Goal: Task Accomplishment & Management: Use online tool/utility

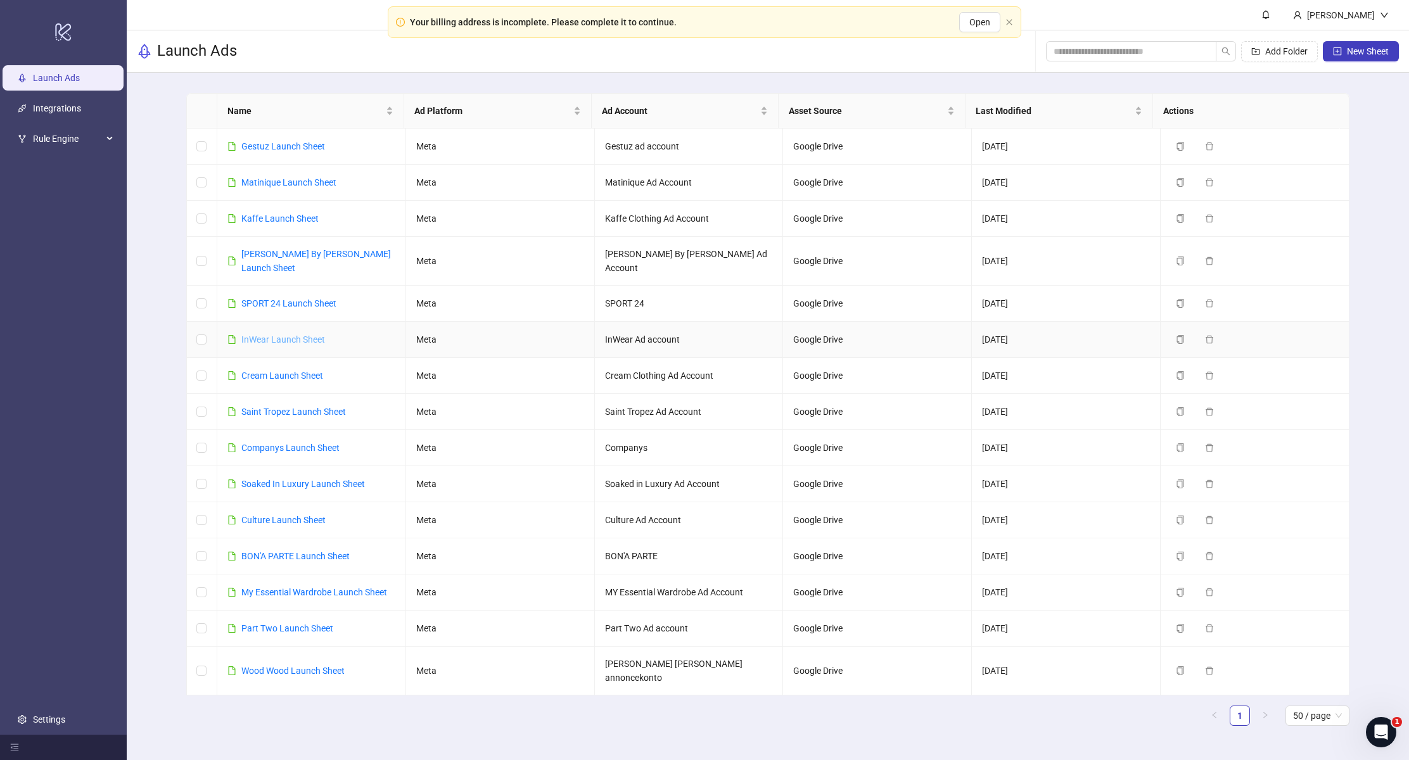
click at [266, 335] on link "InWear Launch Sheet" at bounding box center [283, 340] width 84 height 10
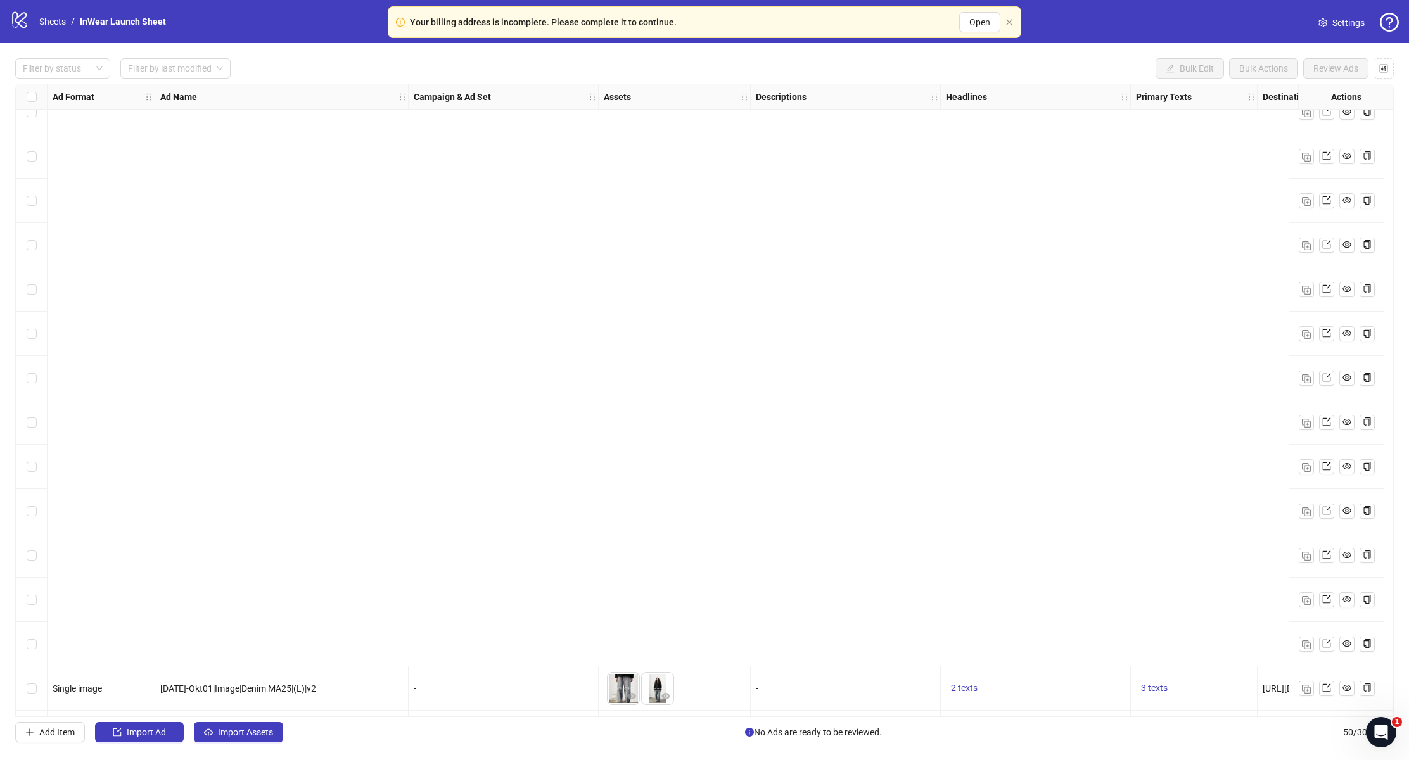
scroll to position [1616, 0]
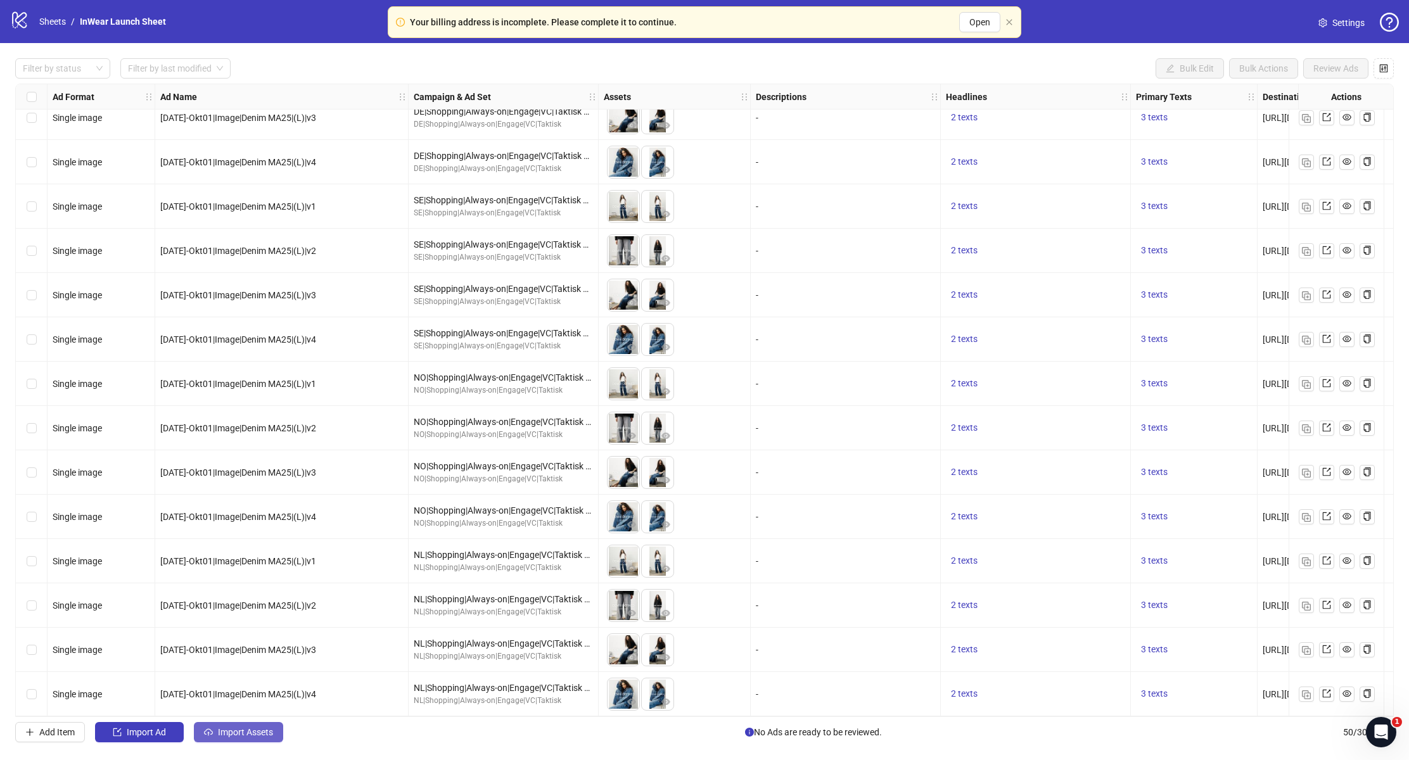
click at [267, 734] on span "Import Assets" at bounding box center [245, 732] width 55 height 10
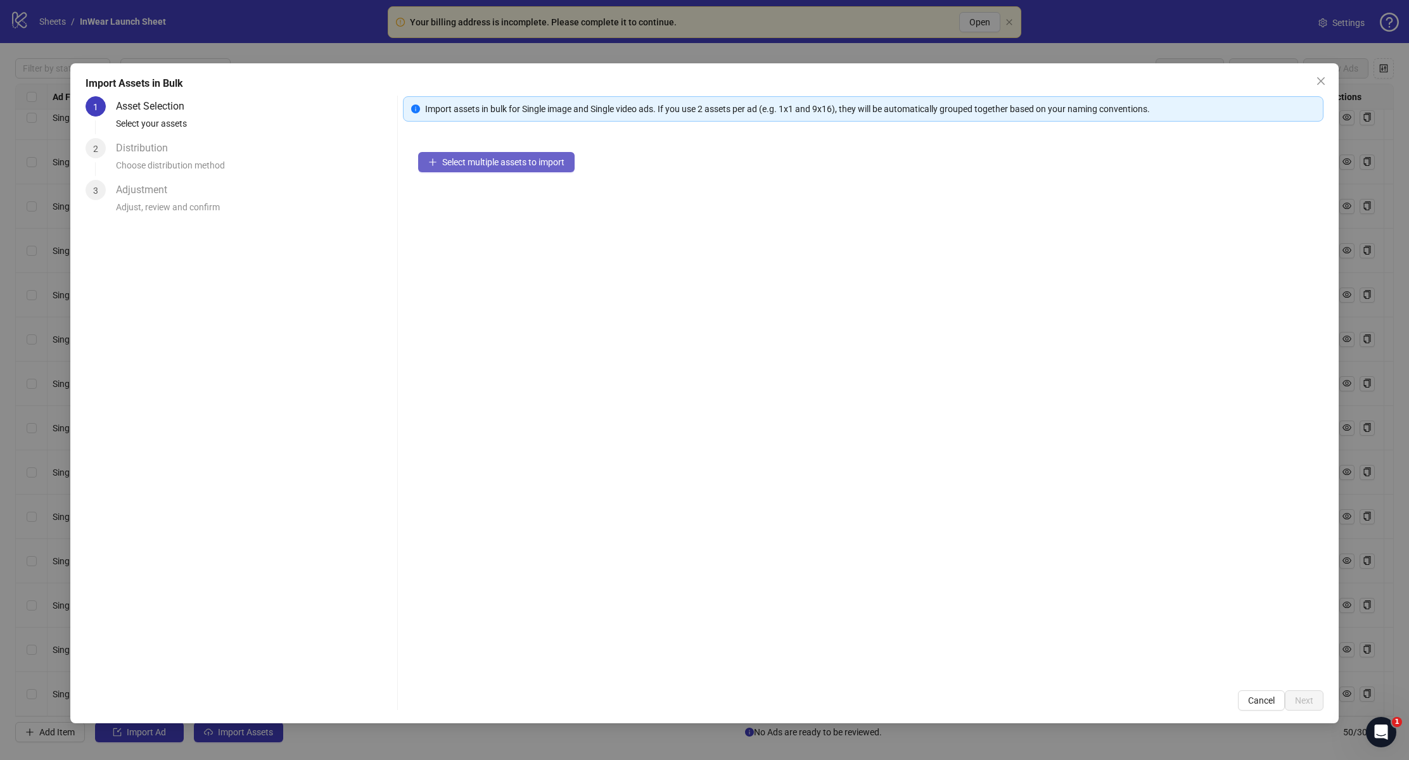
click at [540, 170] on button "Select multiple assets to import" at bounding box center [496, 162] width 157 height 20
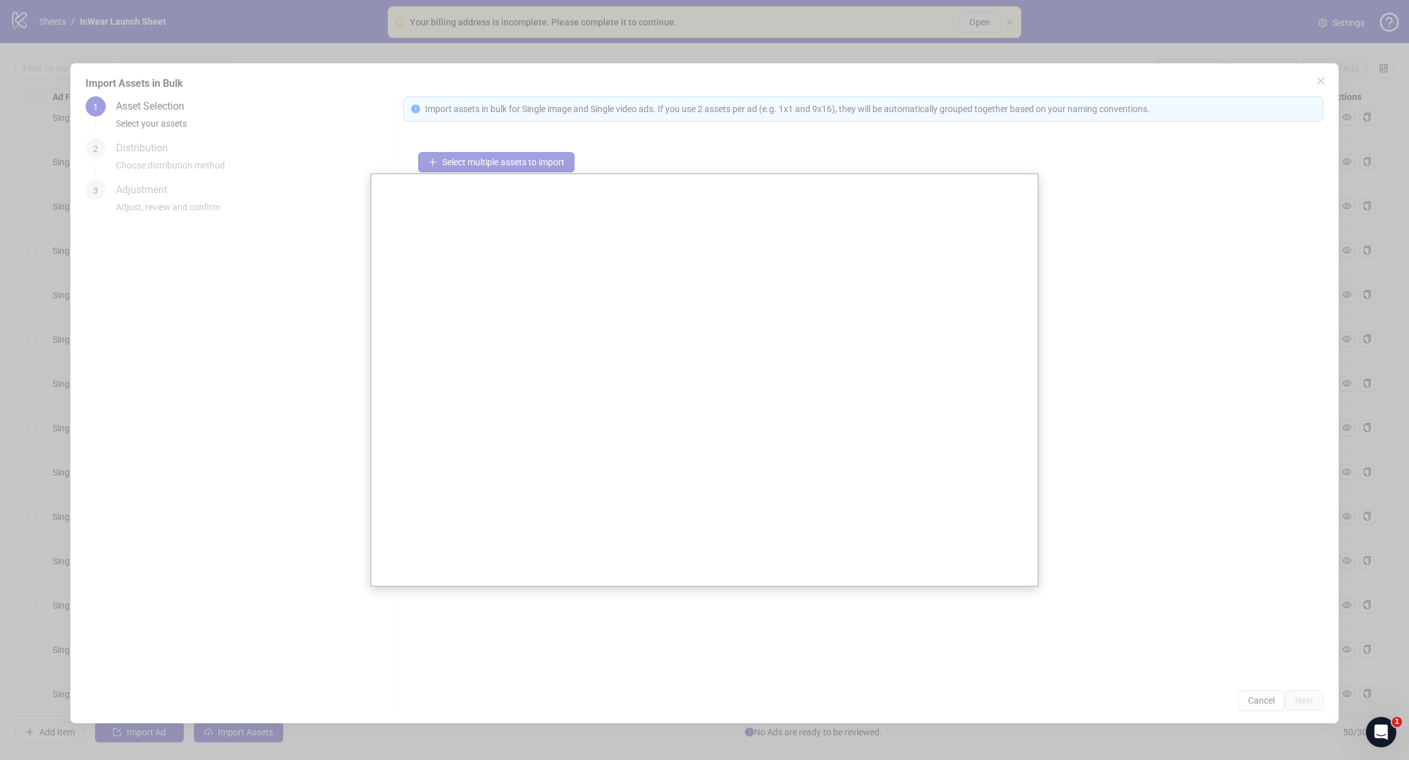
click at [1383, 483] on div at bounding box center [704, 380] width 1409 height 760
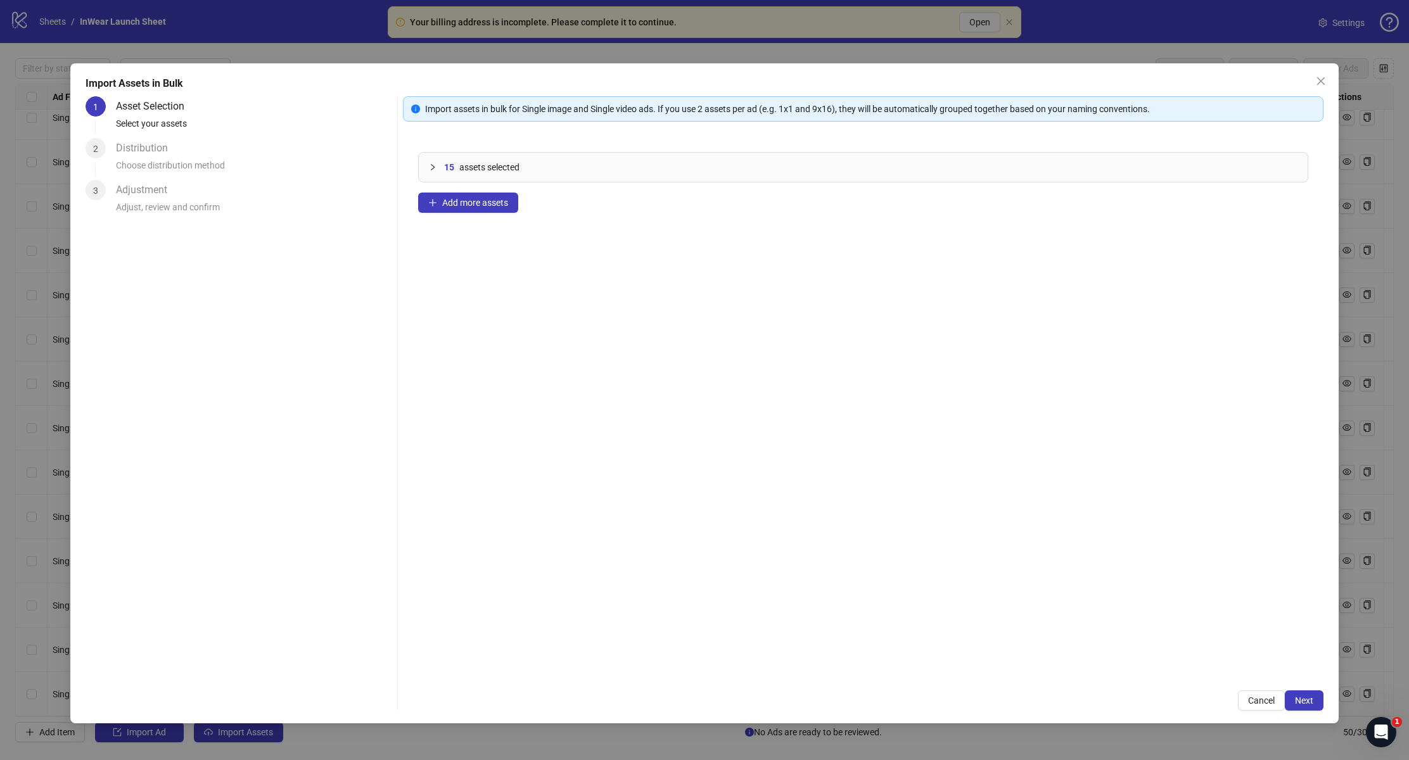
click at [437, 163] on div at bounding box center [436, 167] width 15 height 14
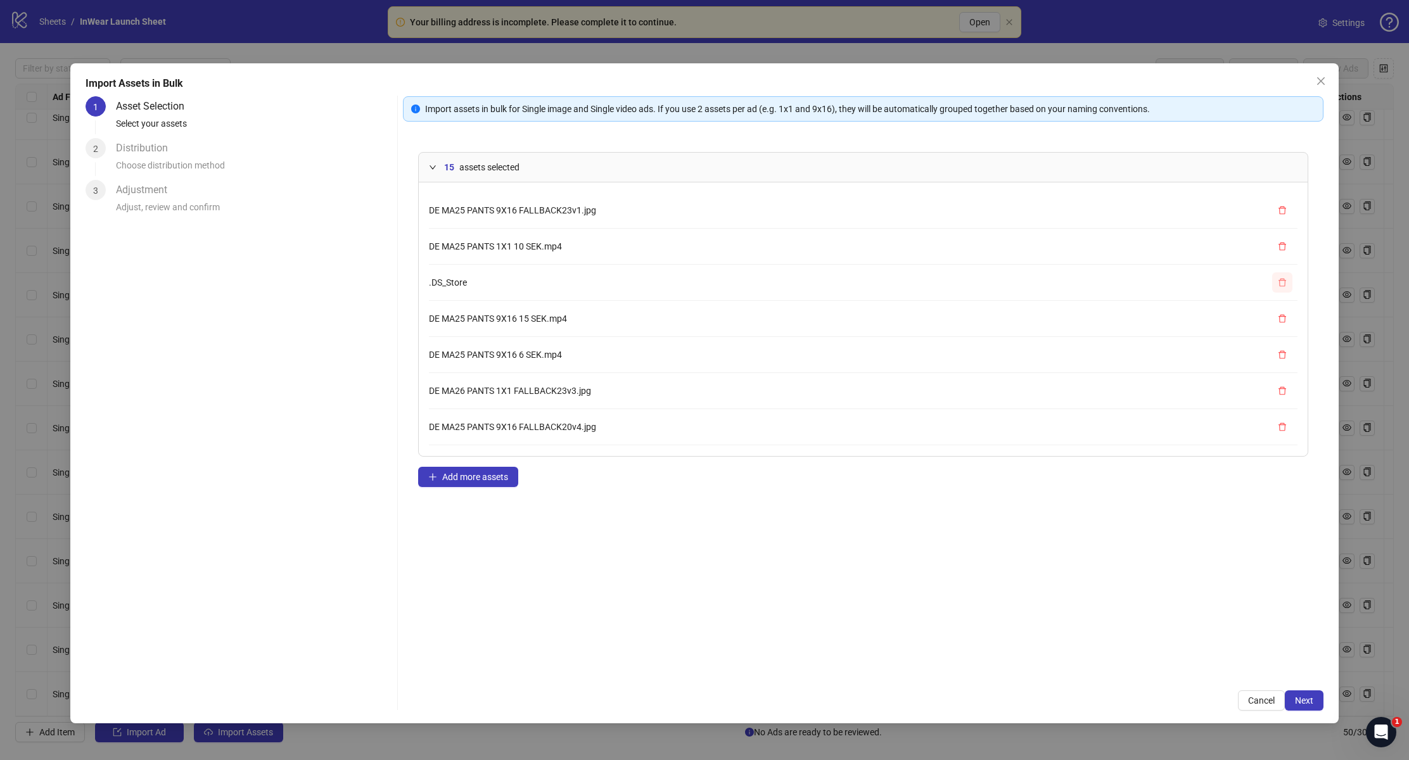
click at [1279, 279] on icon "delete" at bounding box center [1283, 282] width 8 height 8
click at [1298, 705] on span "Next" at bounding box center [1304, 701] width 18 height 10
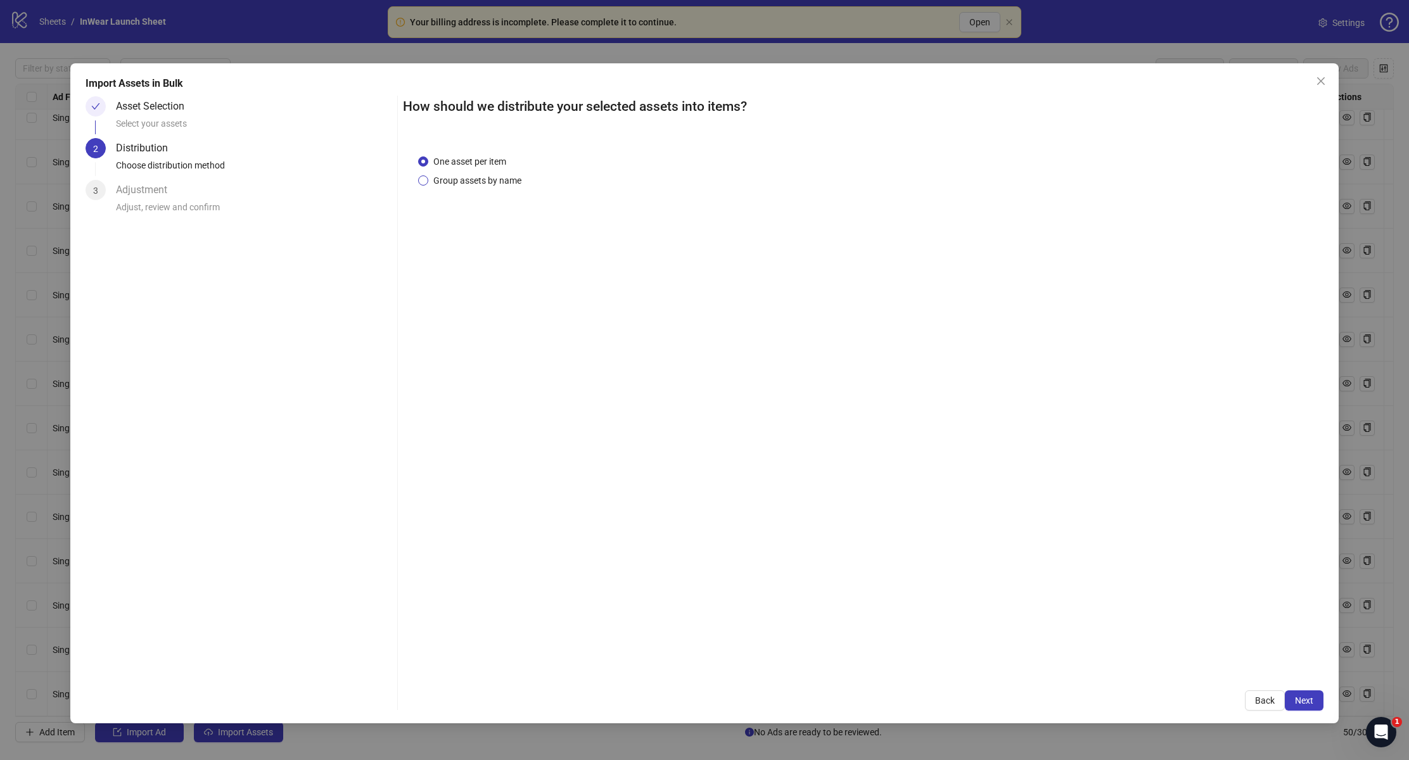
click at [510, 181] on span "Group assets by name" at bounding box center [477, 181] width 98 height 14
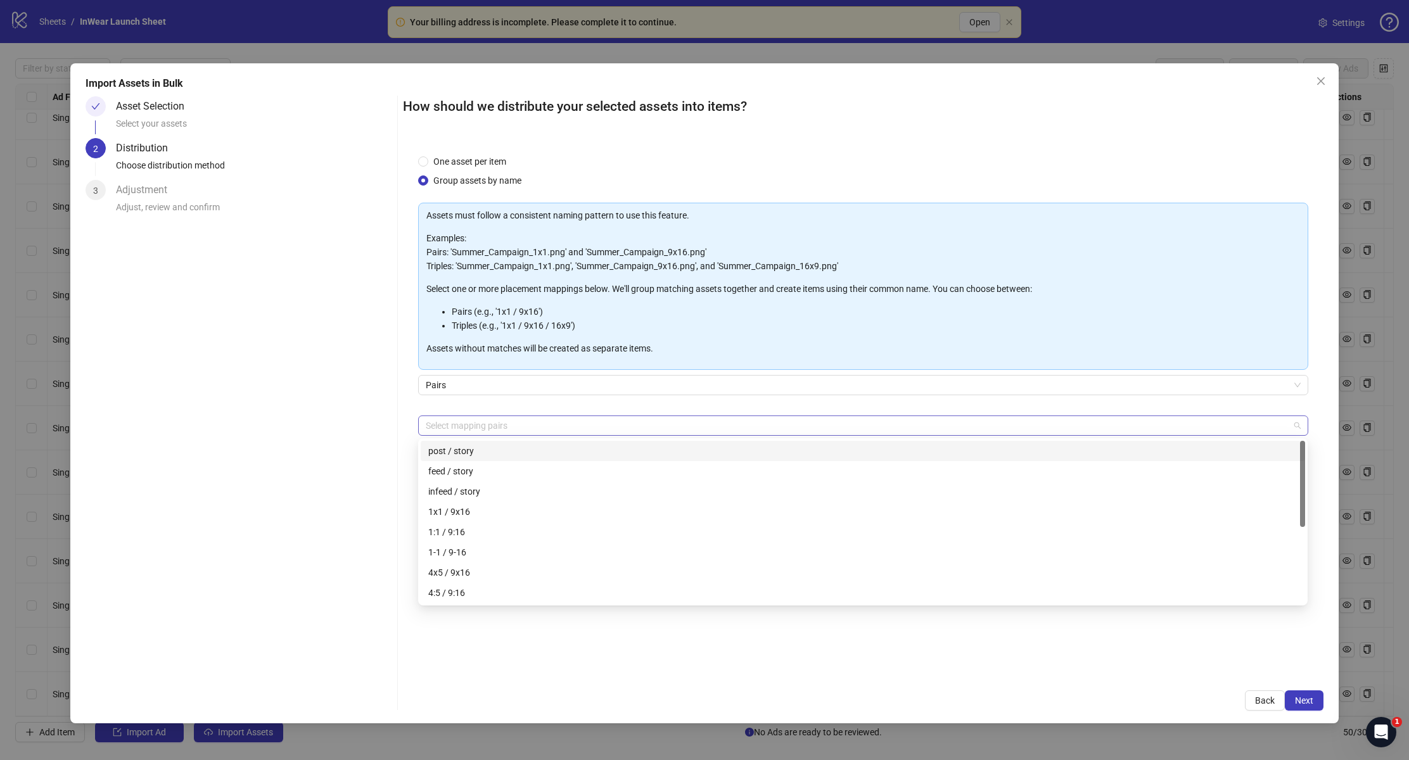
click at [493, 430] on div at bounding box center [856, 426] width 871 height 18
click at [482, 672] on div "One asset per item Group assets by name Assets must follow a consistent naming …" at bounding box center [863, 407] width 920 height 537
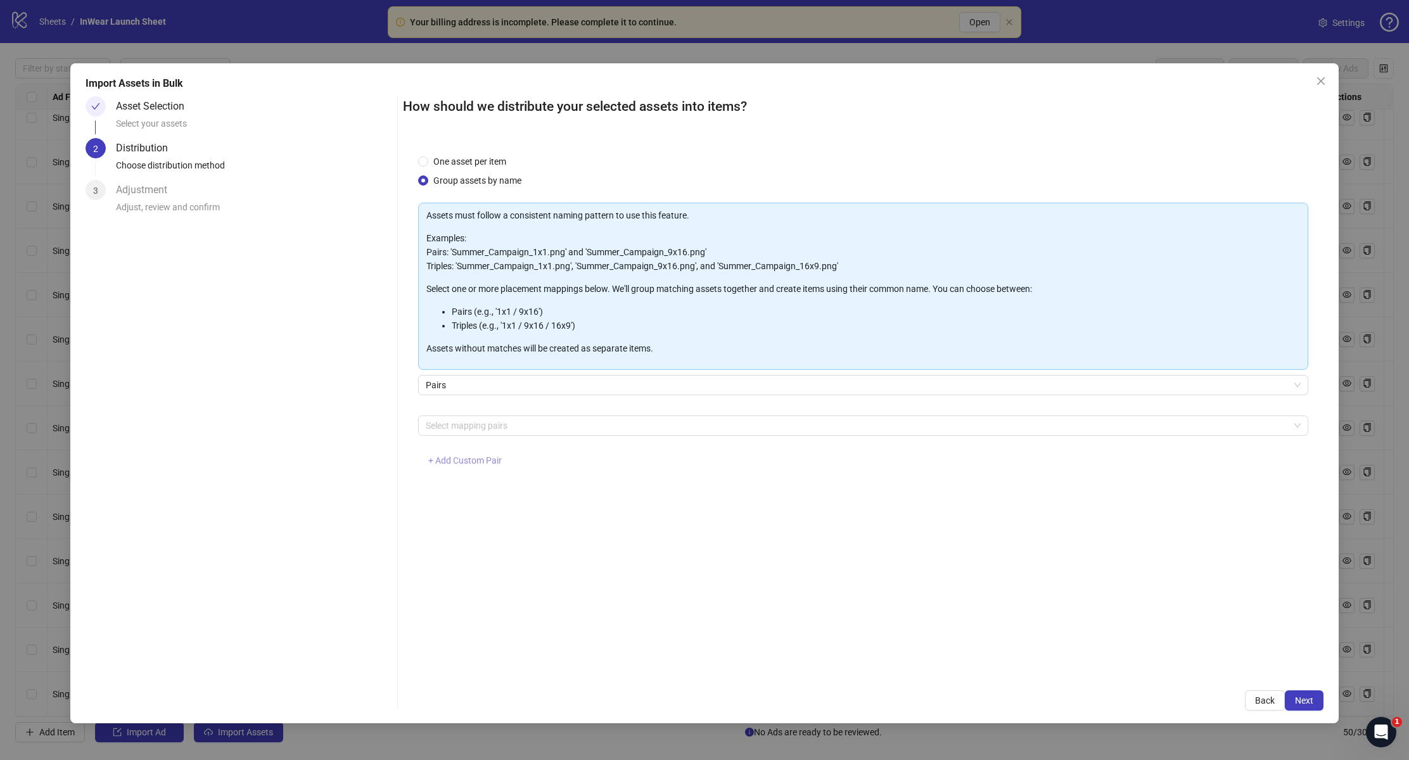
click at [475, 456] on span "+ Add Custom Pair" at bounding box center [465, 461] width 74 height 10
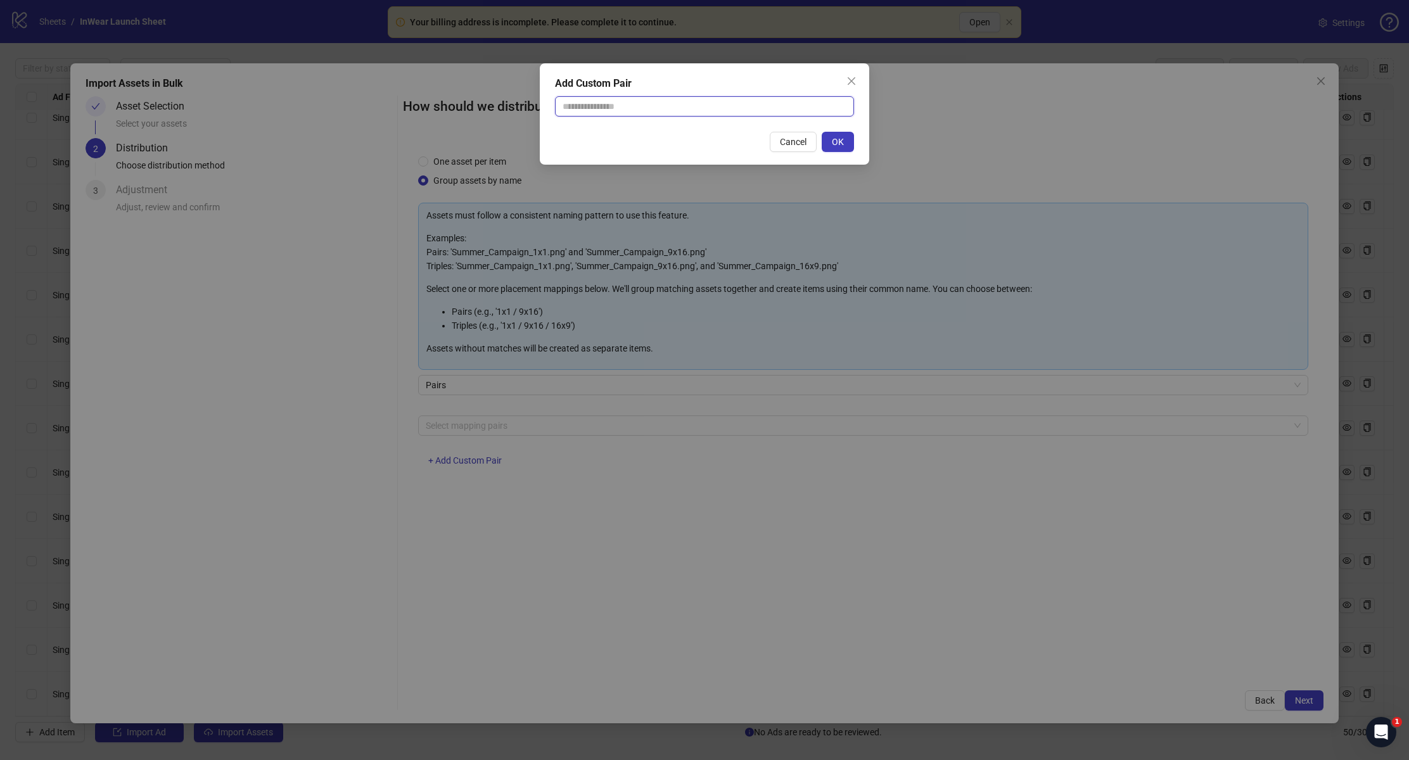
click at [590, 106] on input "text" at bounding box center [704, 106] width 299 height 20
type input "**********"
click at [836, 143] on span "OK" at bounding box center [838, 142] width 12 height 10
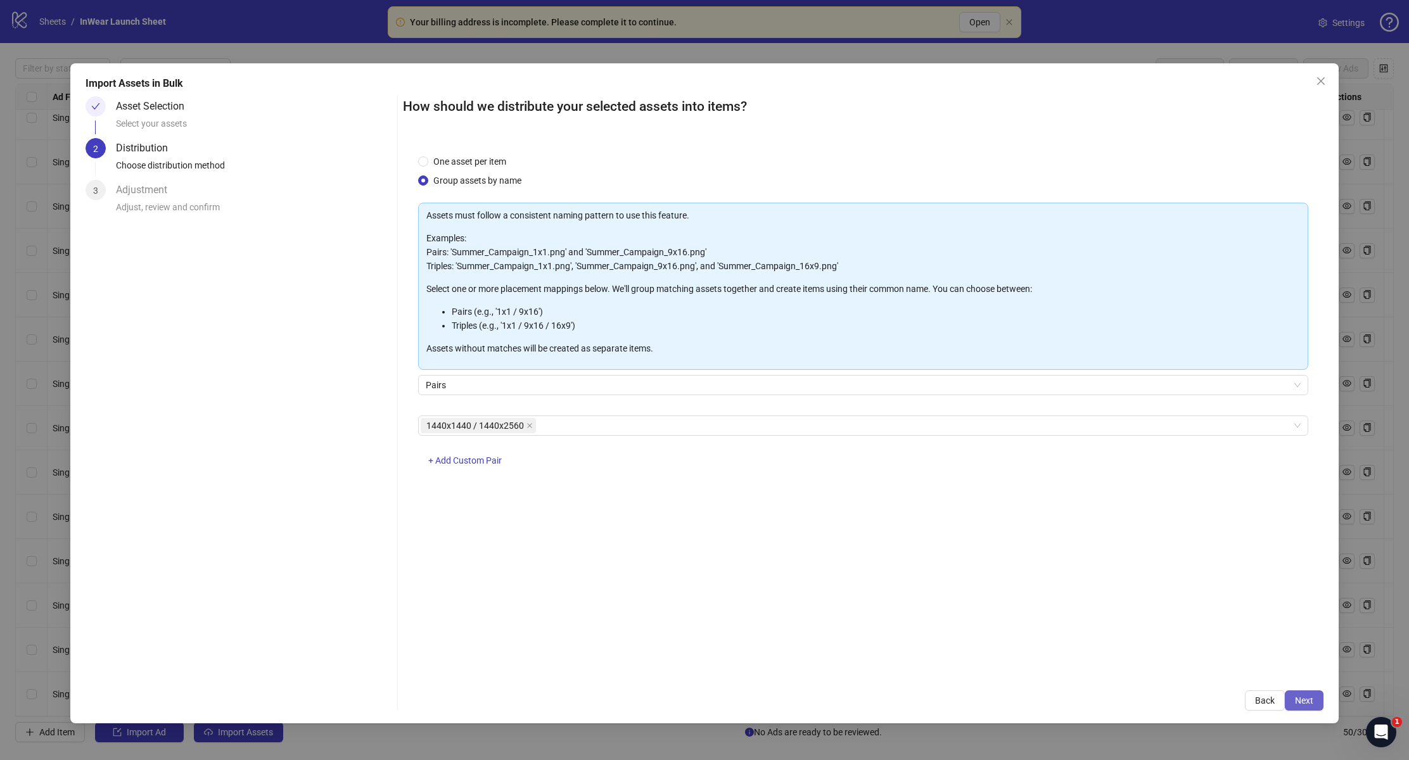
click at [1314, 705] on button "Next" at bounding box center [1304, 701] width 39 height 20
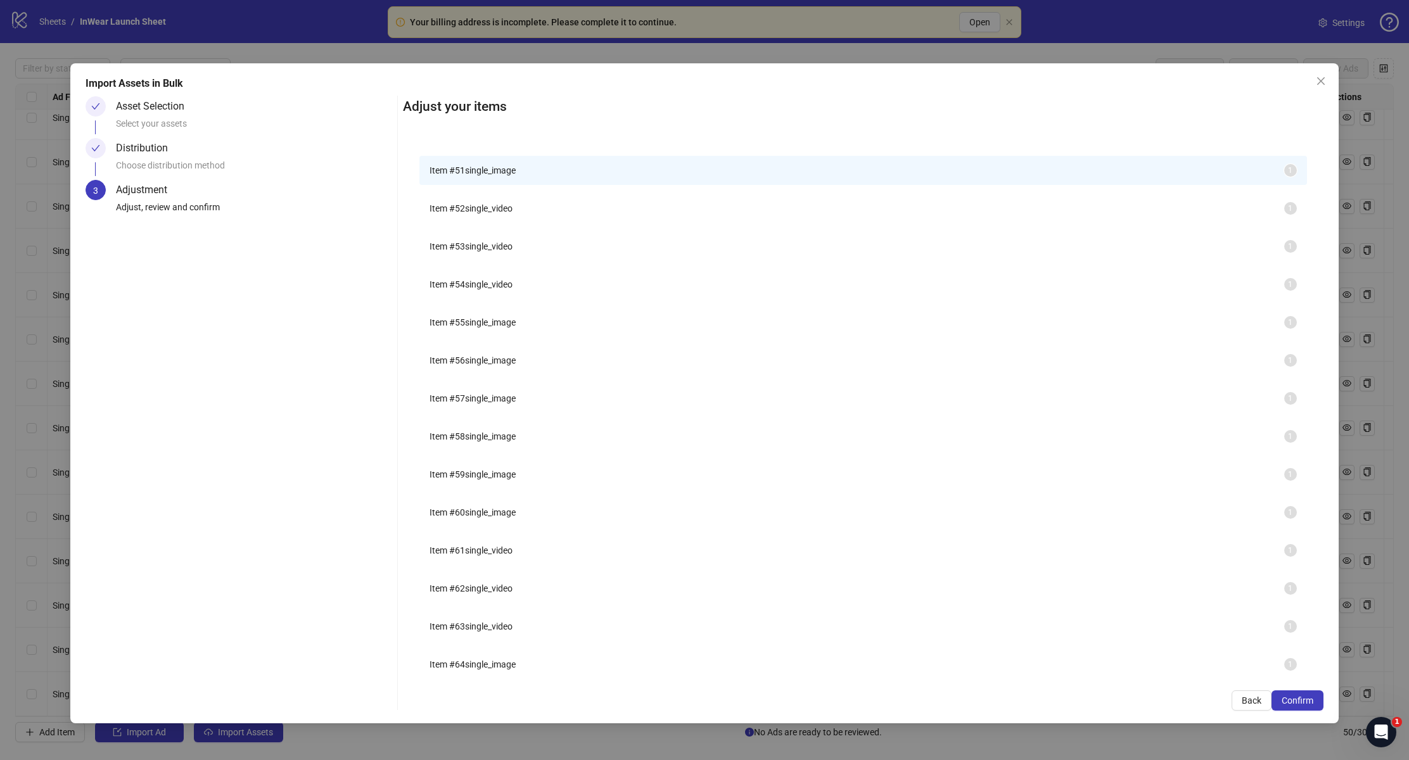
click at [465, 214] on span "Item # 52" at bounding box center [447, 208] width 35 height 10
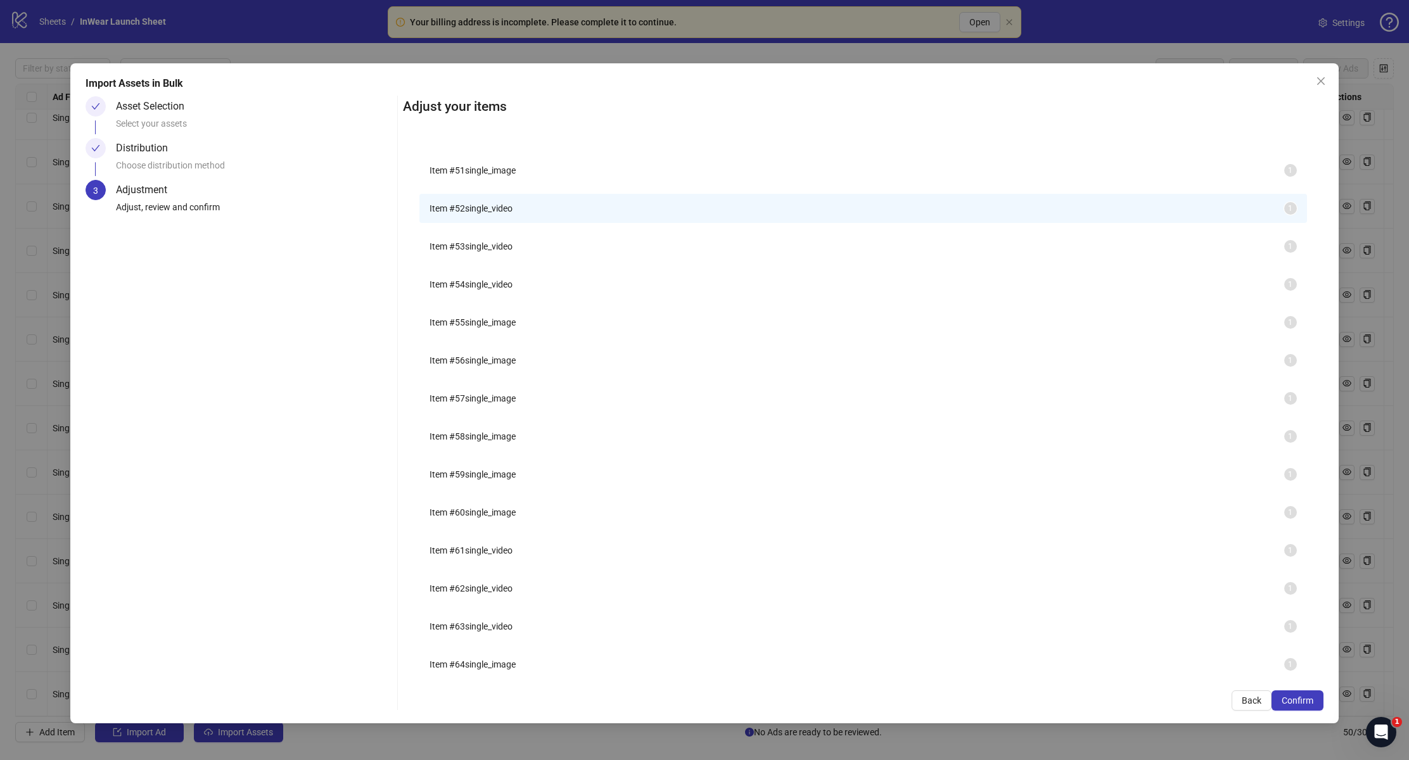
click at [465, 252] on span "Item # 53" at bounding box center [447, 246] width 35 height 10
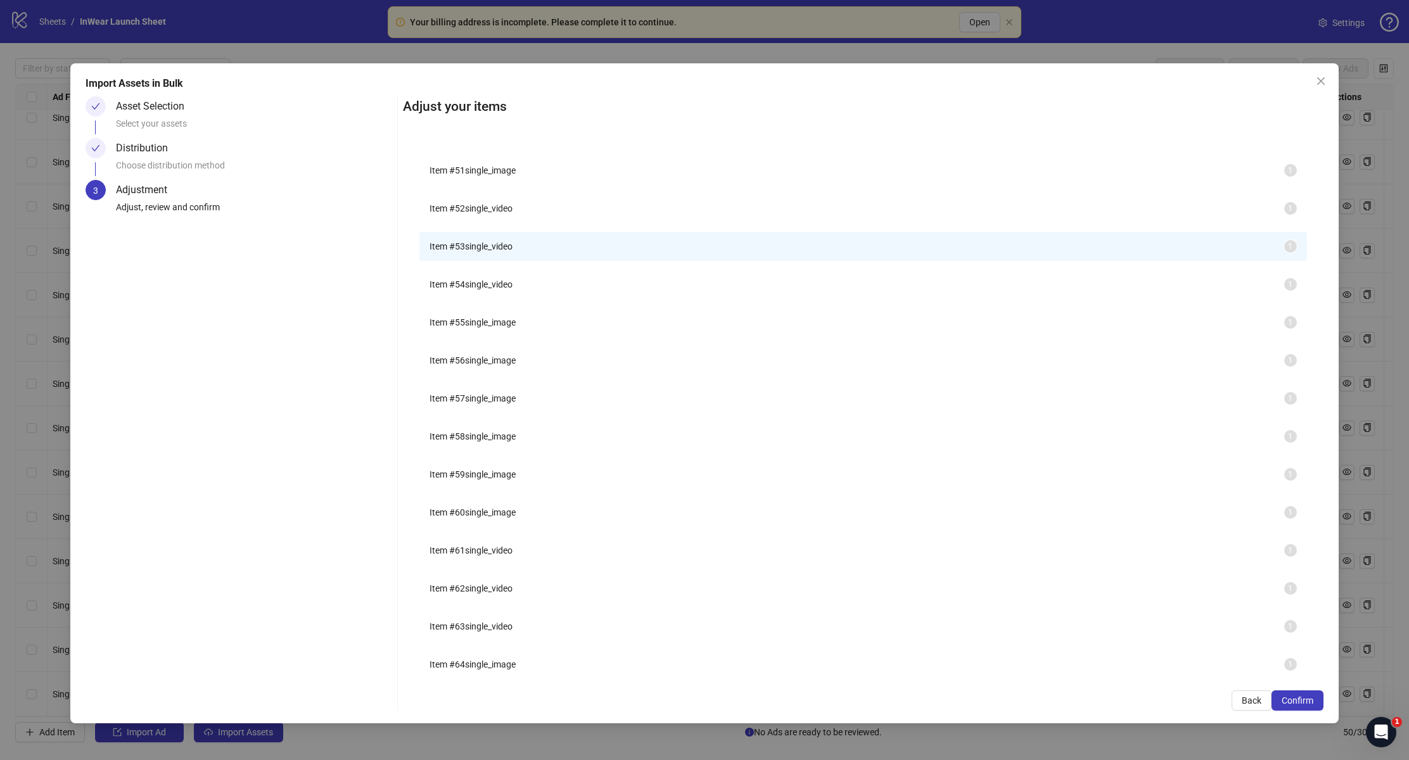
click at [488, 261] on li "Item # 53 single_video 1" at bounding box center [862, 246] width 887 height 29
click at [465, 290] on span "Item # 54" at bounding box center [447, 284] width 35 height 10
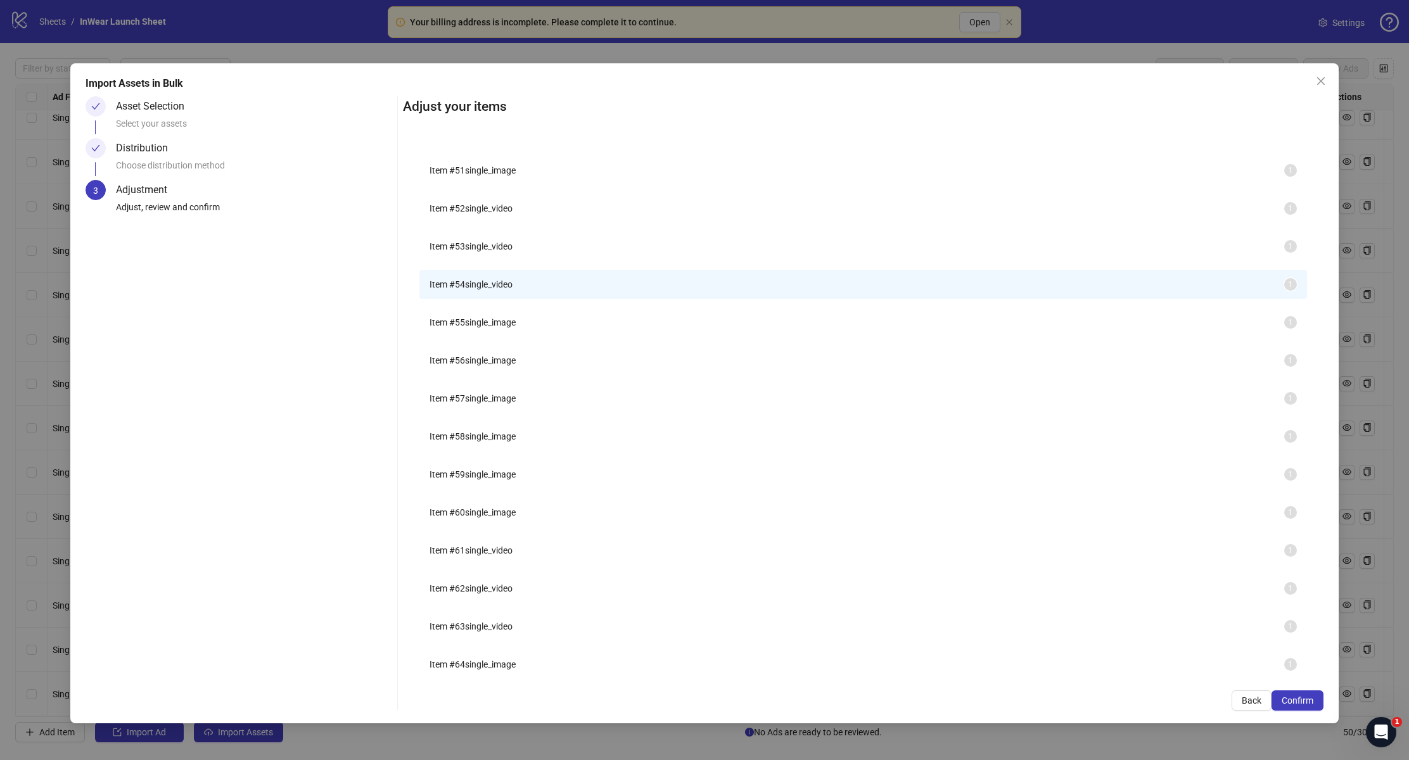
click at [492, 336] on li "Item # 55 single_image 1" at bounding box center [862, 322] width 887 height 29
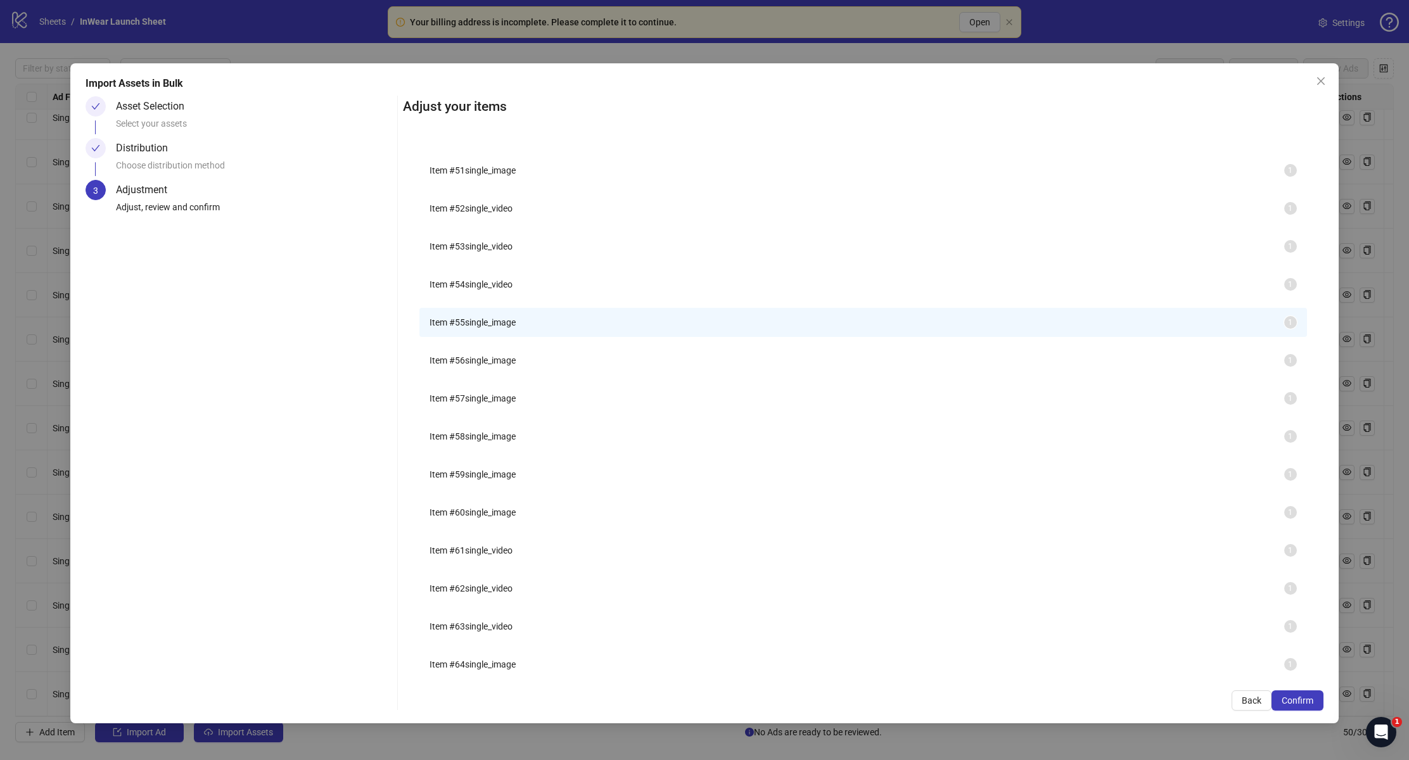
click at [465, 366] on span "Item # 56" at bounding box center [447, 360] width 35 height 10
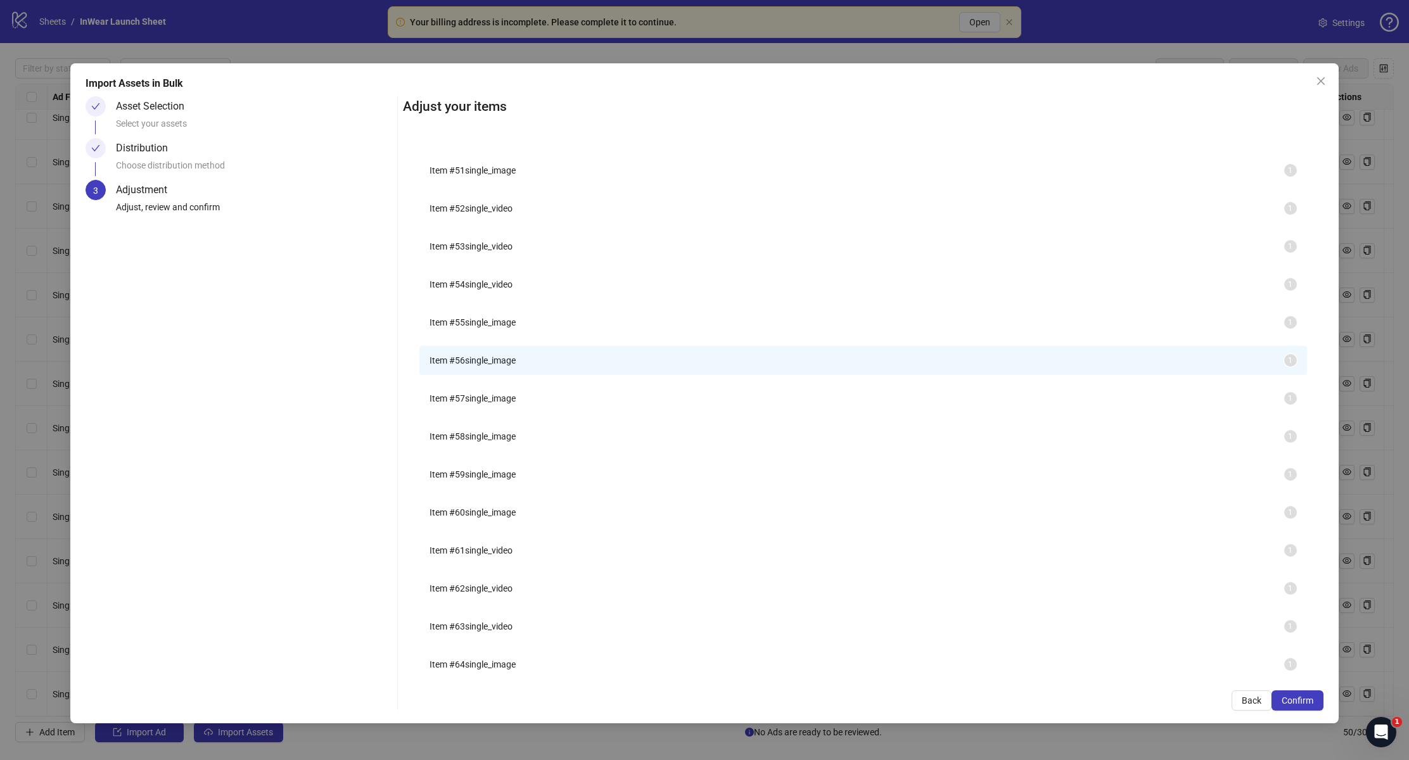
click at [499, 413] on li "Item # 57 single_image 1" at bounding box center [862, 398] width 887 height 29
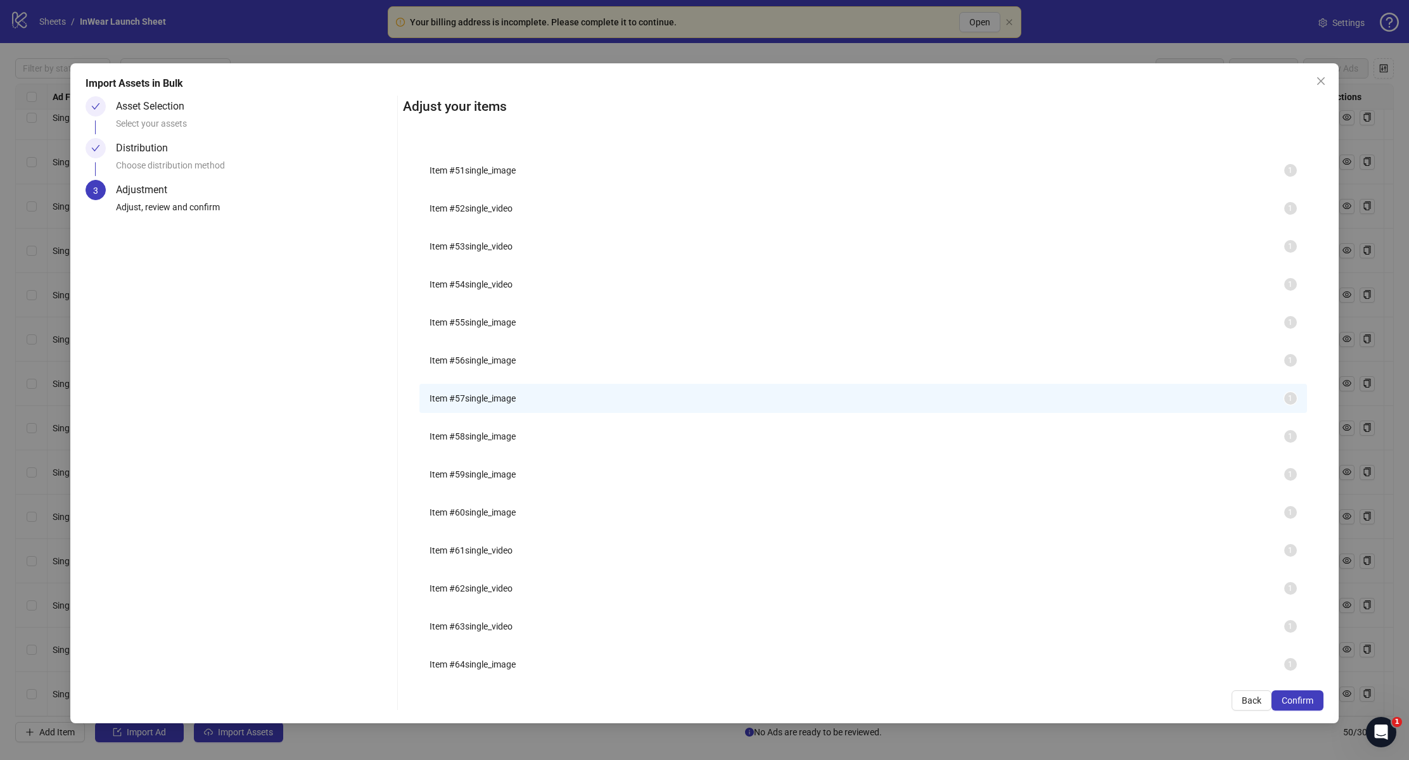
click at [465, 442] on span "Item # 58" at bounding box center [447, 437] width 35 height 10
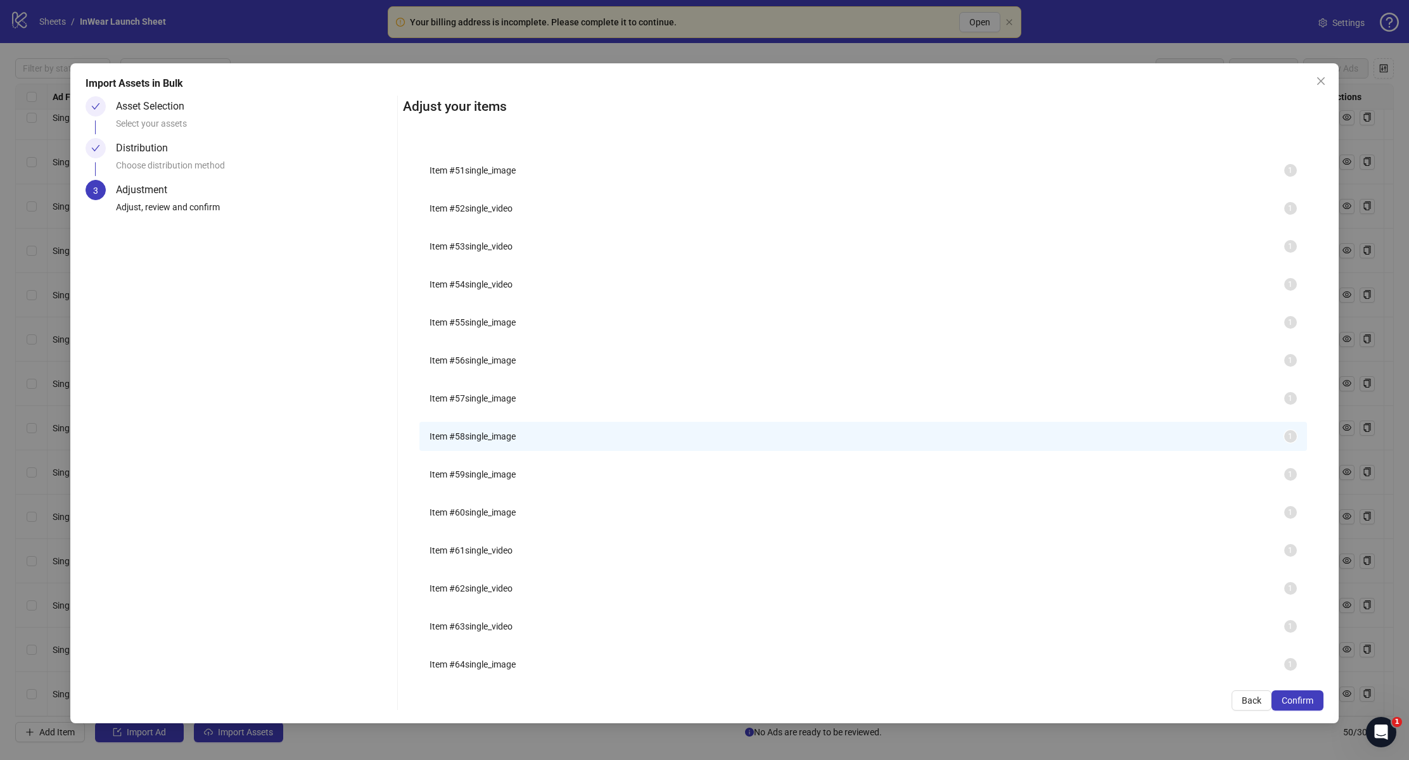
click at [487, 480] on span "single_image" at bounding box center [490, 475] width 51 height 10
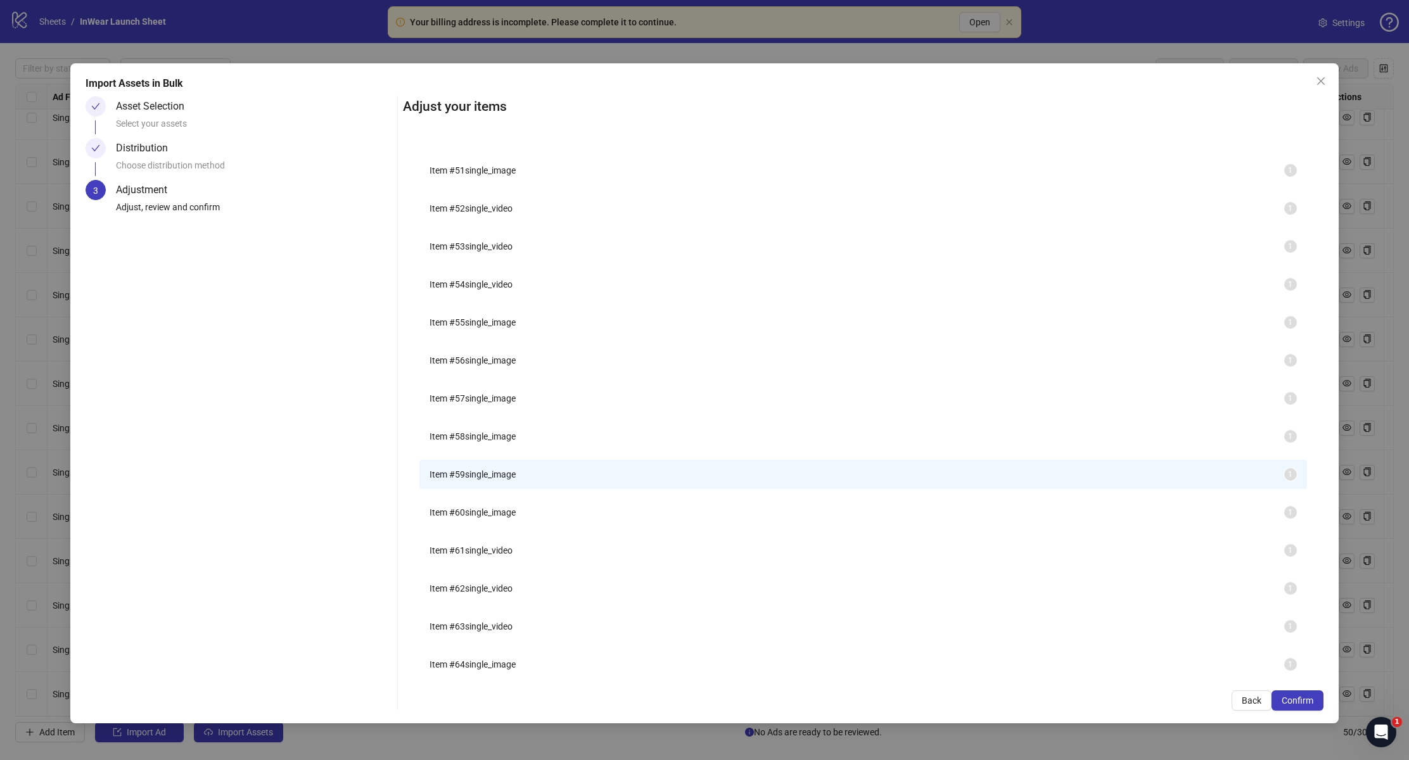
click at [465, 518] on span "Item # 60" at bounding box center [447, 513] width 35 height 10
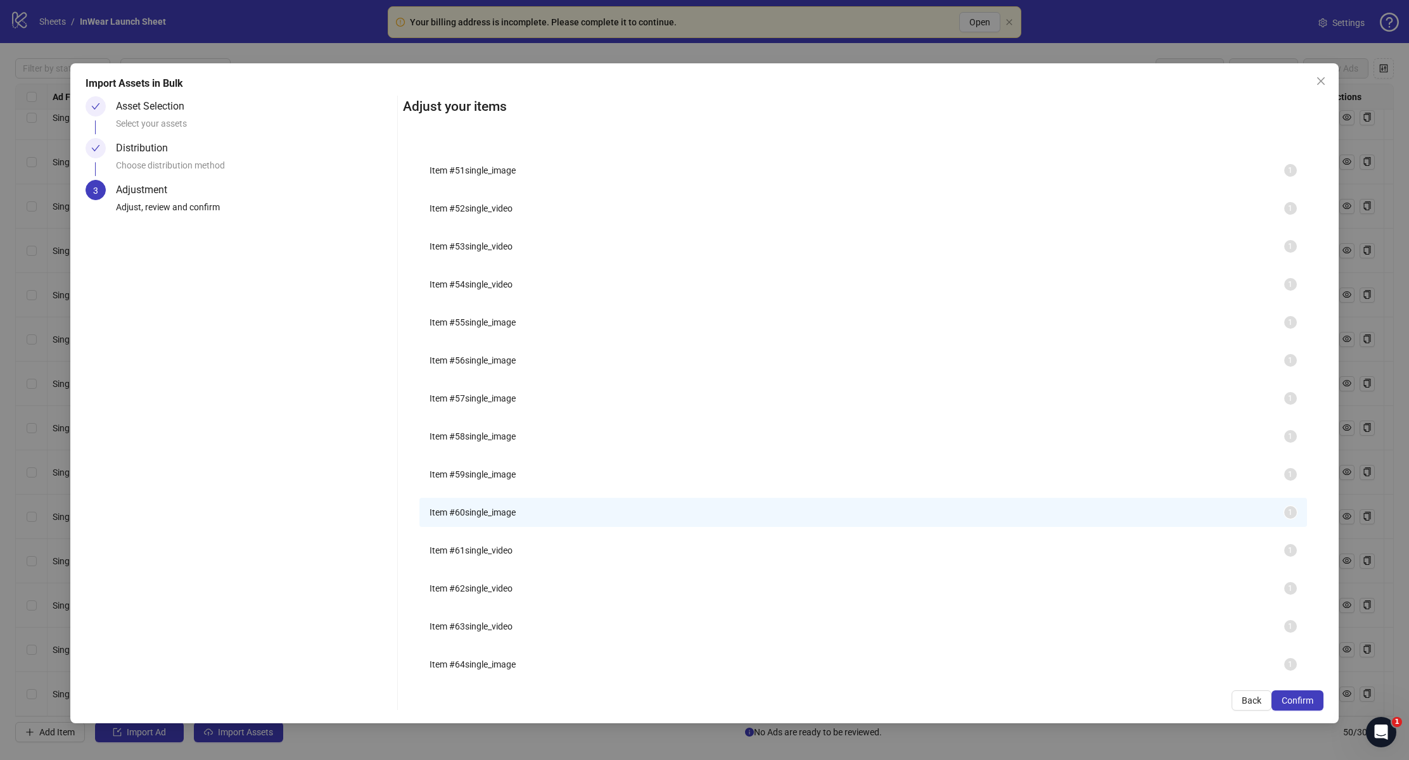
click at [478, 556] on span "single_video" at bounding box center [489, 551] width 48 height 10
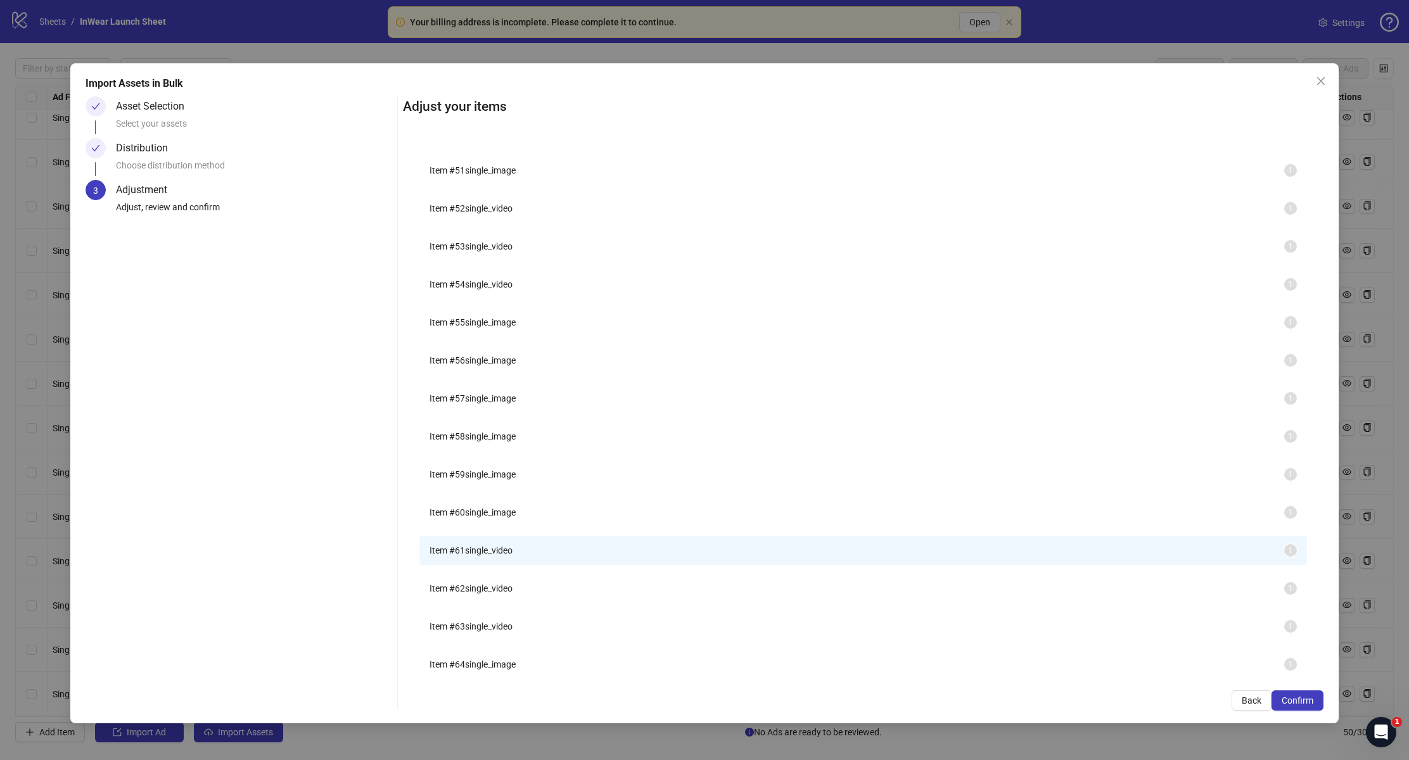
scroll to position [106, 0]
click at [465, 660] on span "Item # 64" at bounding box center [447, 665] width 35 height 10
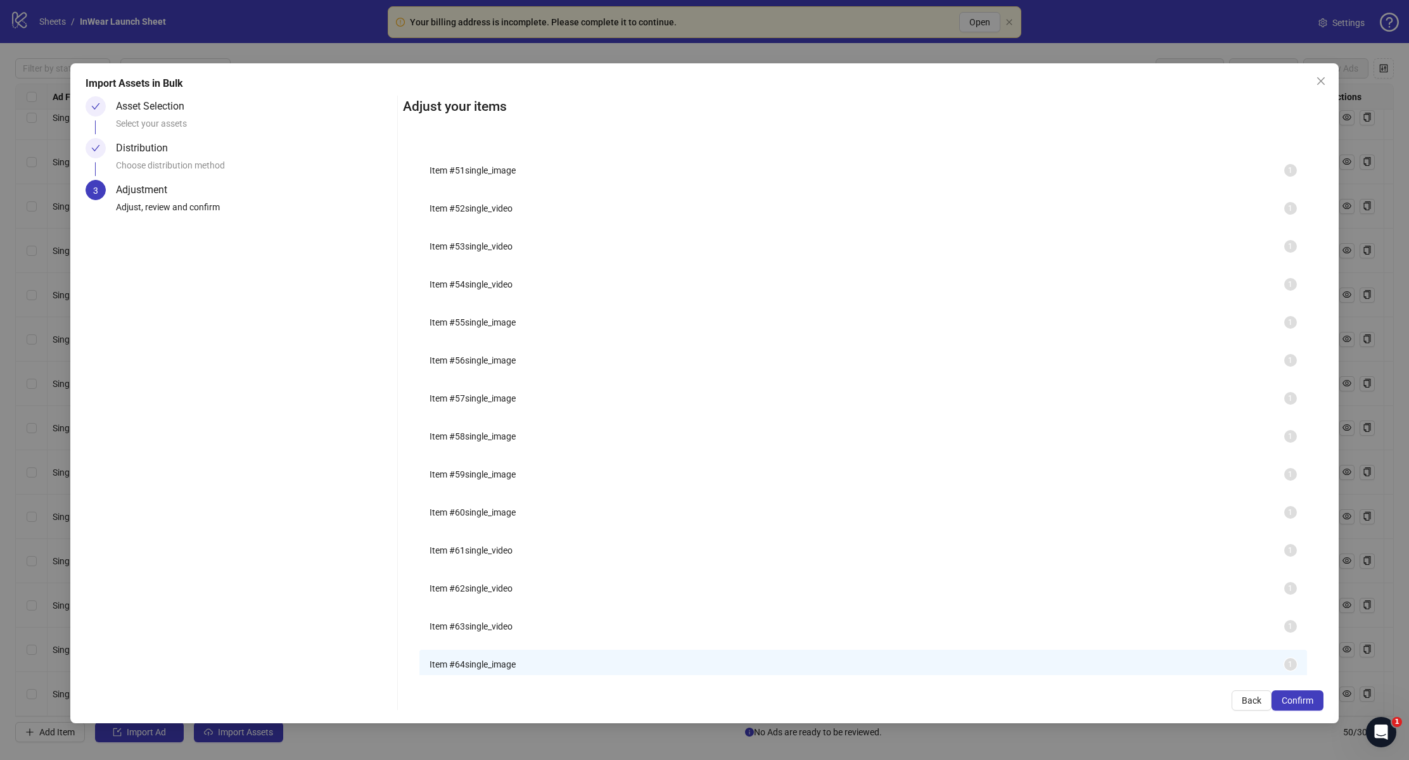
scroll to position [0, 0]
click at [465, 175] on span "Item # 51" at bounding box center [447, 170] width 35 height 10
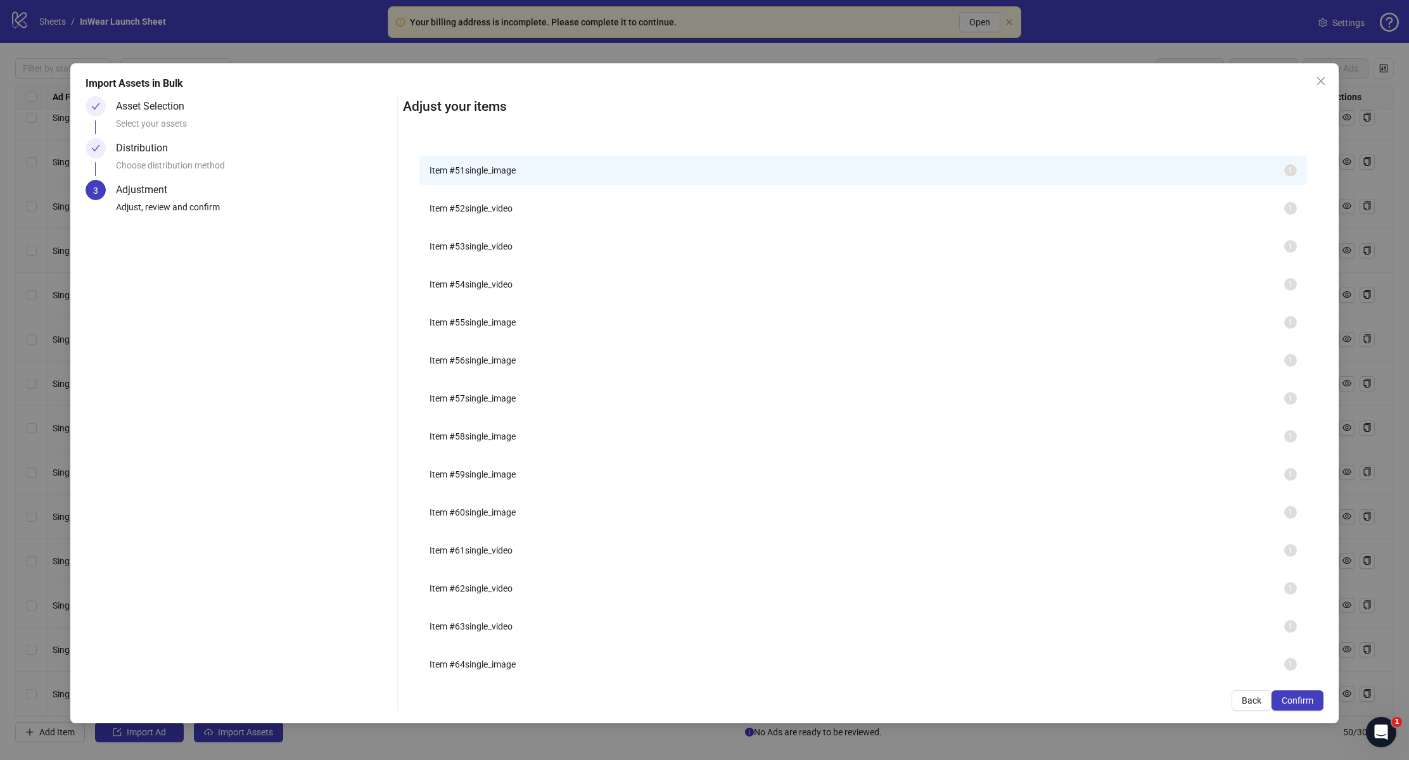
click at [496, 214] on span "single_video" at bounding box center [489, 208] width 48 height 10
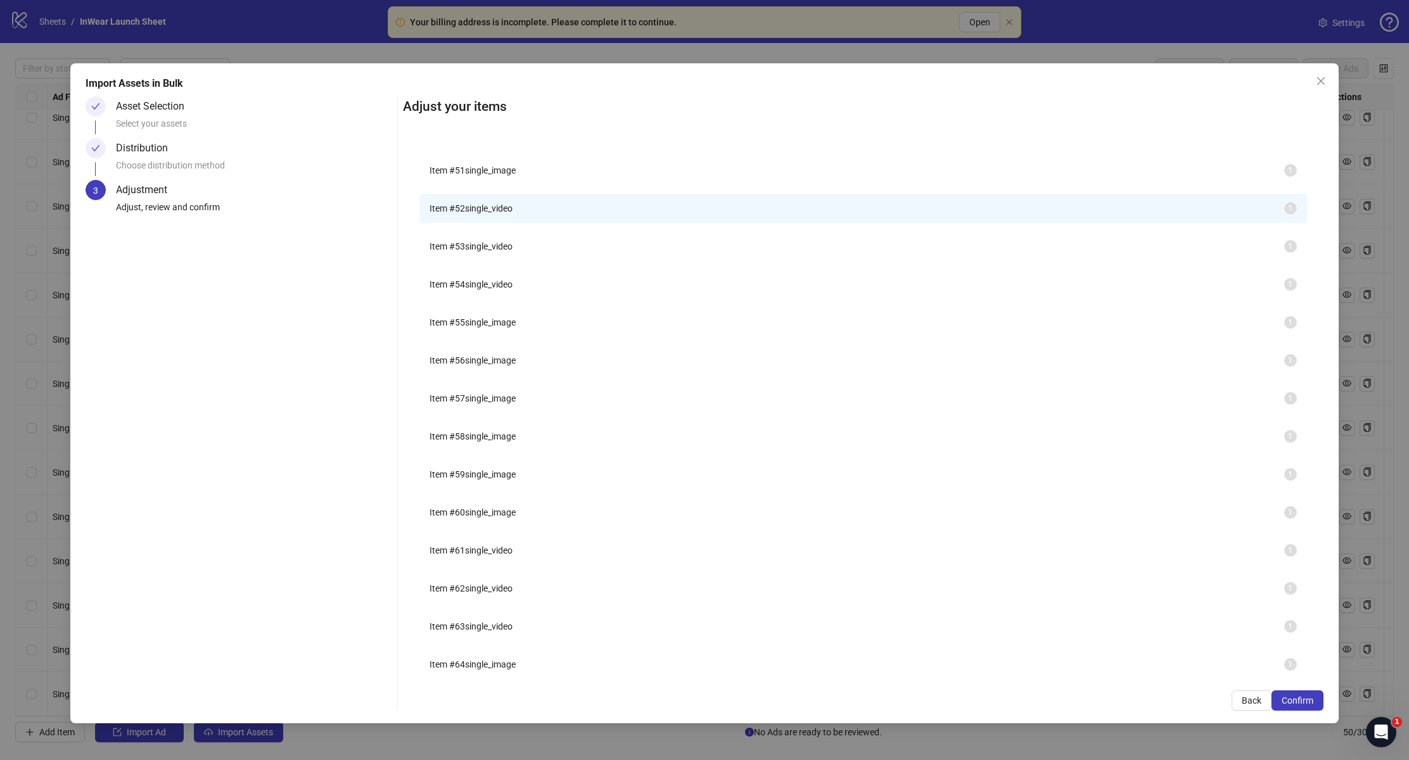
click at [465, 252] on span "Item # 53" at bounding box center [447, 246] width 35 height 10
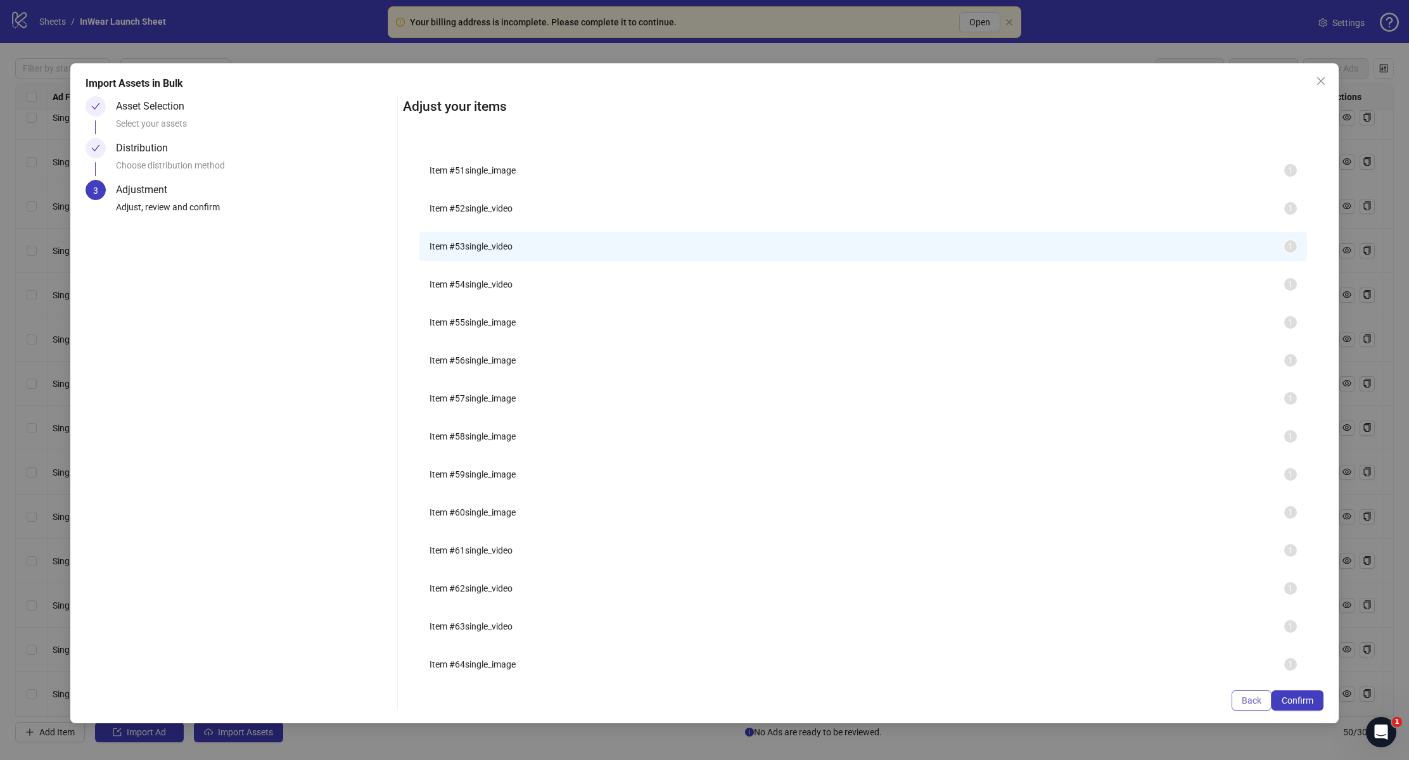
click at [1242, 705] on span "Back" at bounding box center [1252, 701] width 20 height 10
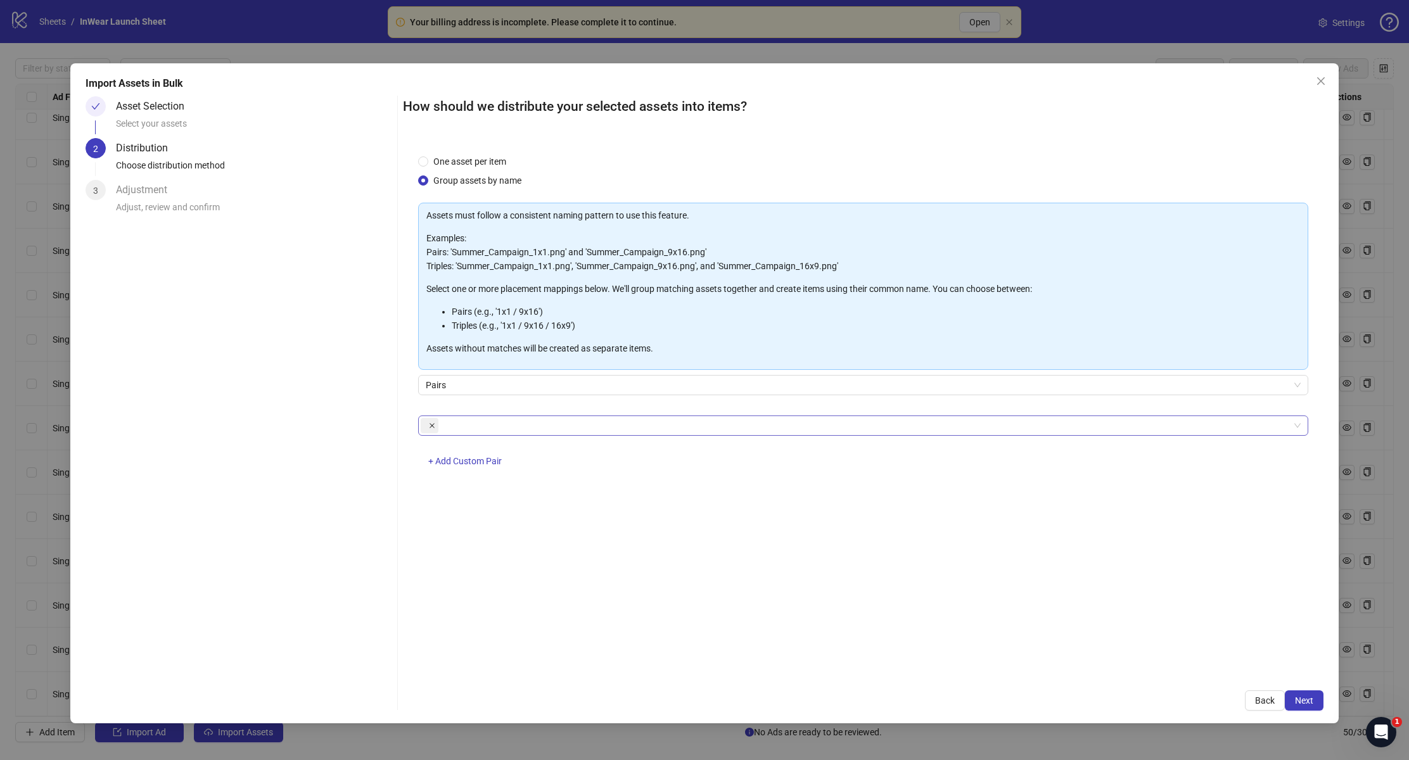
click at [430, 432] on span at bounding box center [432, 426] width 6 height 14
click at [440, 427] on div at bounding box center [856, 426] width 871 height 18
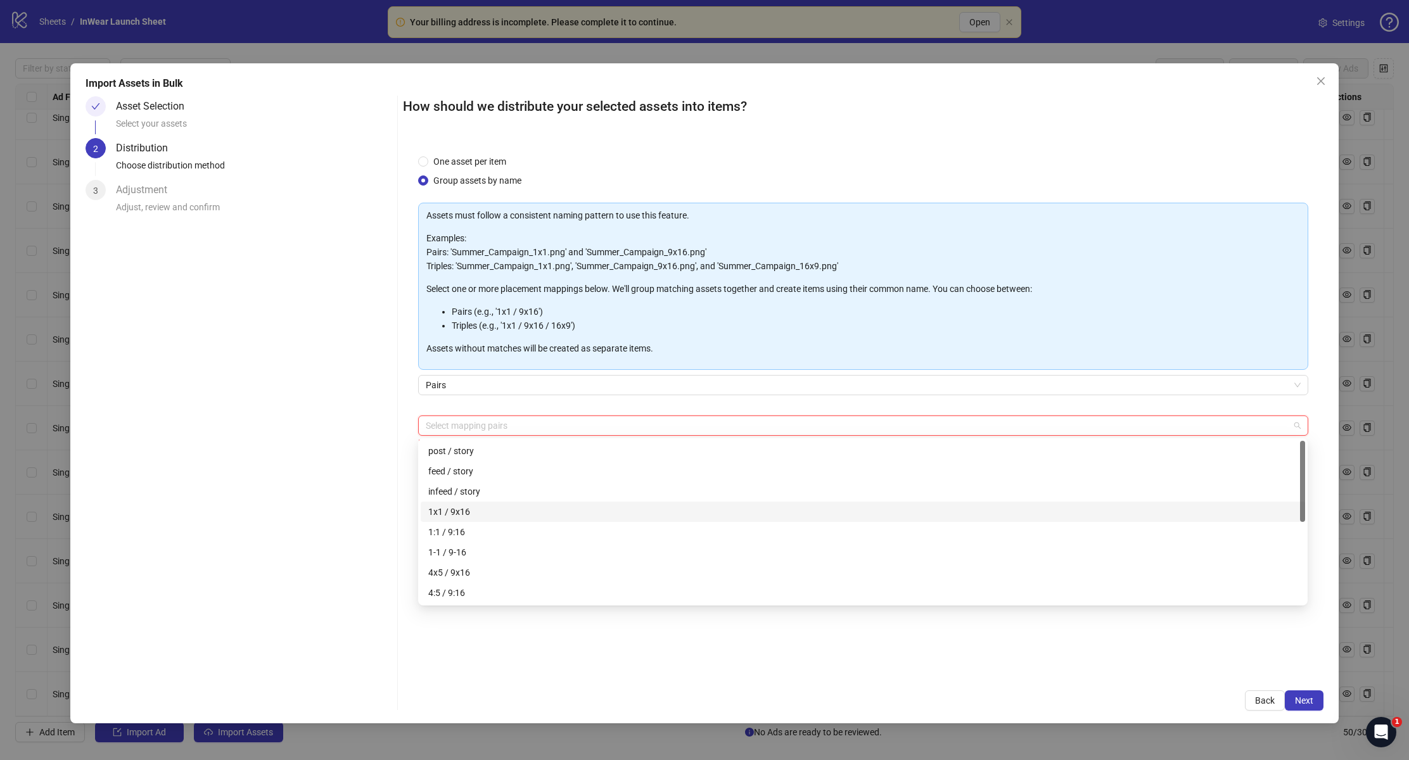
click at [477, 516] on div "1x1 / 9x16" at bounding box center [862, 512] width 869 height 14
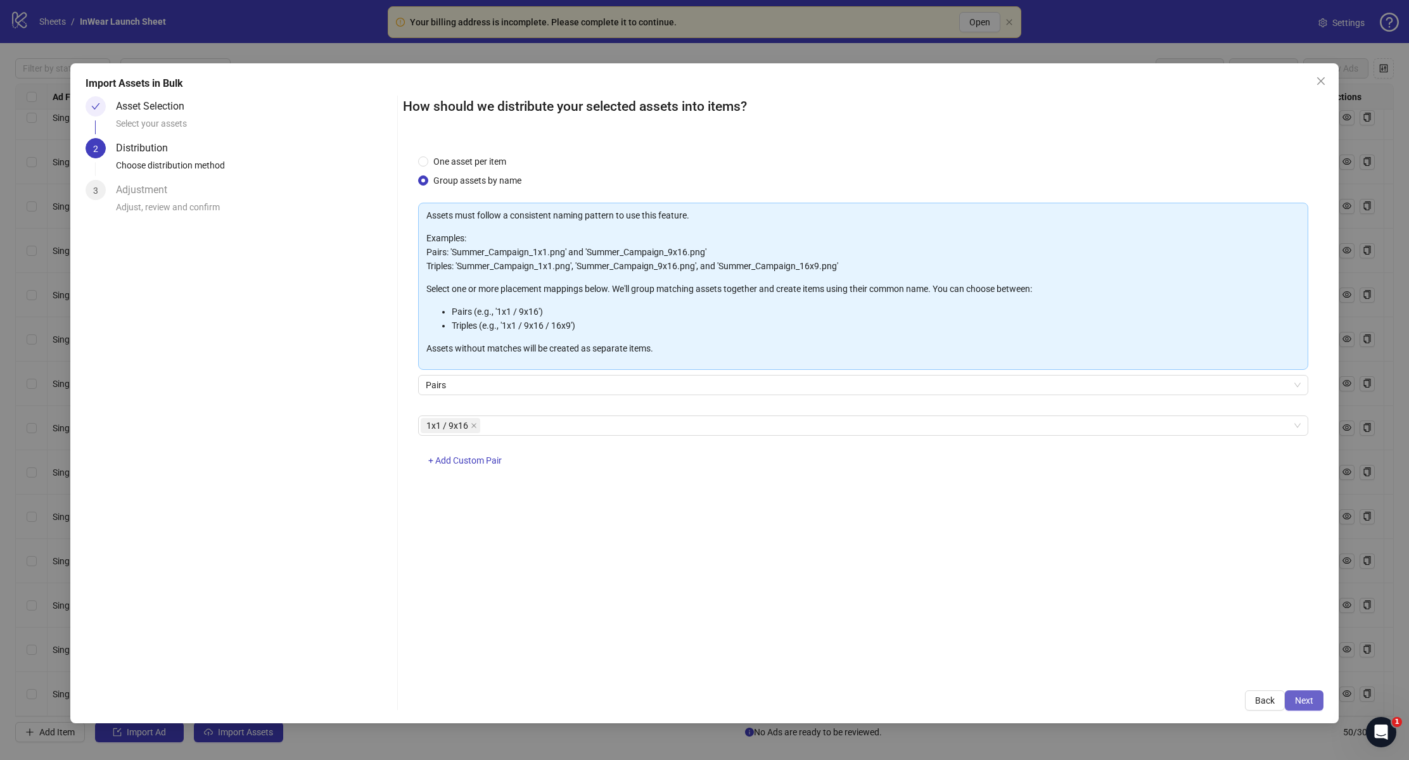
click at [1293, 701] on button "Next" at bounding box center [1304, 701] width 39 height 20
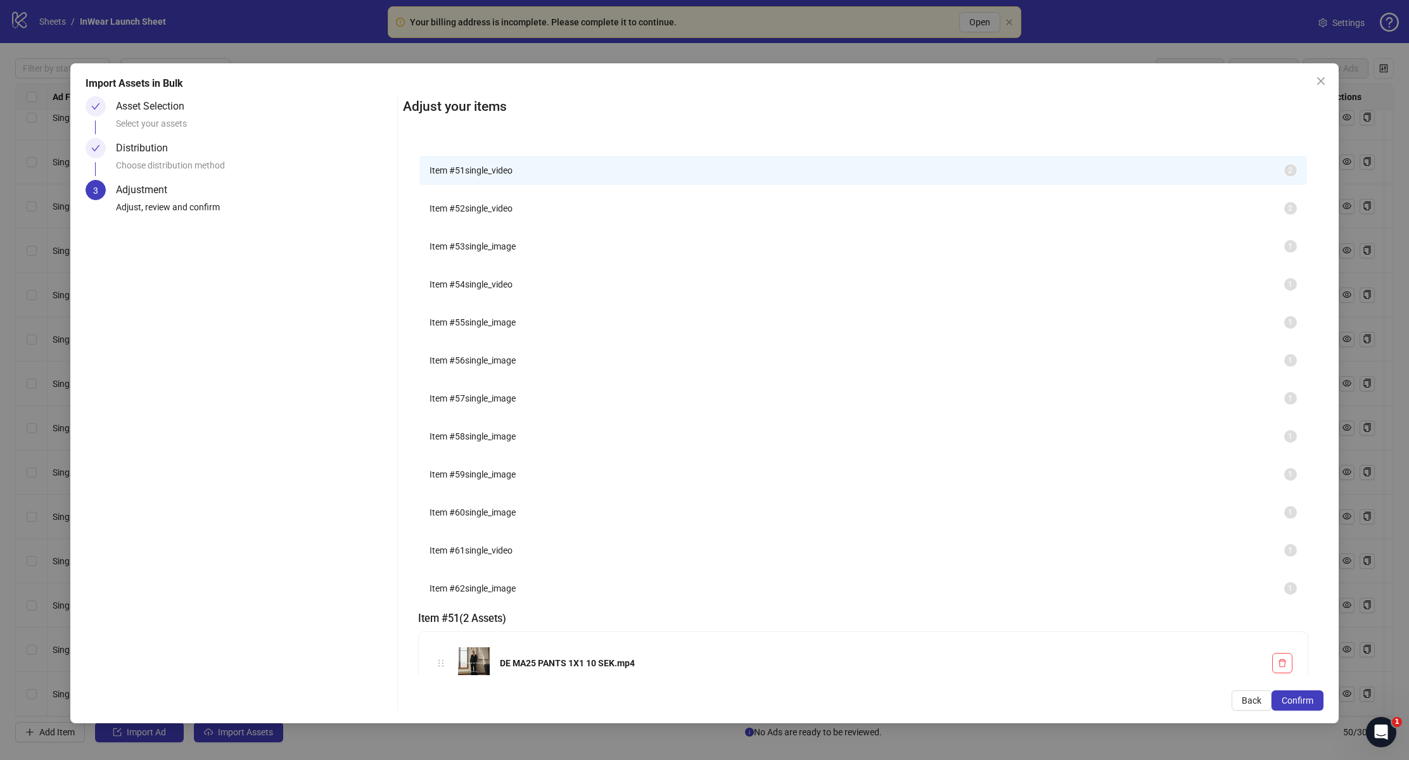
click at [480, 214] on span "single_video" at bounding box center [489, 208] width 48 height 10
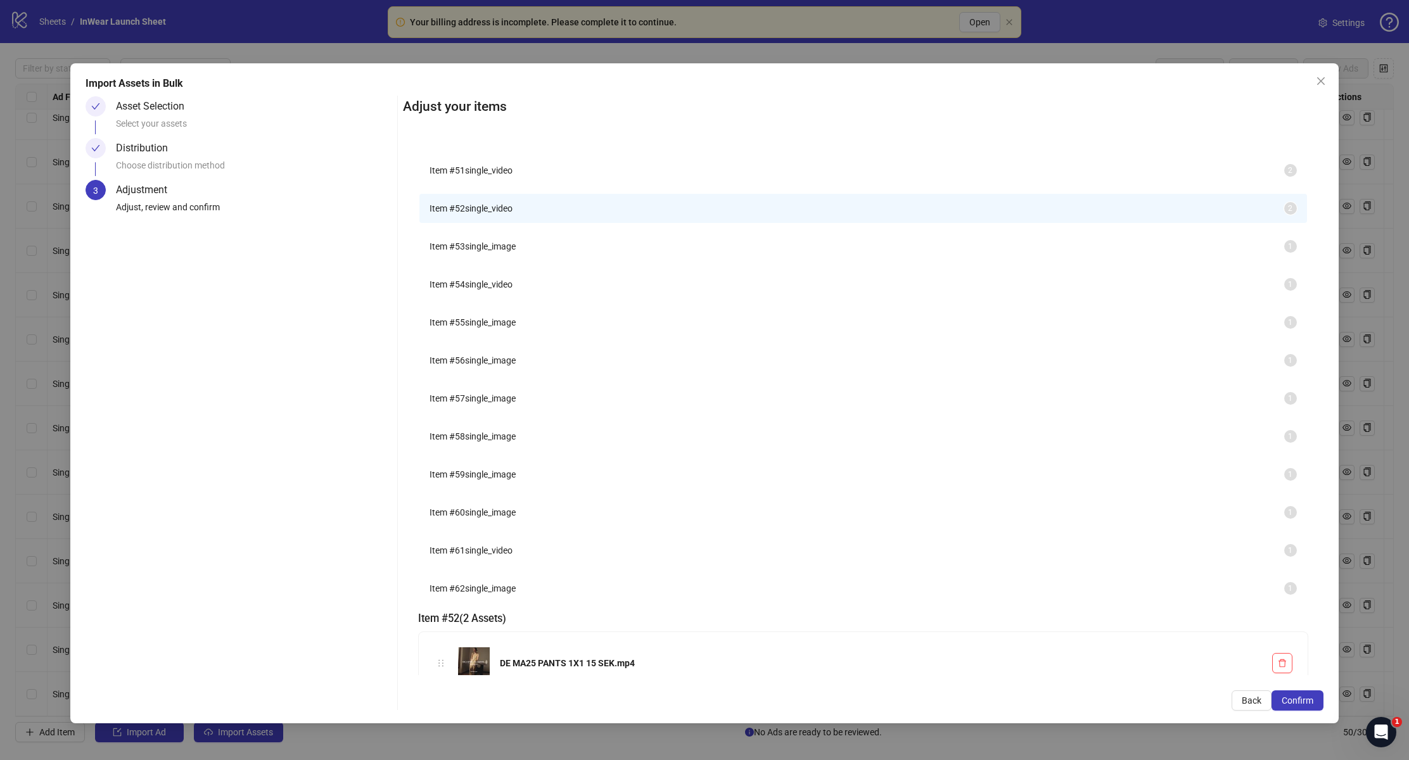
click at [465, 252] on span "Item # 53" at bounding box center [447, 246] width 35 height 10
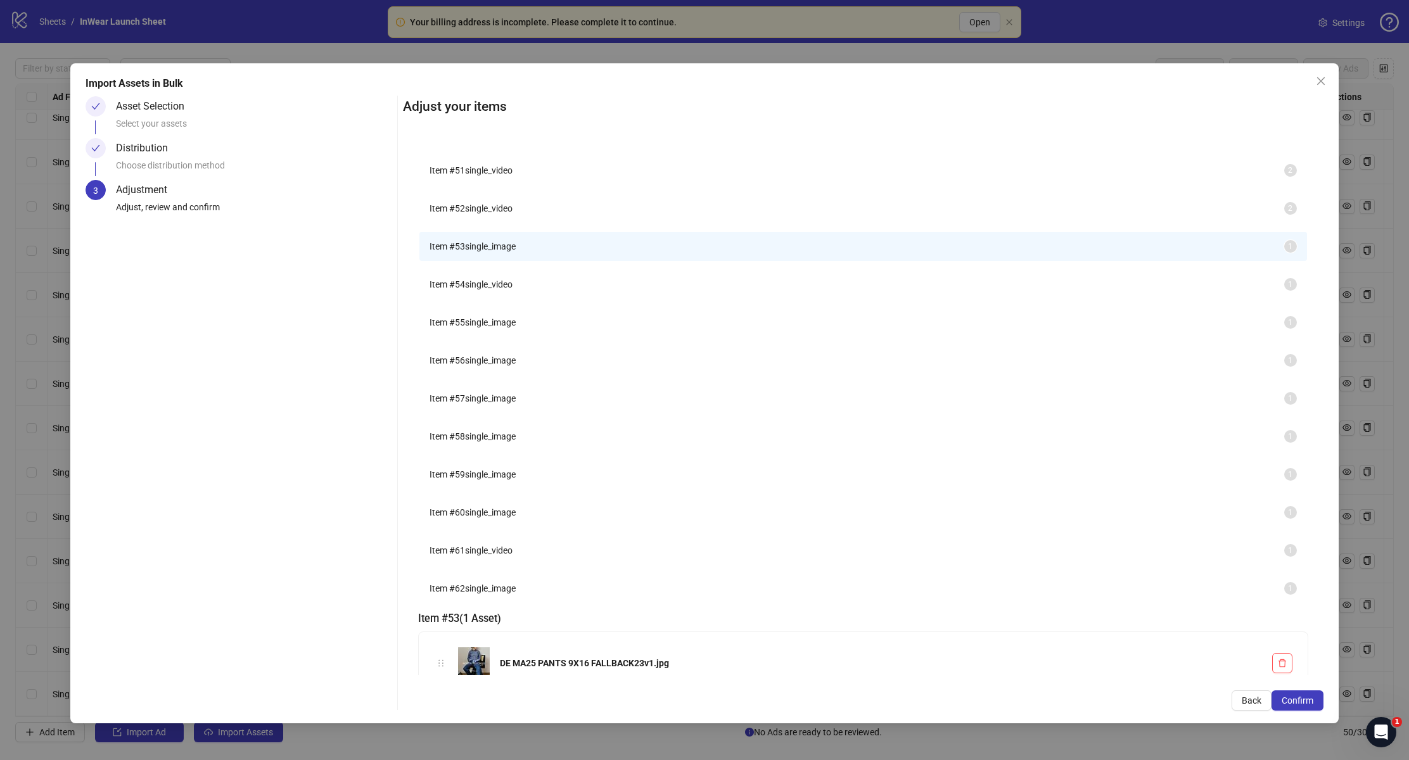
click at [481, 290] on span "single_video" at bounding box center [489, 284] width 48 height 10
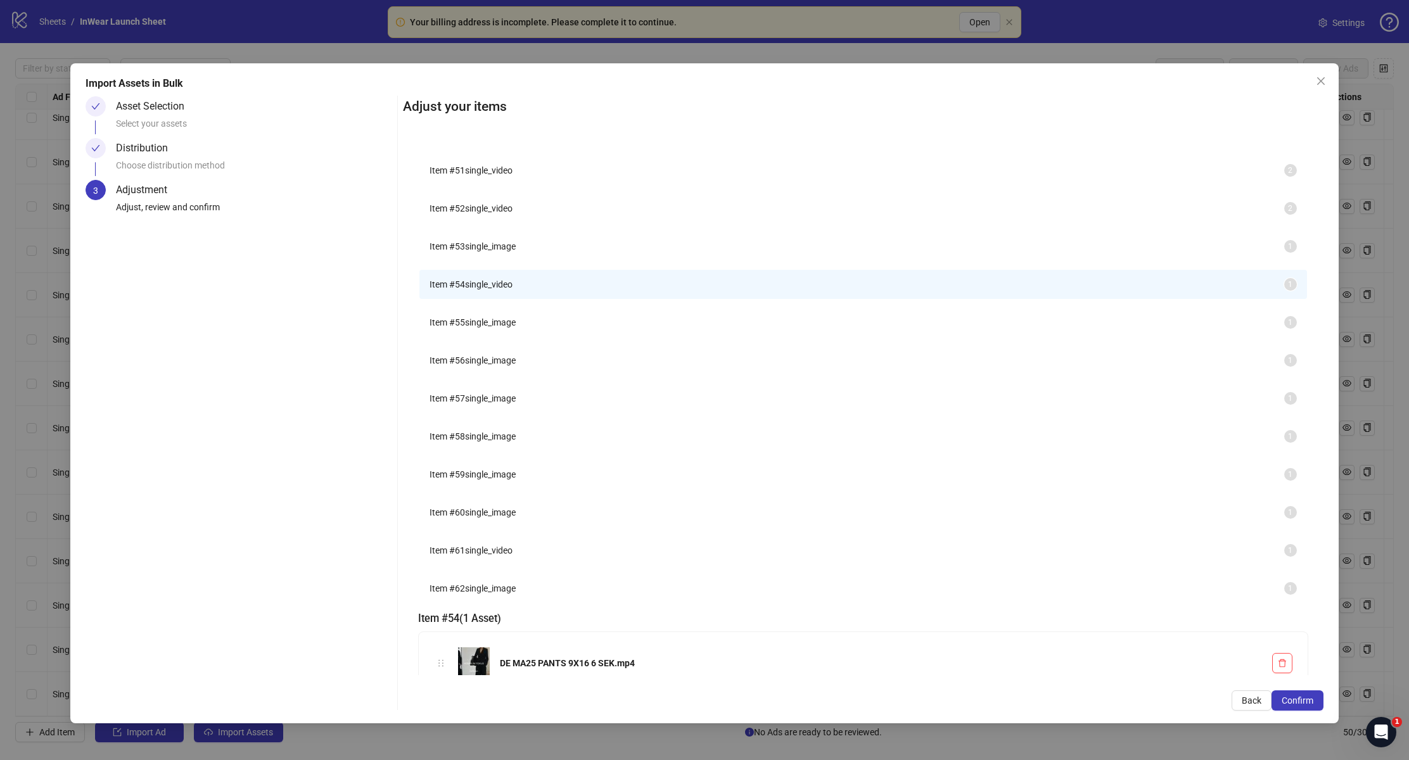
click at [486, 252] on span "single_image" at bounding box center [490, 246] width 51 height 10
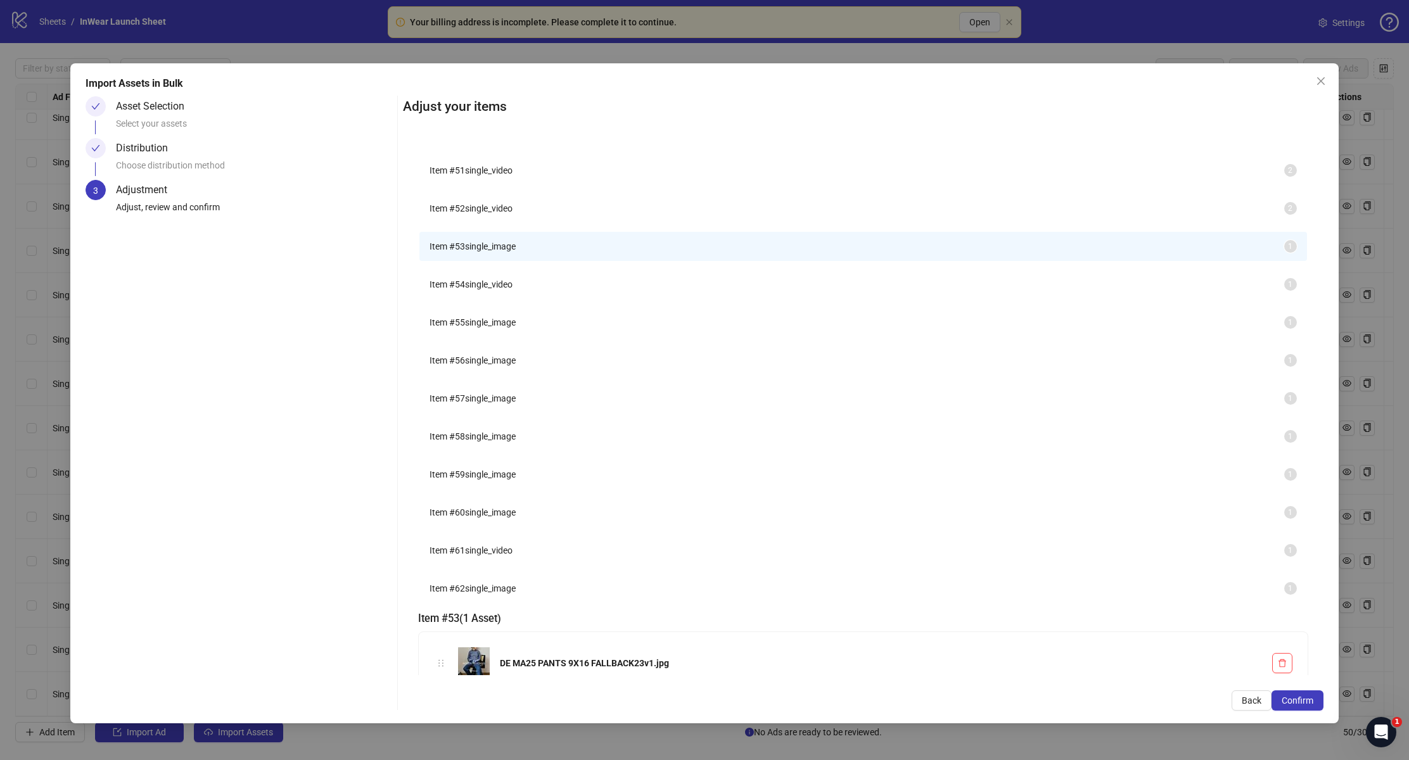
click at [465, 328] on span "Item # 55" at bounding box center [447, 322] width 35 height 10
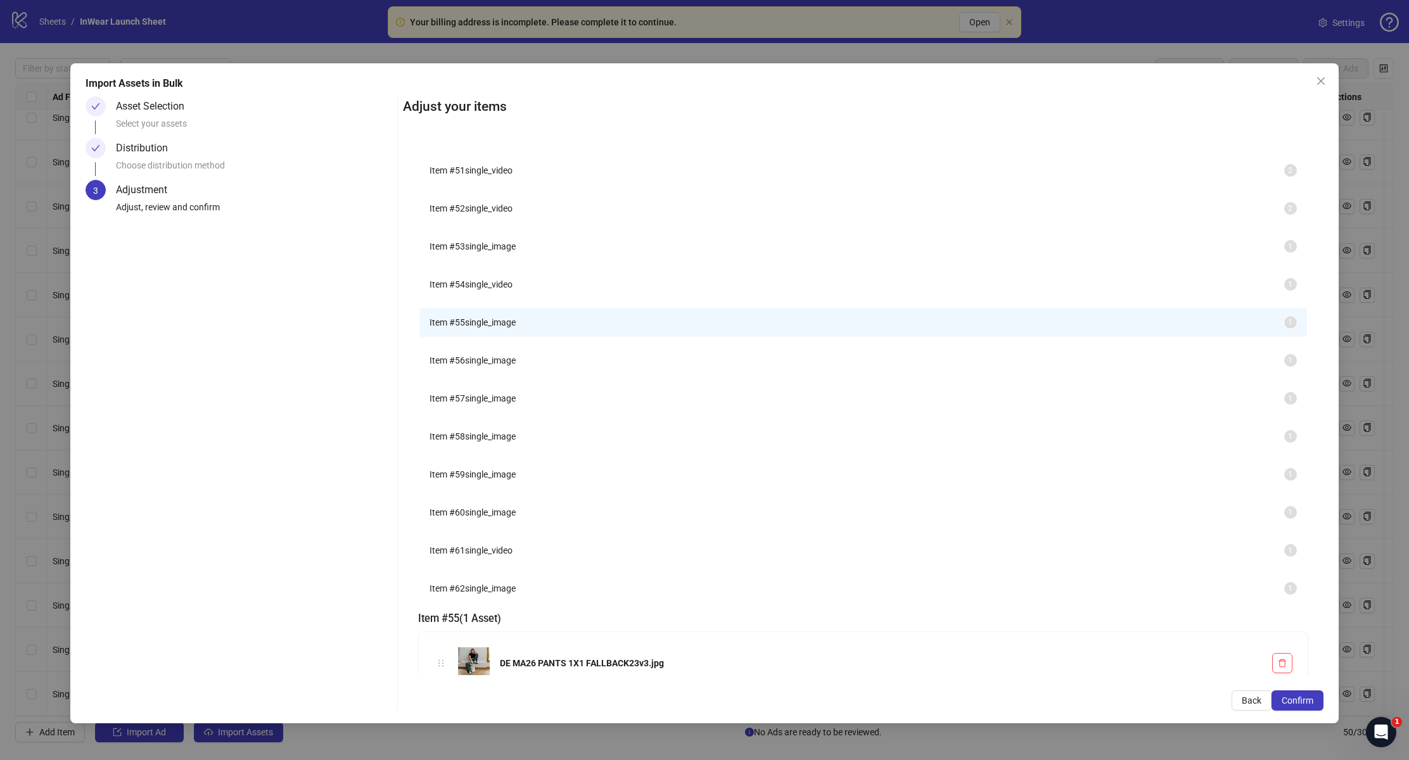
click at [465, 290] on span "Item # 54" at bounding box center [447, 284] width 35 height 10
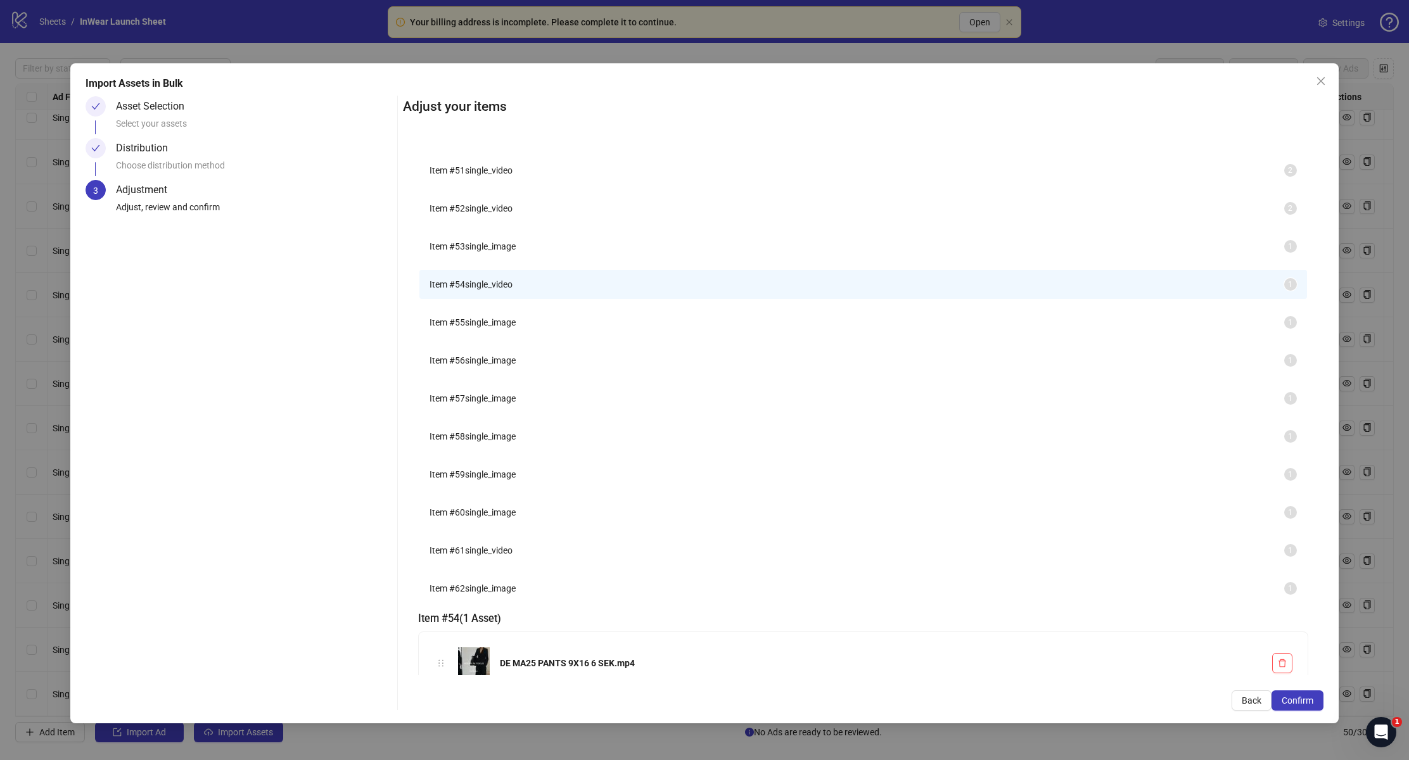
click at [465, 168] on span "Item # 51" at bounding box center [447, 170] width 35 height 10
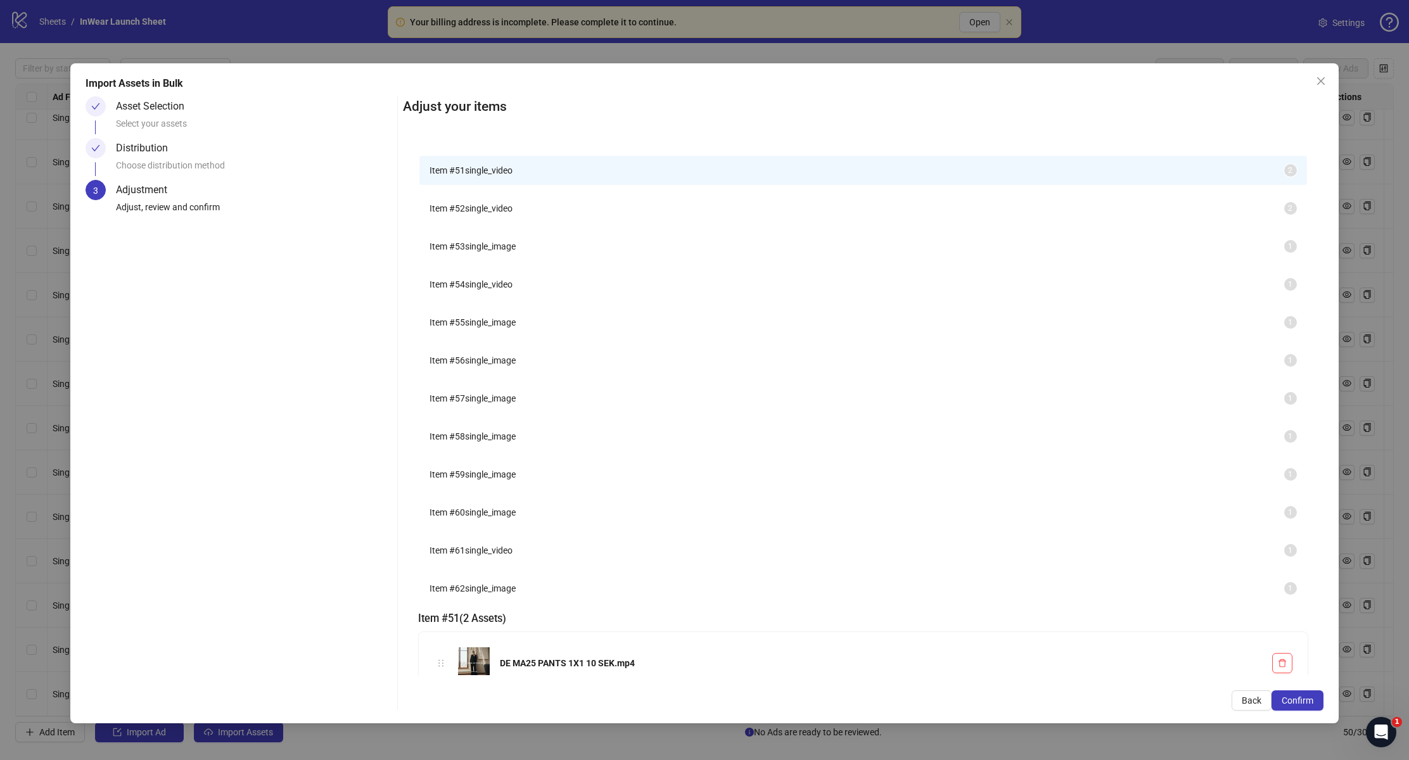
click at [485, 223] on li "Item # 52 single_video 2" at bounding box center [862, 208] width 887 height 29
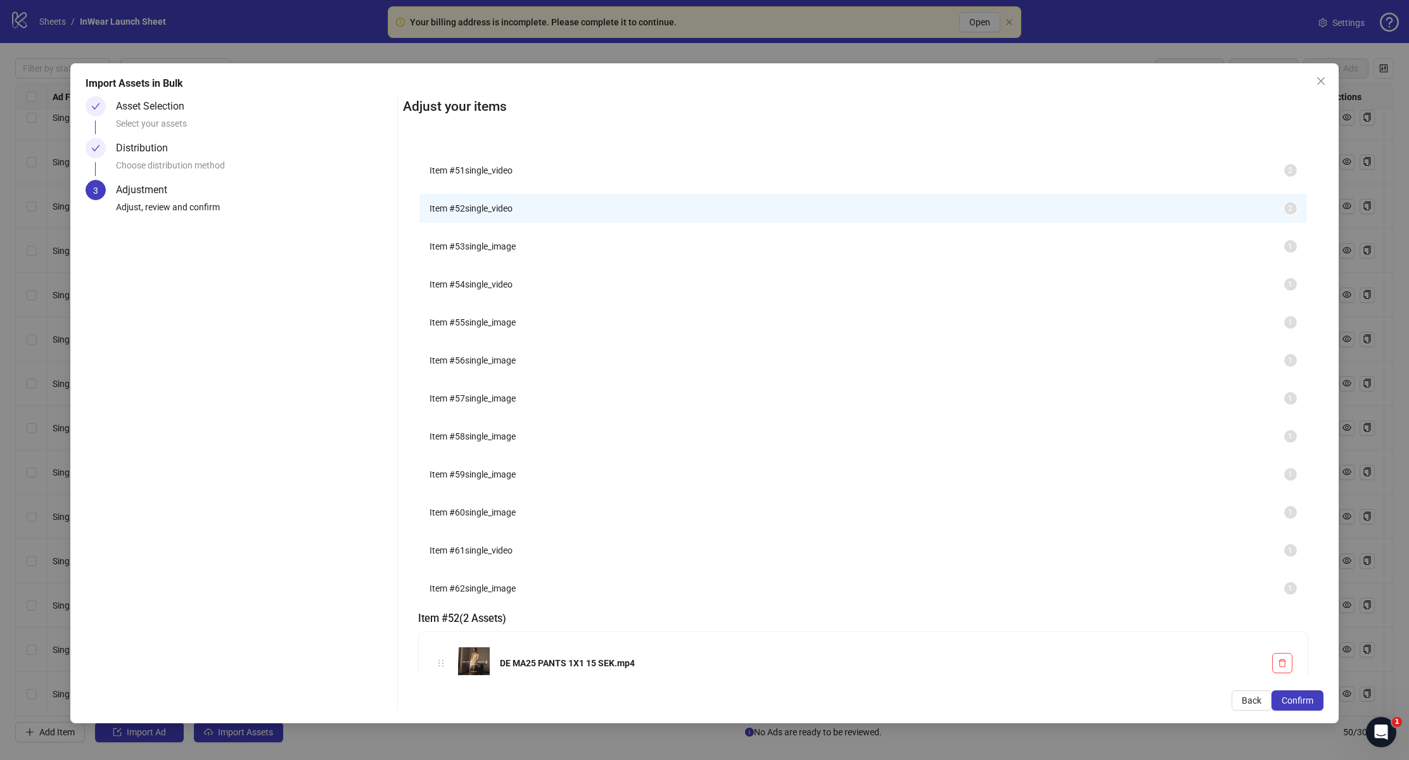
click at [465, 290] on span "Item # 54" at bounding box center [447, 284] width 35 height 10
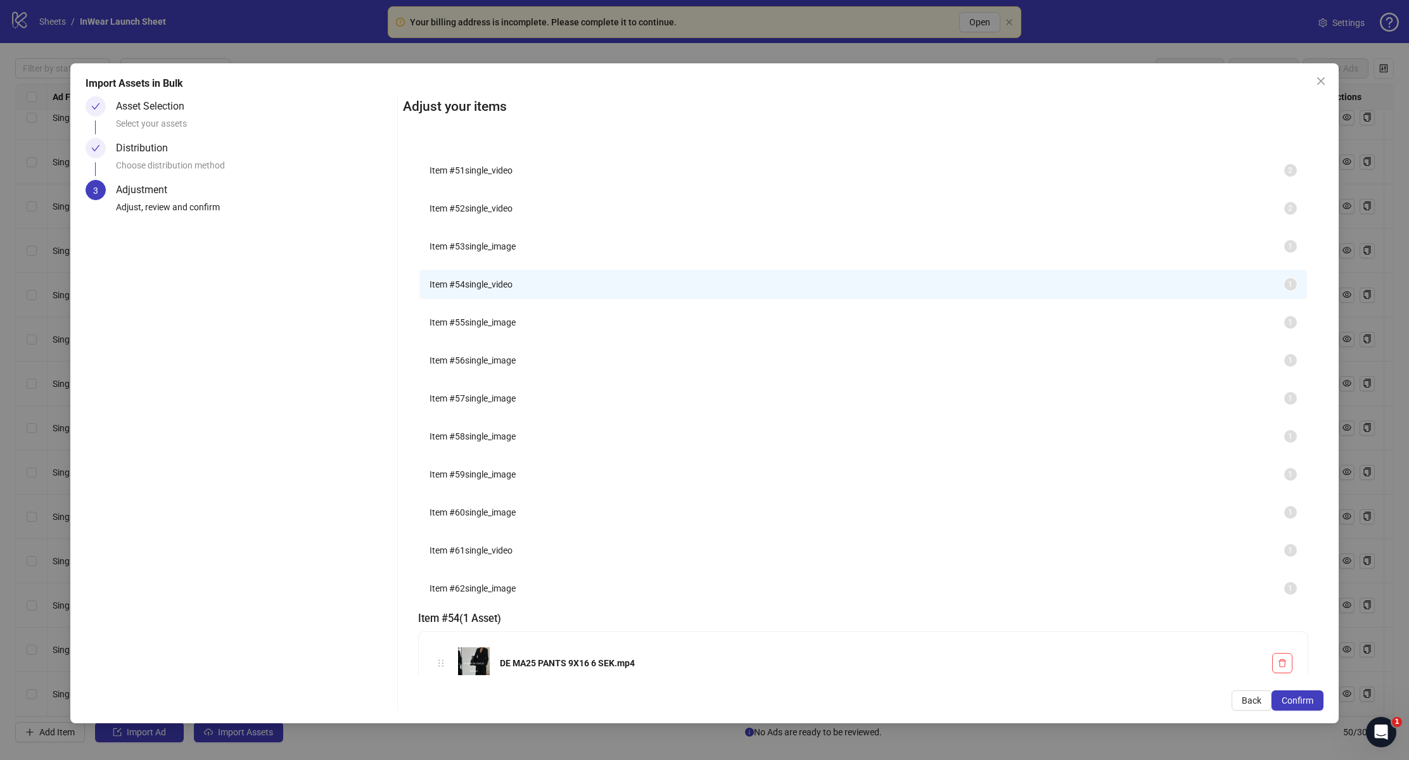
click at [476, 556] on span "single_video" at bounding box center [489, 551] width 48 height 10
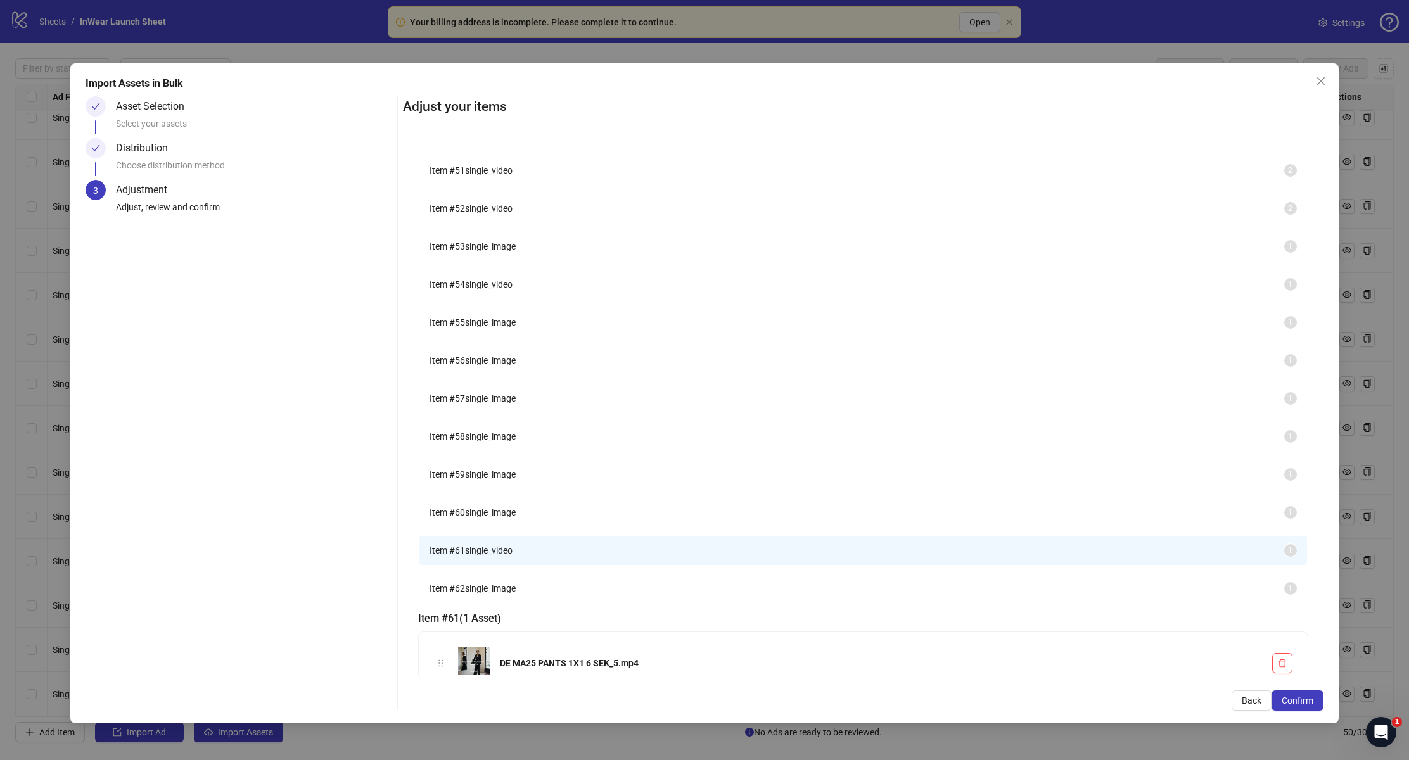
click at [475, 404] on span "single_image" at bounding box center [490, 398] width 51 height 10
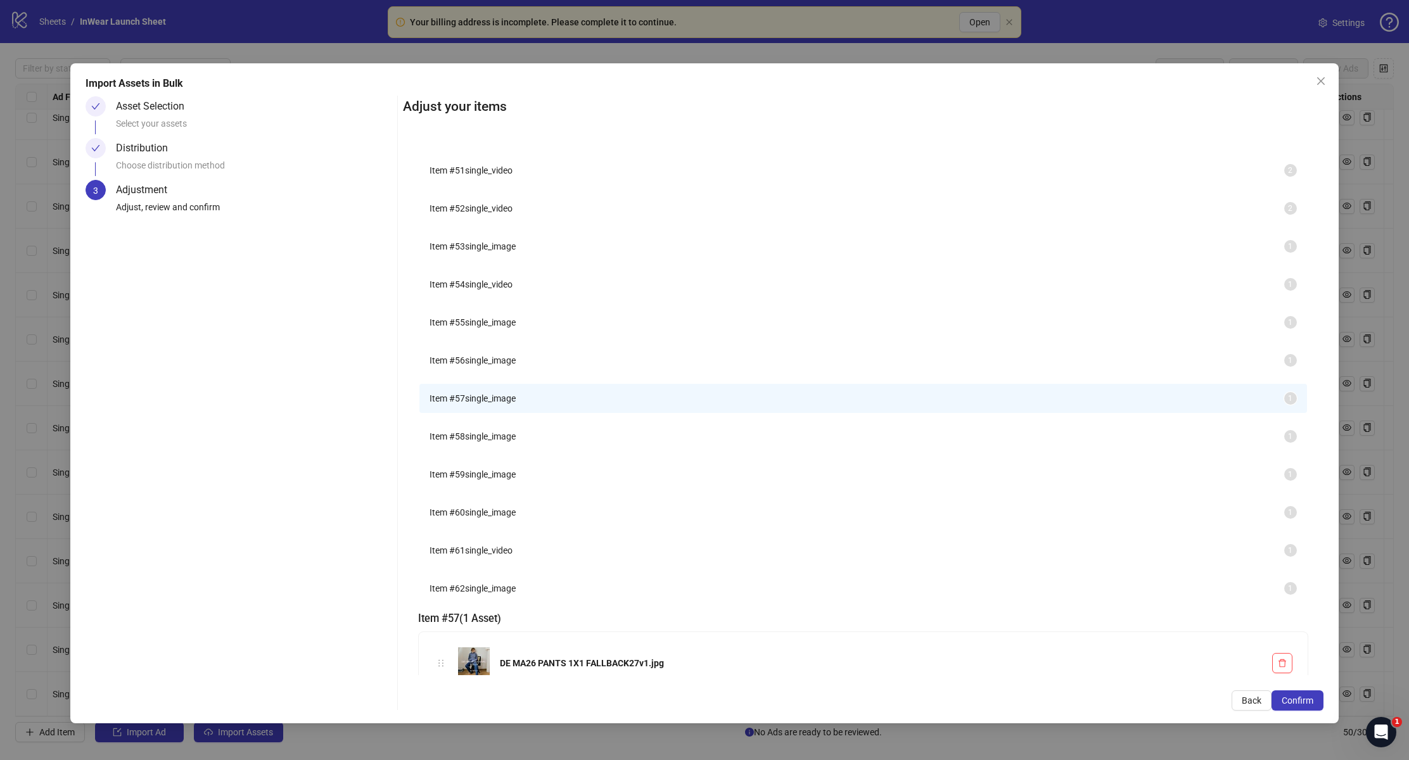
click at [484, 451] on li "Item # 58 single_image 1" at bounding box center [862, 436] width 887 height 29
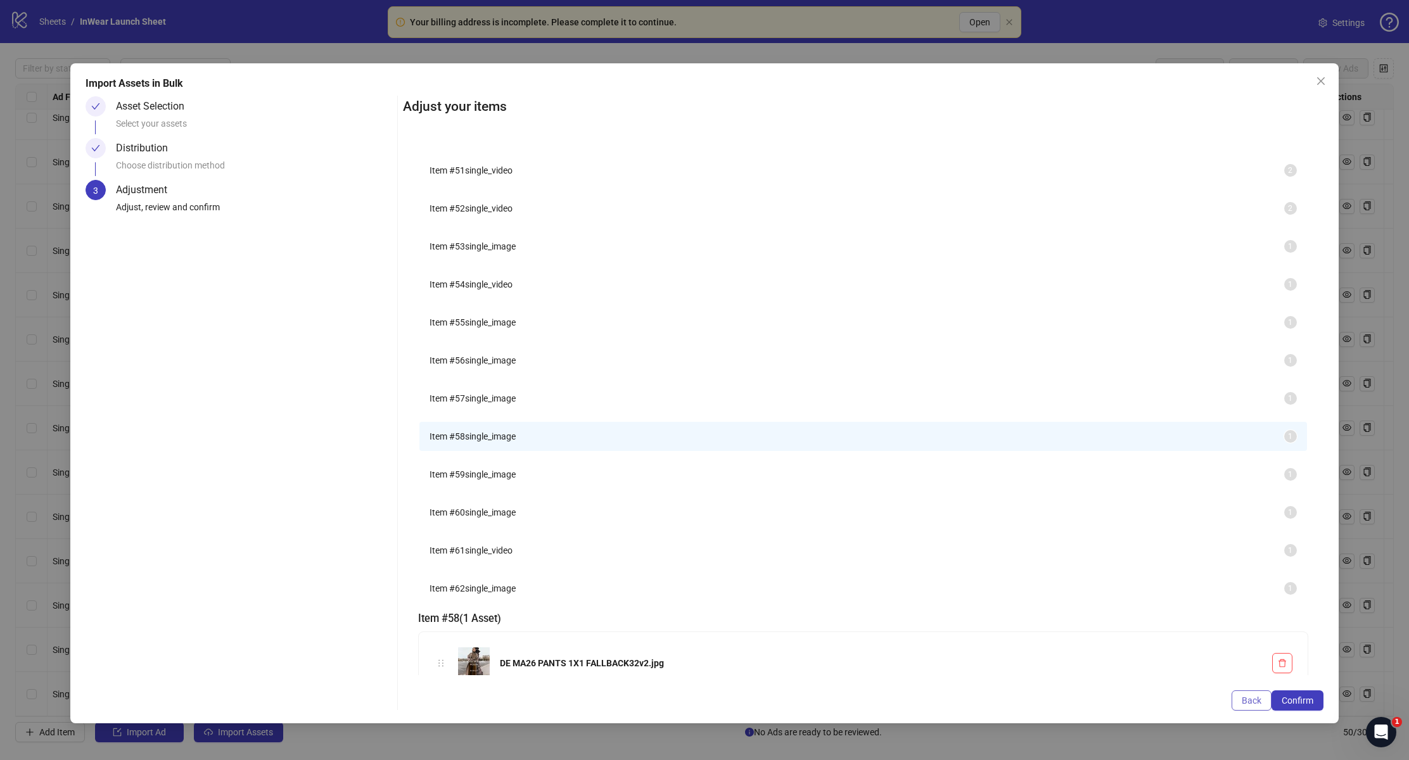
click at [1255, 707] on button "Back" at bounding box center [1252, 701] width 40 height 20
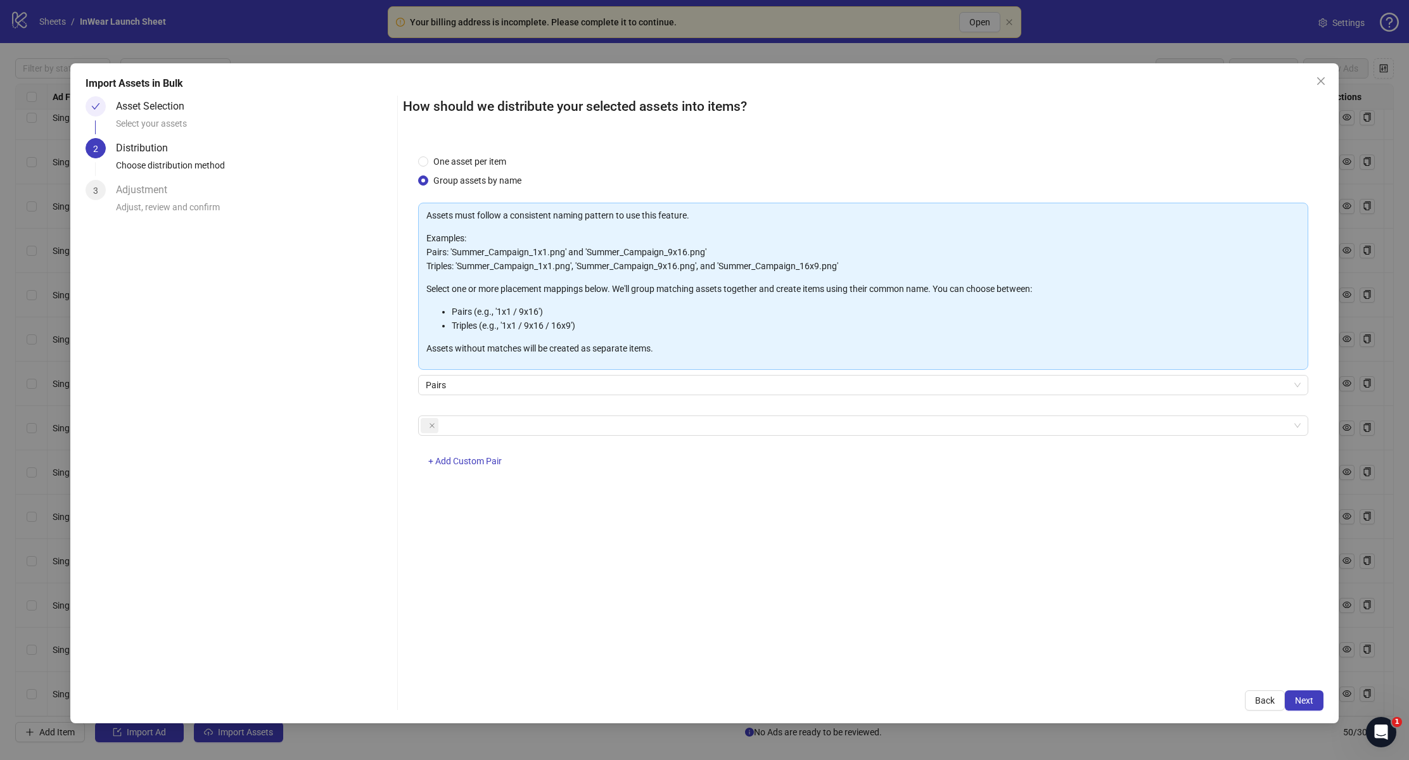
click at [1244, 678] on div "How should we distribute your selected assets into items? One asset per item Gr…" at bounding box center [863, 403] width 920 height 615
click at [437, 424] on span at bounding box center [430, 425] width 18 height 15
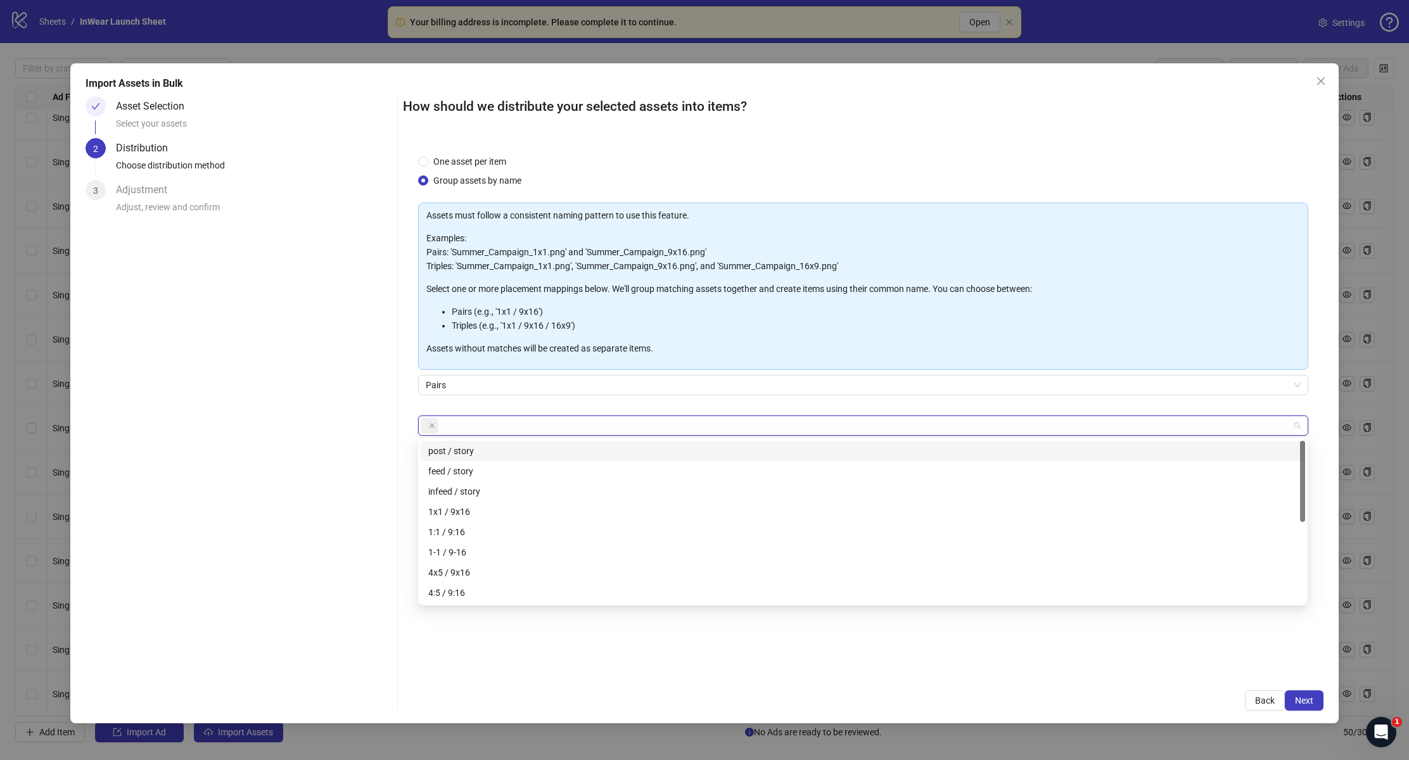
click at [436, 424] on span at bounding box center [430, 425] width 18 height 15
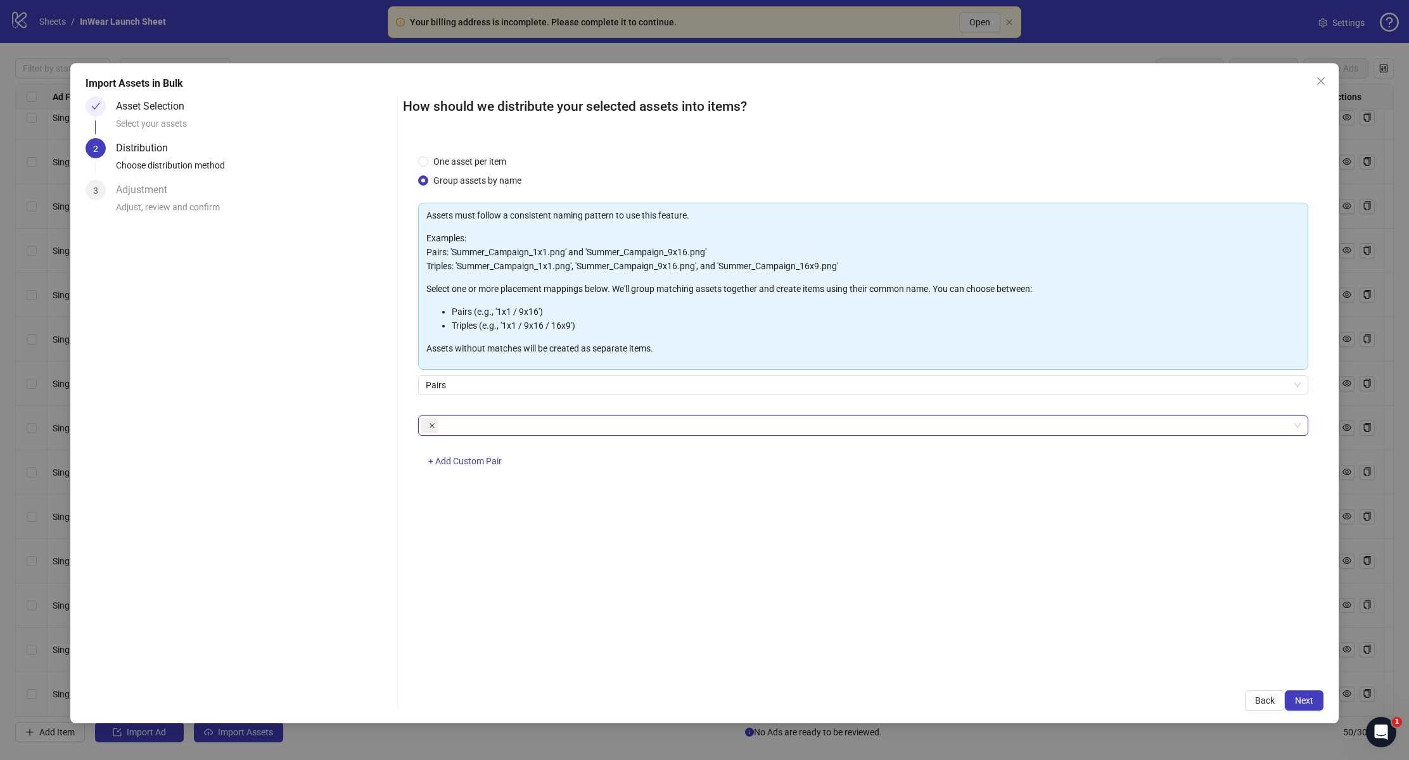
click at [435, 424] on icon "close" at bounding box center [432, 426] width 6 height 6
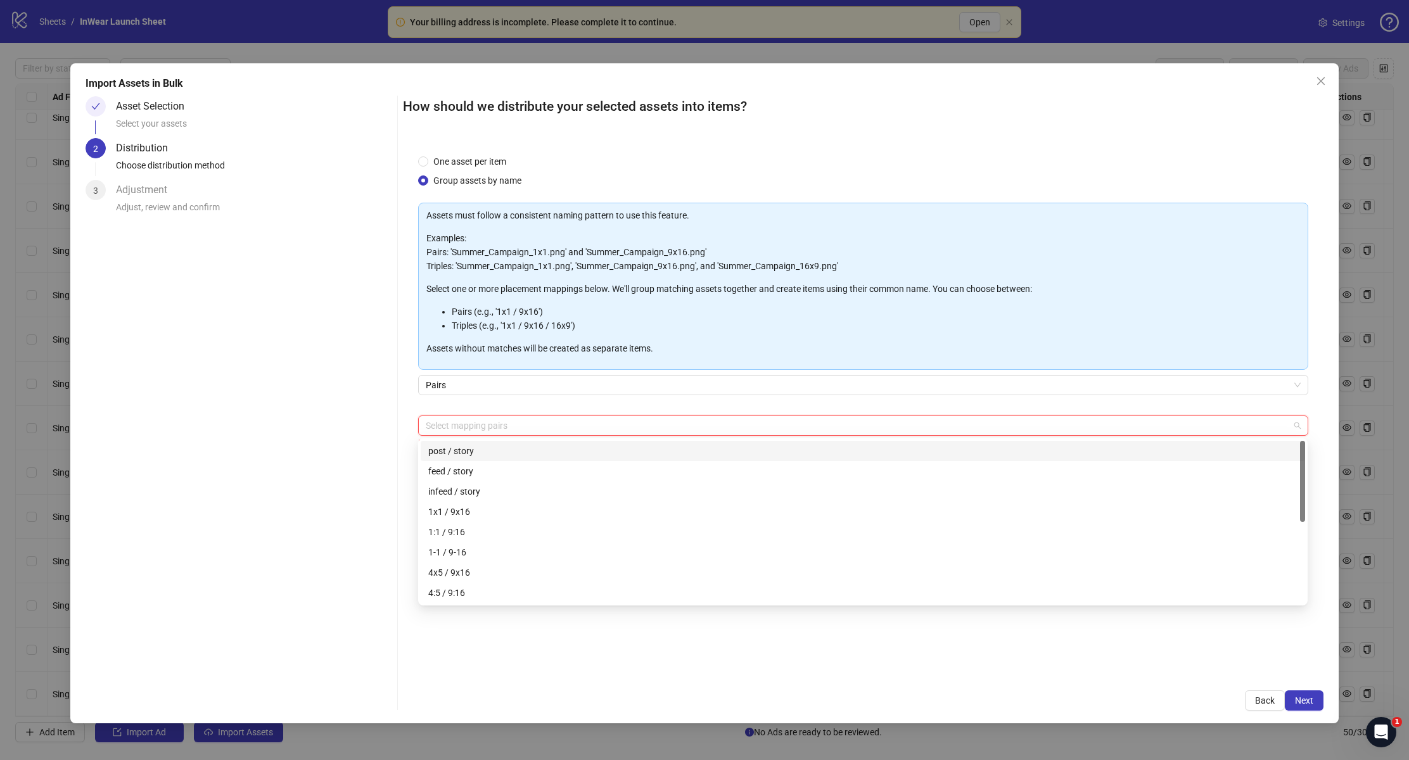
click at [461, 421] on div at bounding box center [856, 426] width 871 height 18
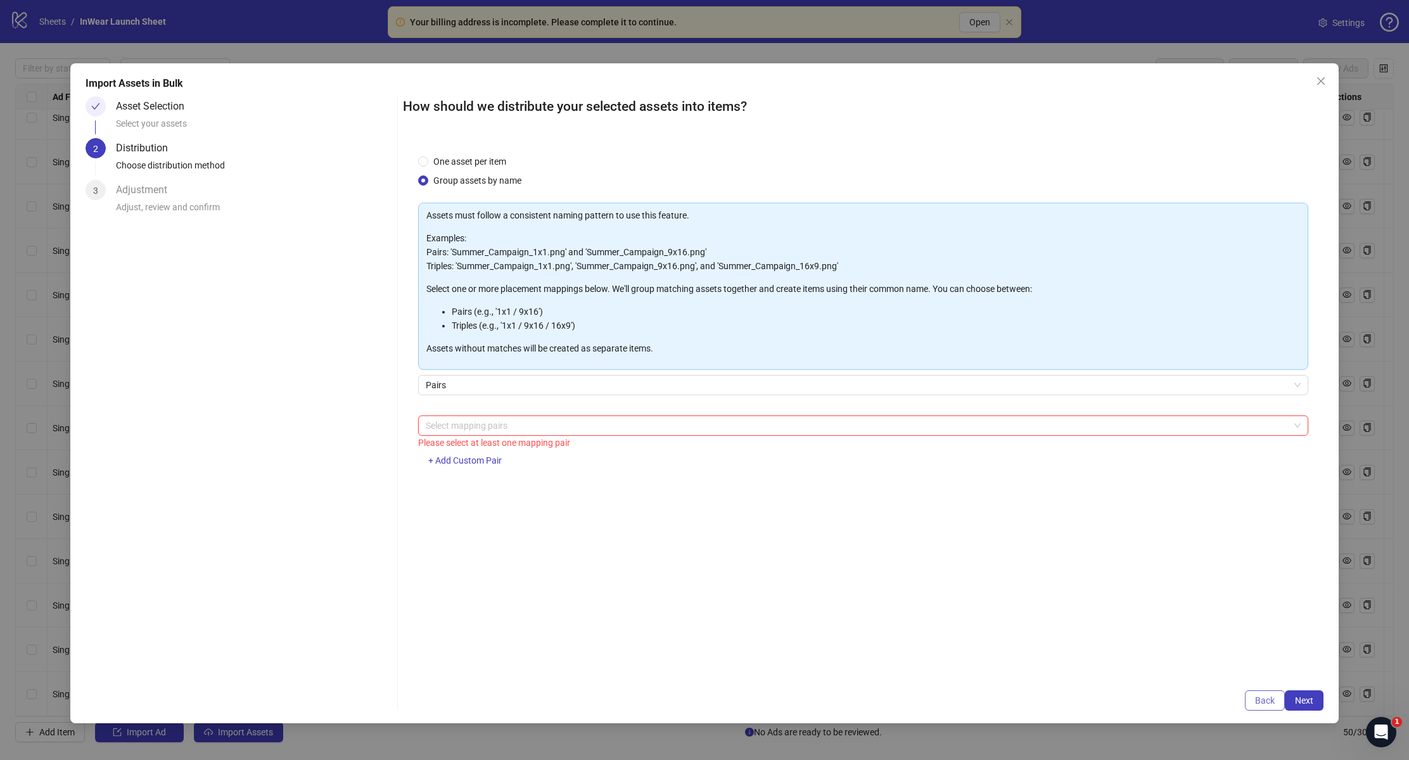
click at [1269, 694] on button "Back" at bounding box center [1265, 701] width 40 height 20
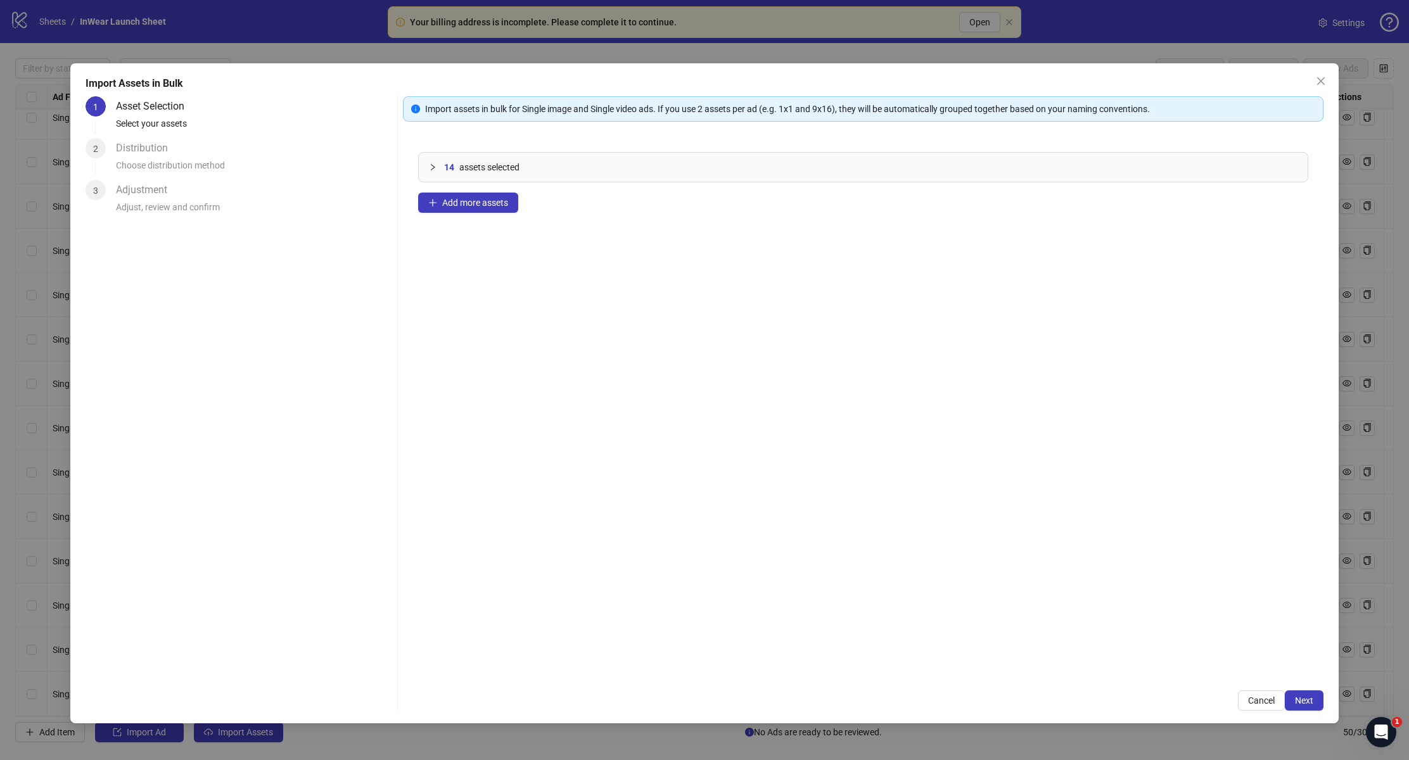
click at [430, 158] on div "14 assets selected" at bounding box center [863, 167] width 888 height 29
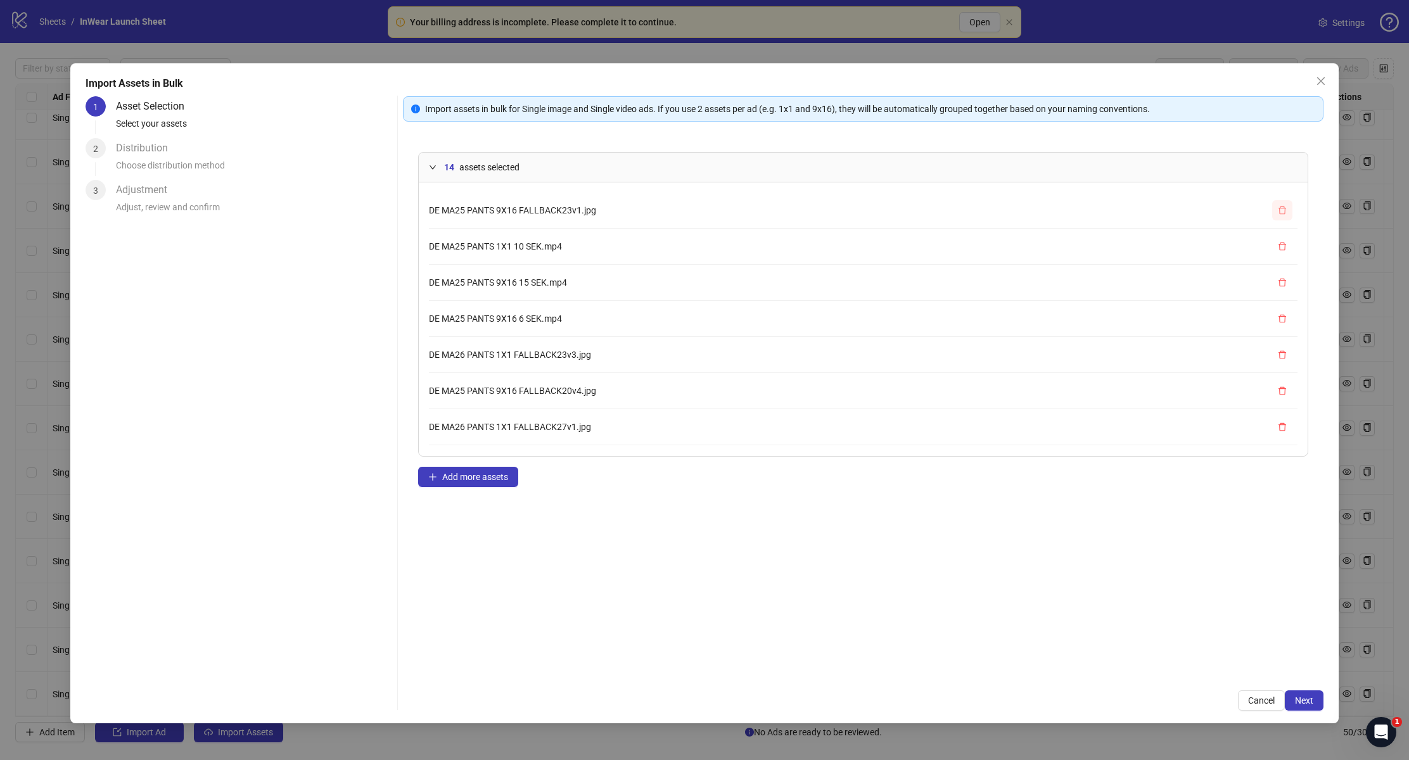
click at [1278, 212] on icon "delete" at bounding box center [1282, 210] width 9 height 9
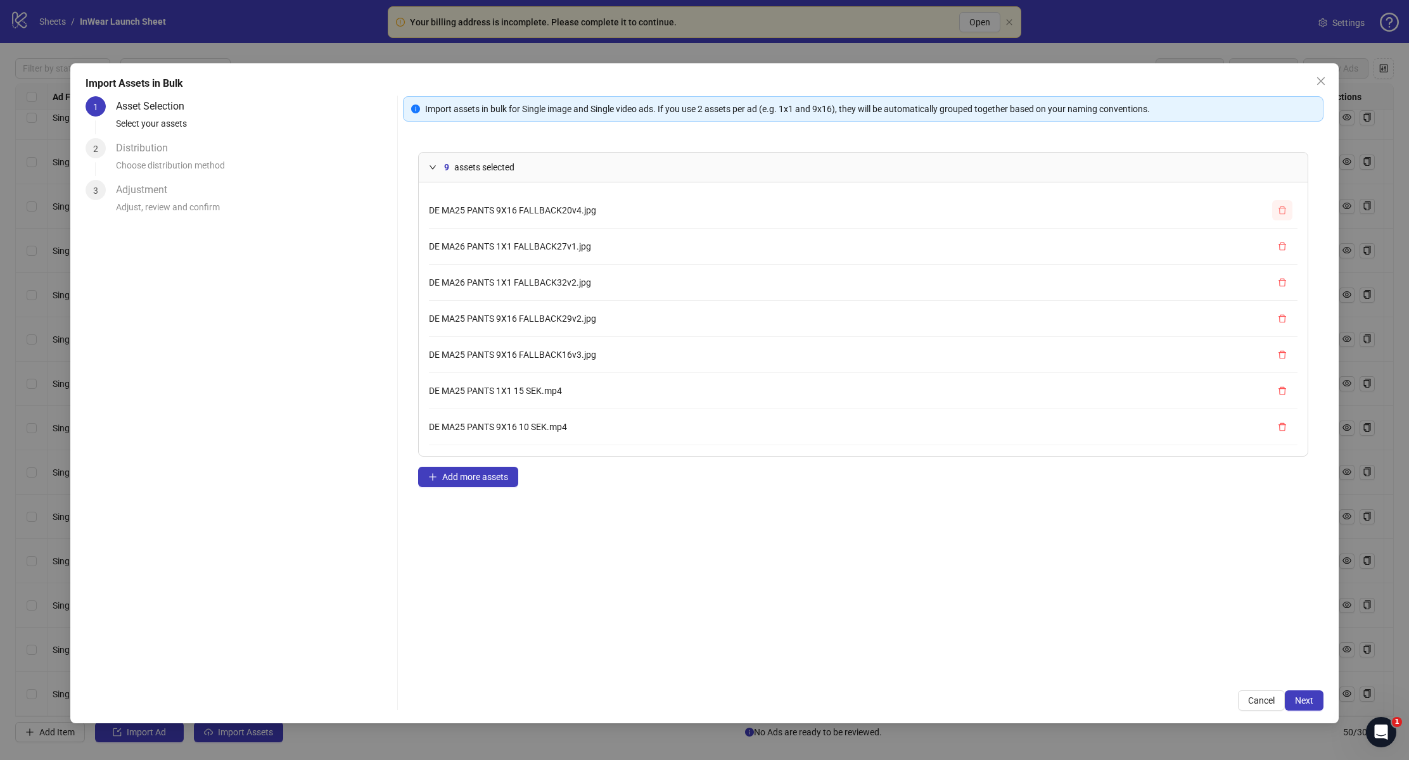
click at [1278, 212] on icon "delete" at bounding box center [1282, 210] width 9 height 9
click at [1277, 212] on button "button" at bounding box center [1282, 210] width 20 height 20
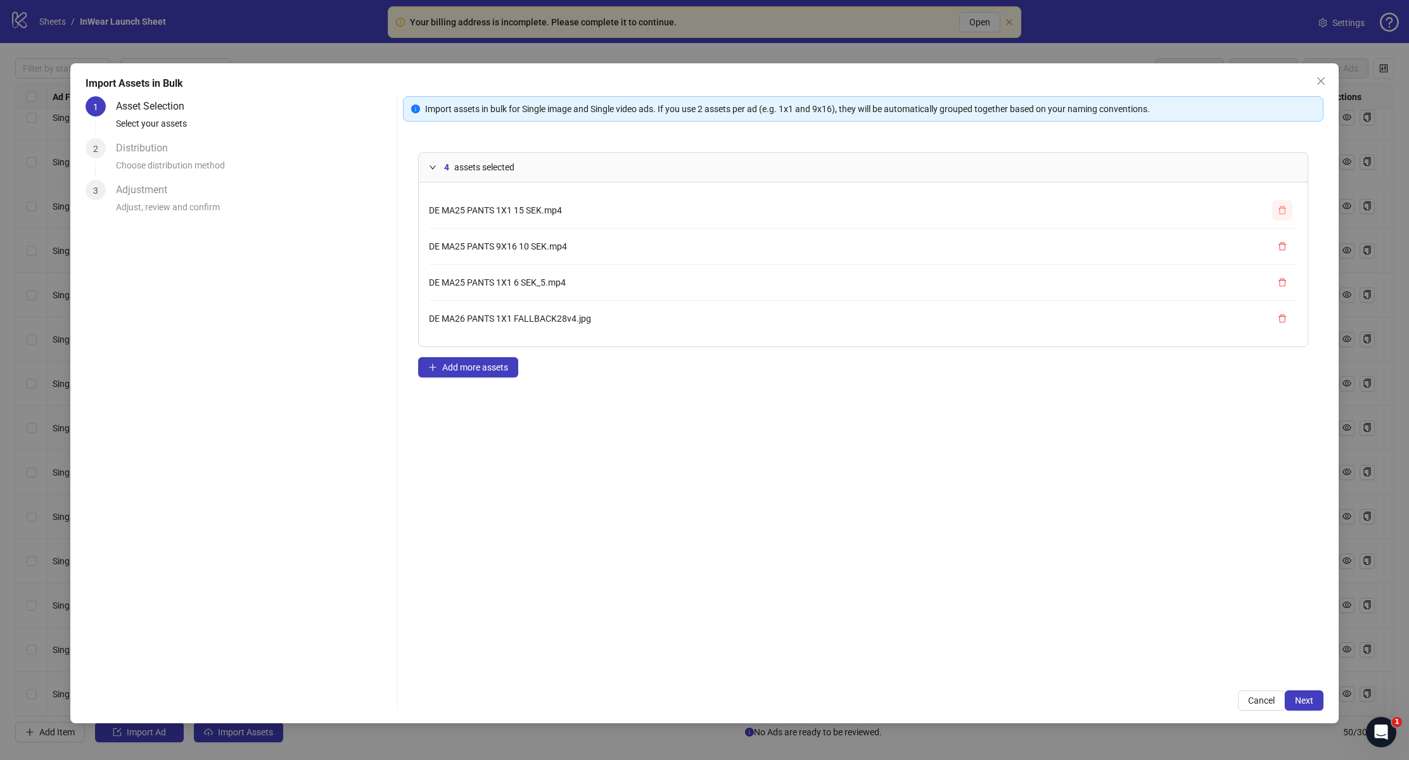
click at [1277, 212] on button "button" at bounding box center [1282, 210] width 20 height 20
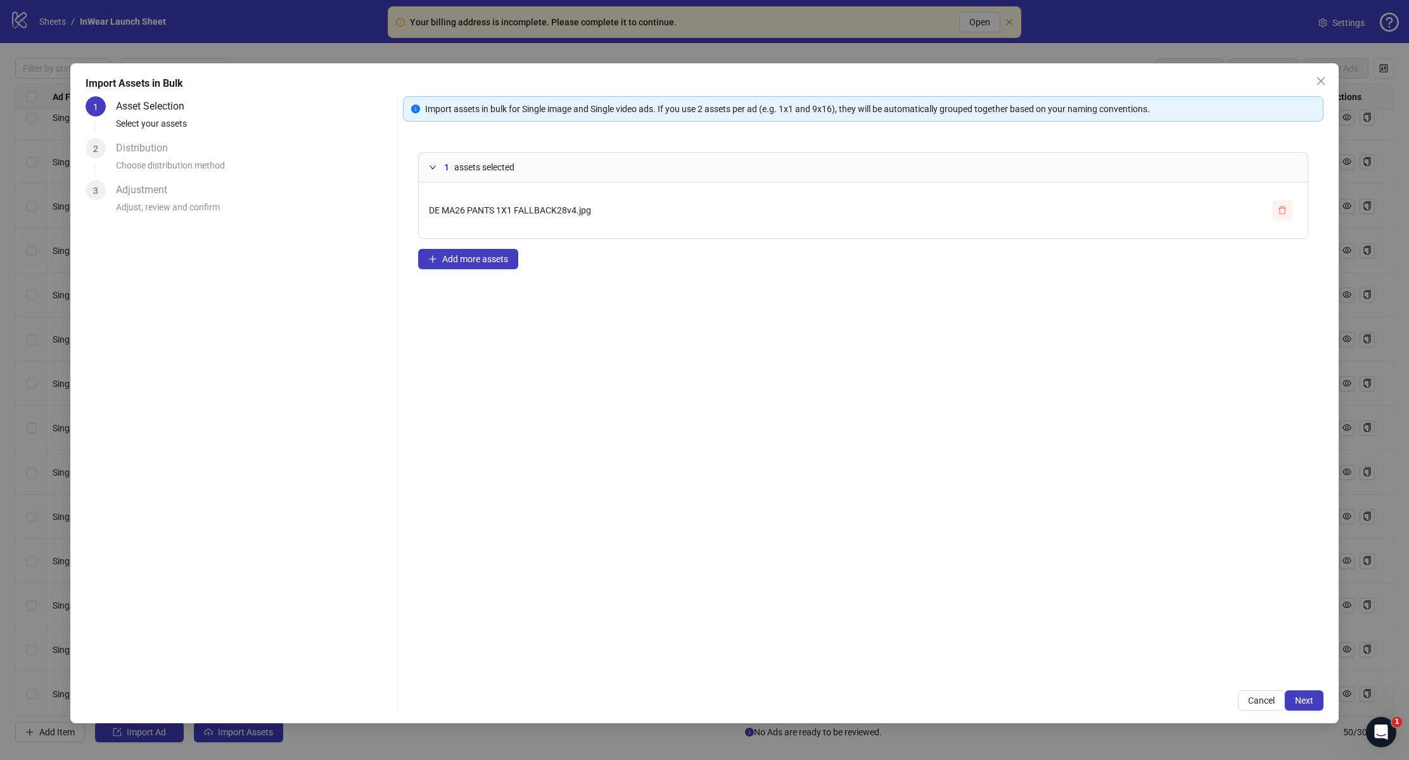
click at [1277, 212] on button "button" at bounding box center [1282, 210] width 20 height 20
click at [485, 155] on button "Select multiple assets to import" at bounding box center [496, 162] width 157 height 20
click at [437, 164] on div at bounding box center [436, 167] width 15 height 14
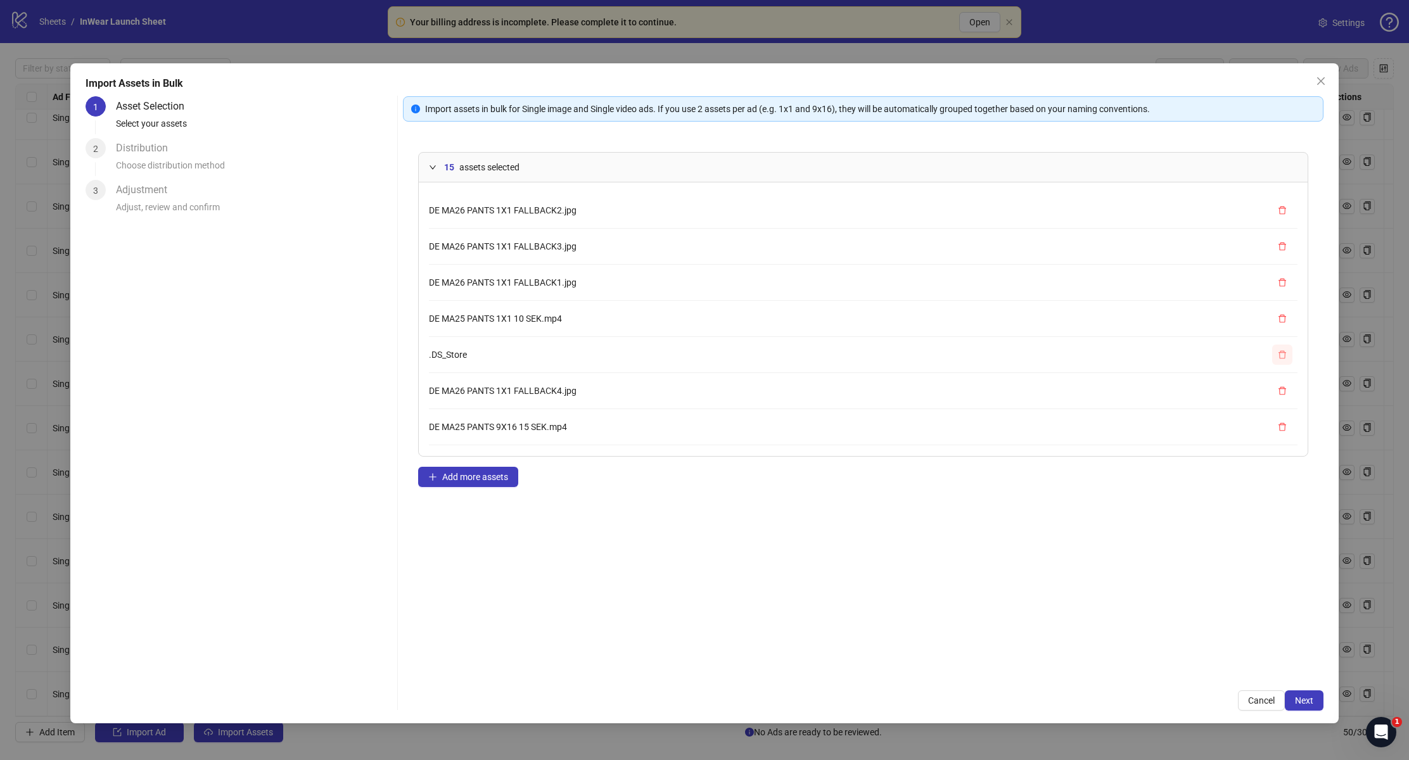
click at [1278, 354] on icon "delete" at bounding box center [1282, 354] width 9 height 9
click at [1305, 696] on span "Next" at bounding box center [1304, 701] width 18 height 10
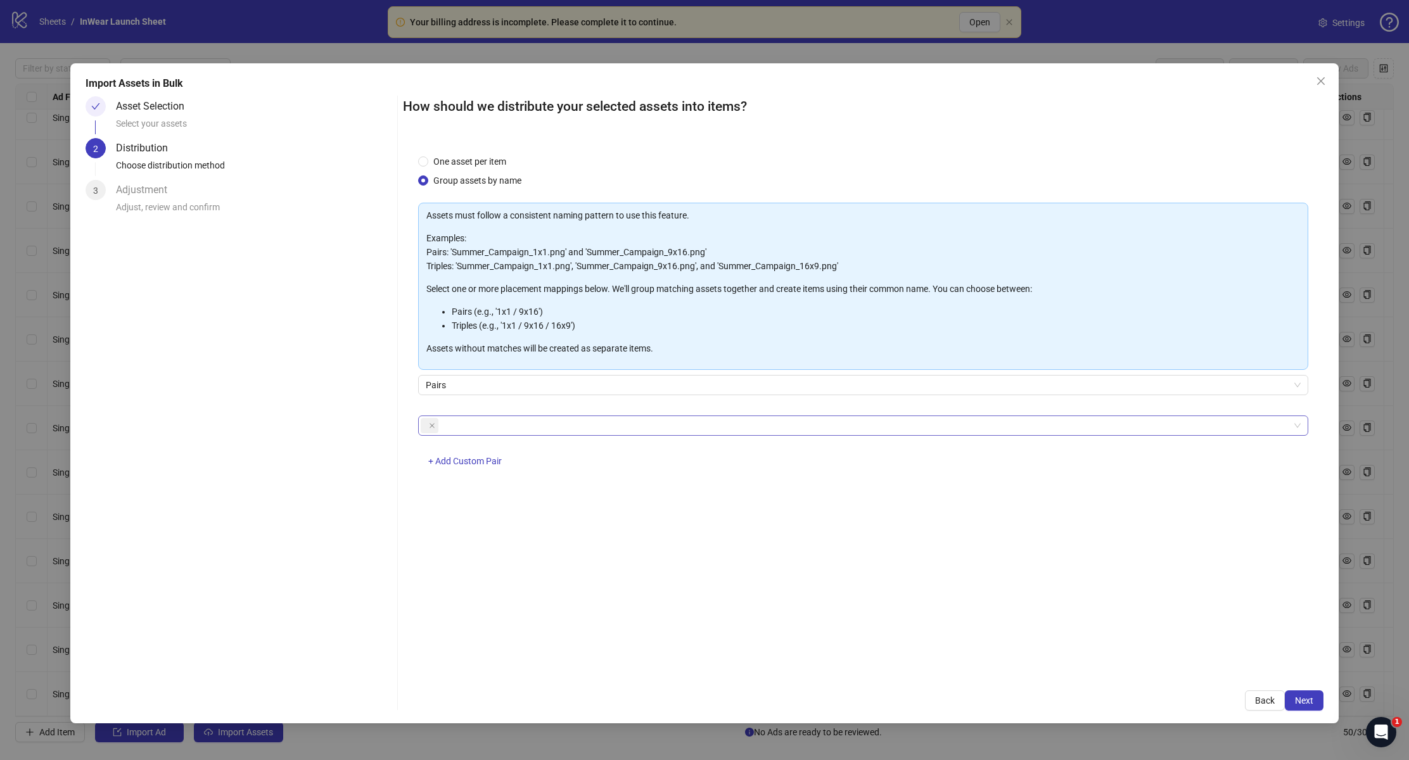
click at [559, 423] on div at bounding box center [856, 426] width 871 height 18
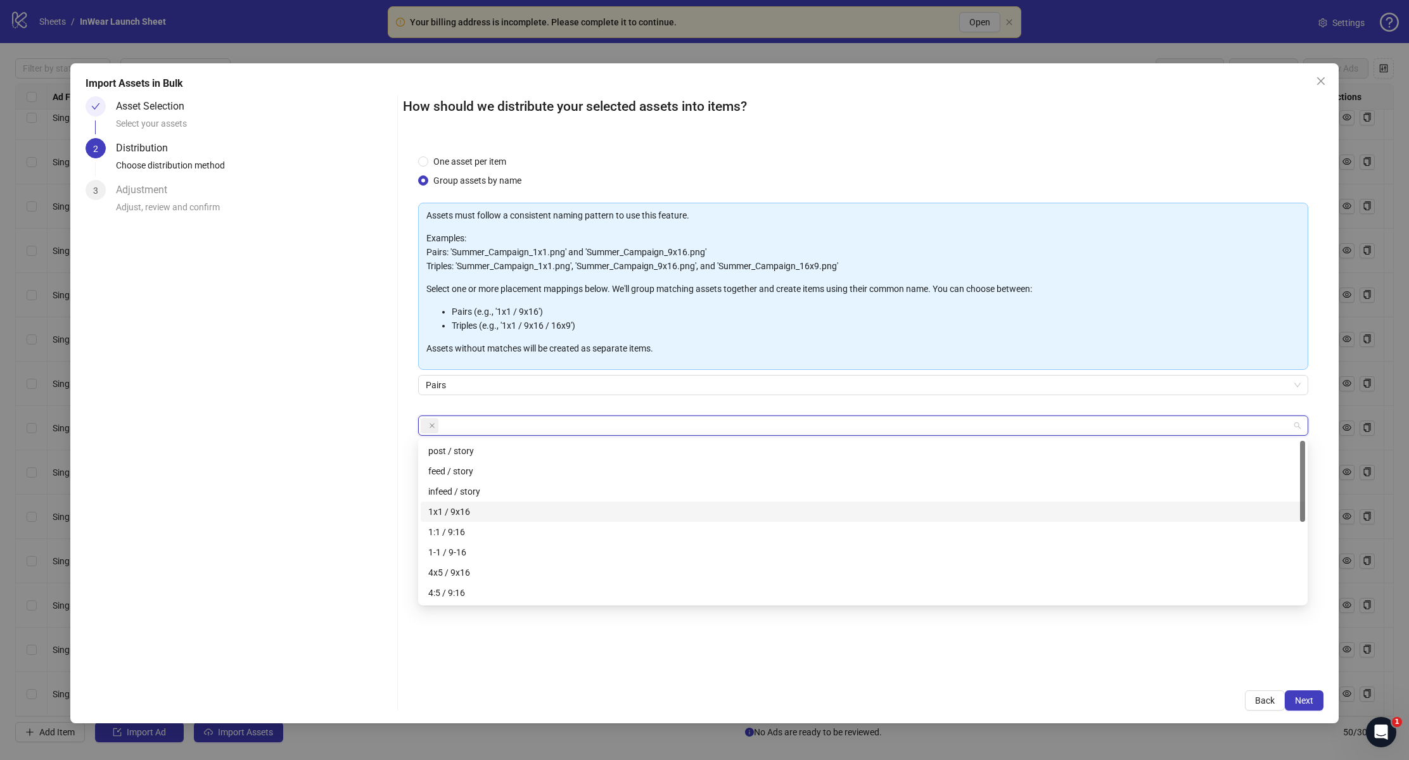
click at [482, 515] on div "1x1 / 9x16" at bounding box center [862, 512] width 869 height 14
click at [430, 425] on icon "close" at bounding box center [432, 426] width 6 height 6
click at [629, 707] on div "Import Assets in Bulk Asset Selection Select your assets 2 Distribution Choose …" at bounding box center [704, 393] width 1269 height 660
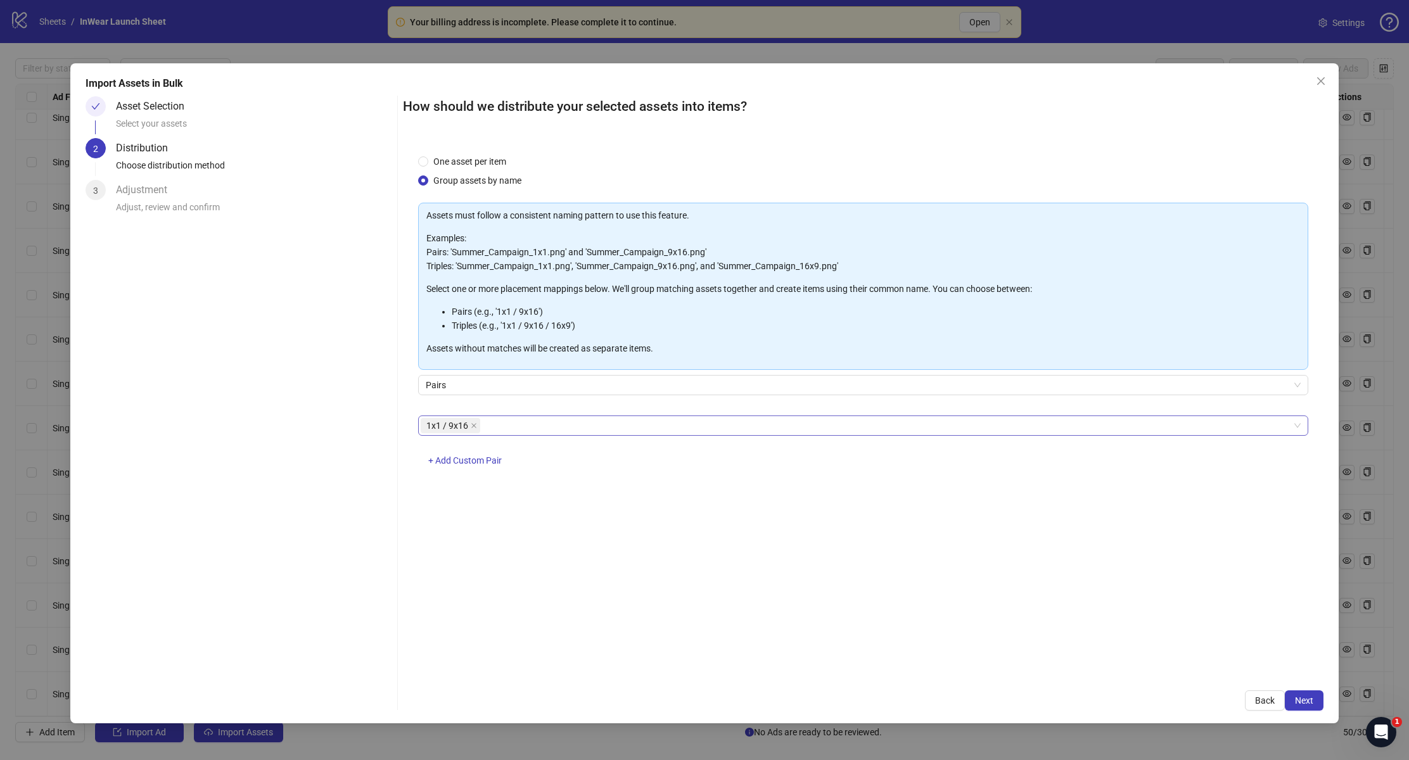
click at [635, 674] on div "One asset per item Group assets by name Assets must follow a consistent naming …" at bounding box center [863, 407] width 920 height 537
click at [1304, 696] on span "Next" at bounding box center [1304, 701] width 18 height 10
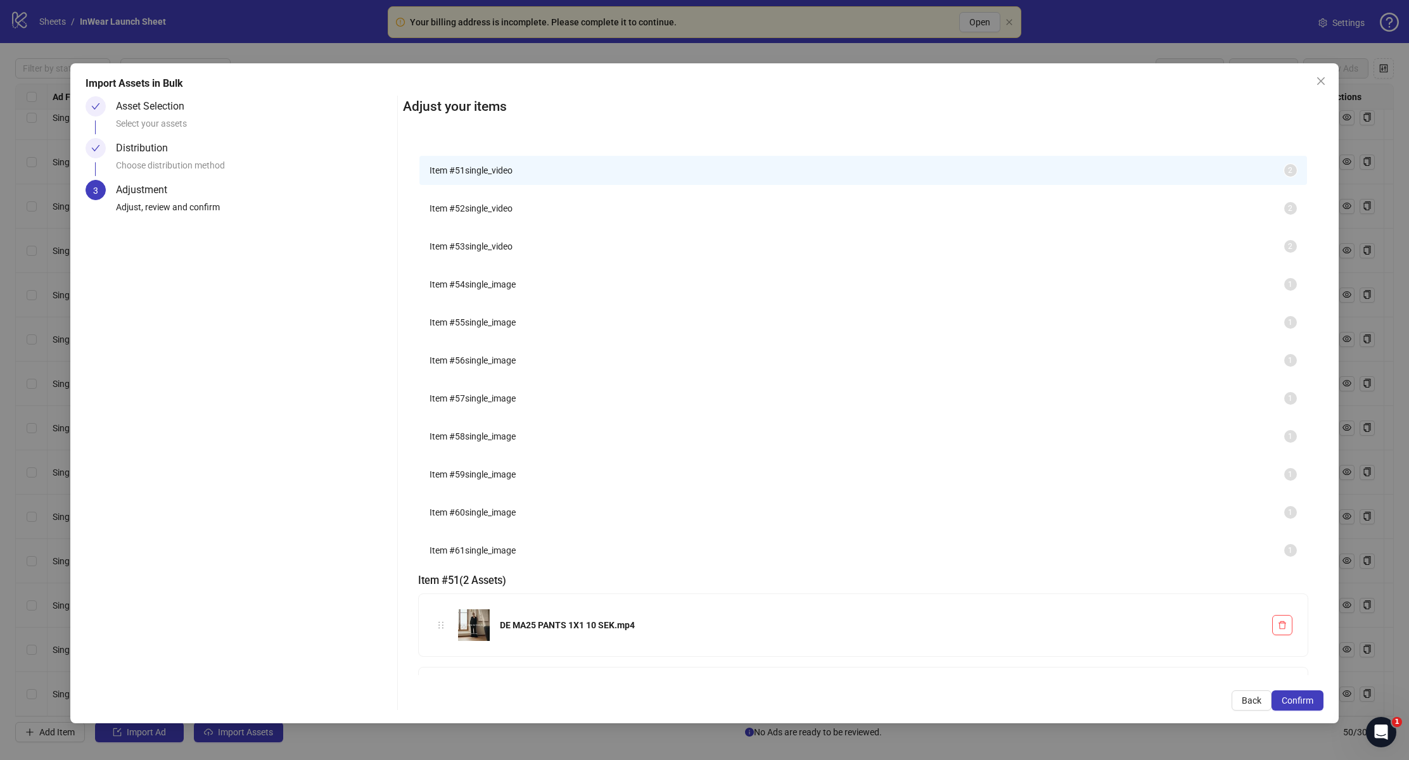
click at [465, 210] on span "Item # 52" at bounding box center [447, 208] width 35 height 10
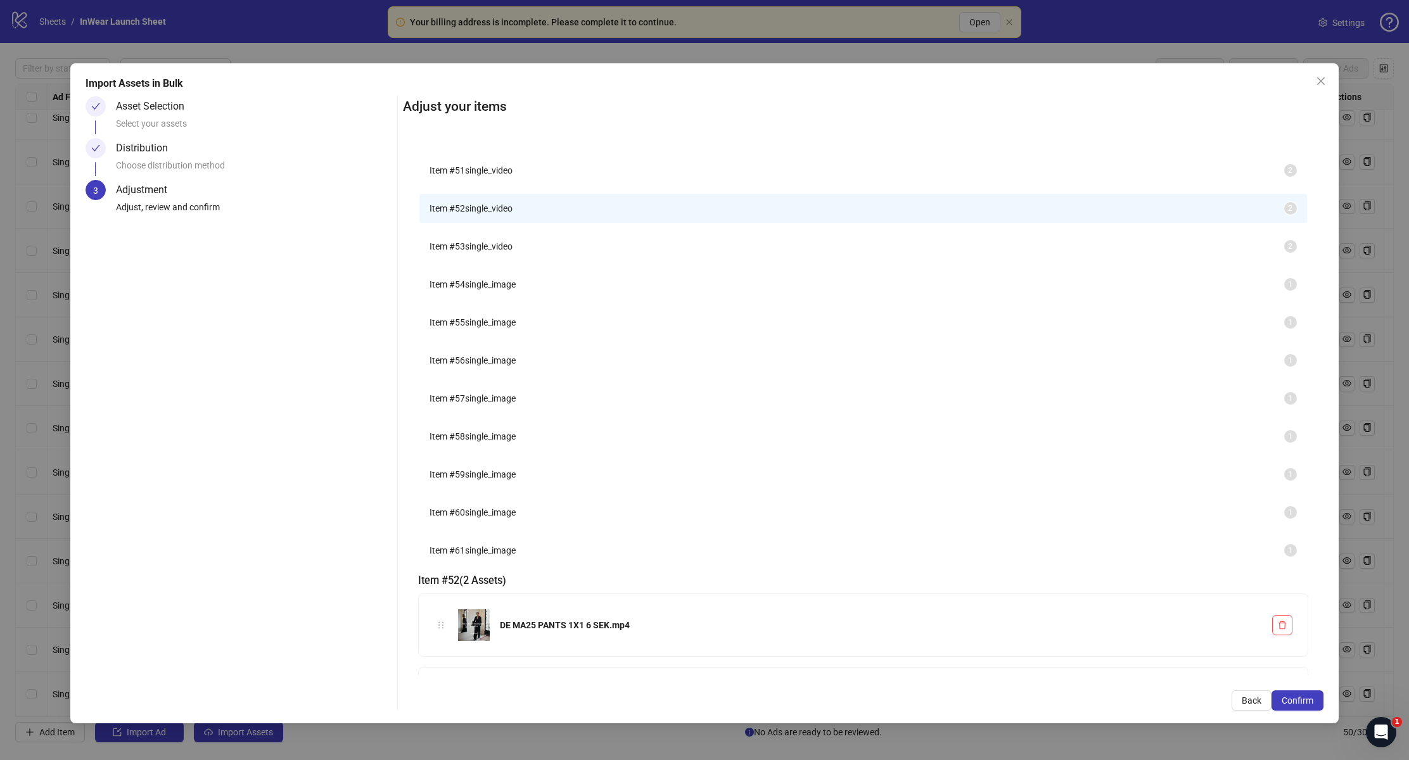
click at [465, 252] on span "Item # 53" at bounding box center [447, 246] width 35 height 10
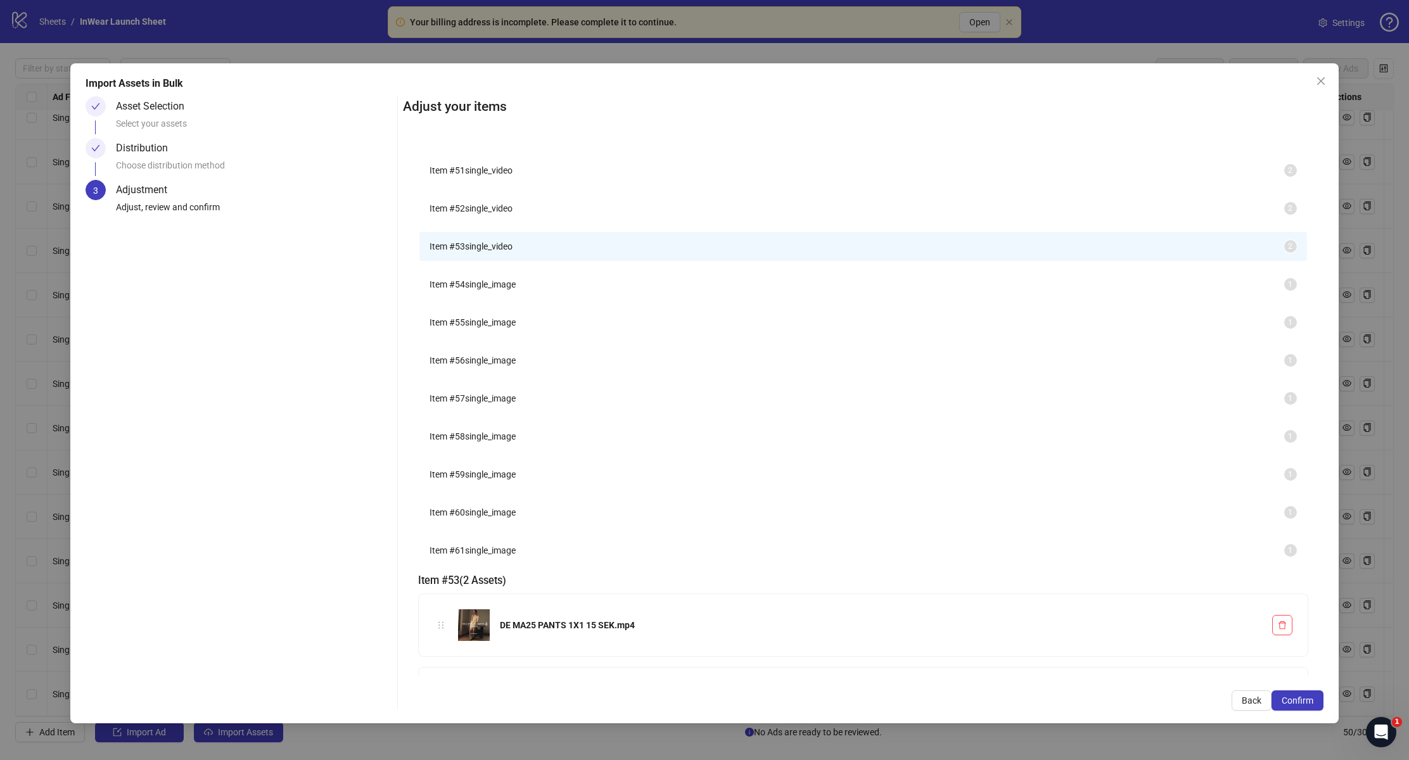
click at [511, 290] on span "single_image" at bounding box center [490, 284] width 51 height 10
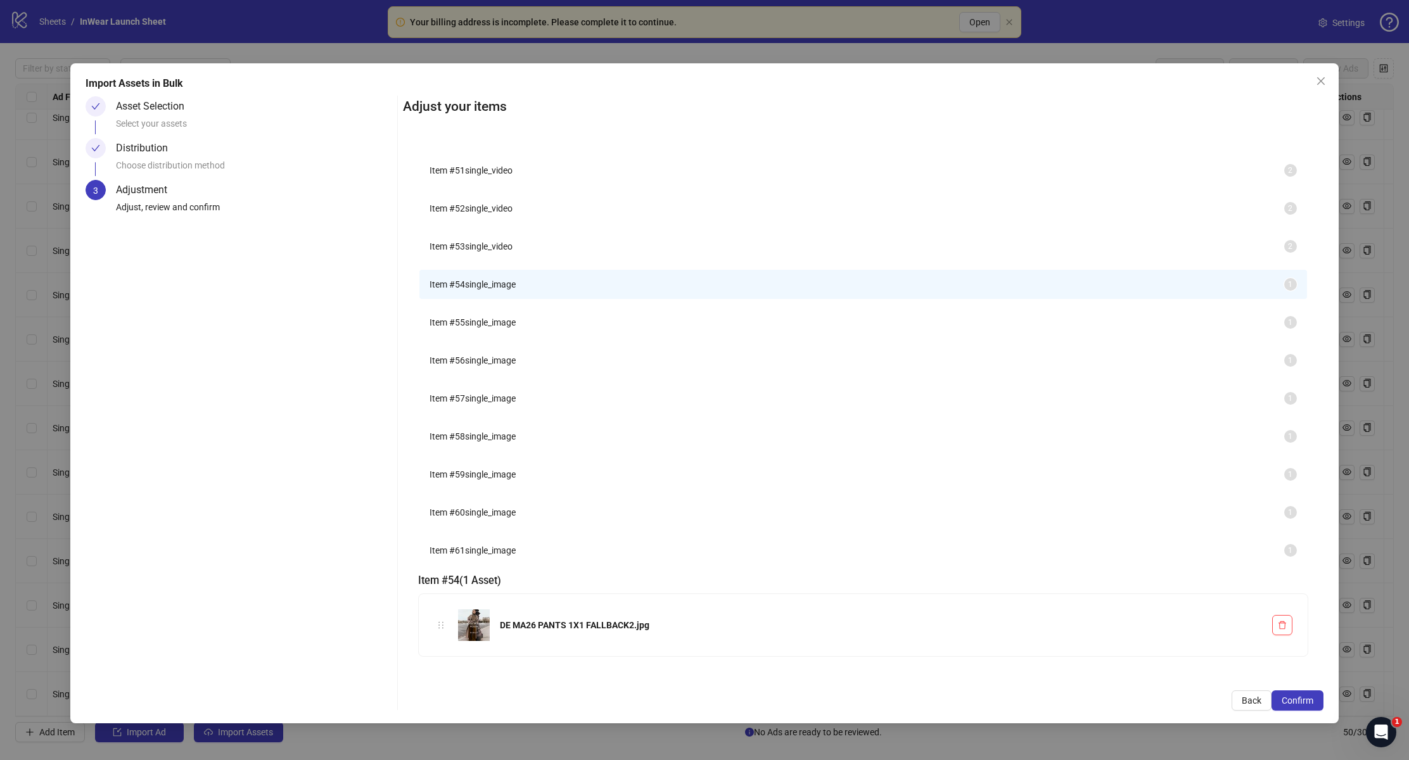
click at [465, 328] on span "Item # 55" at bounding box center [447, 322] width 35 height 10
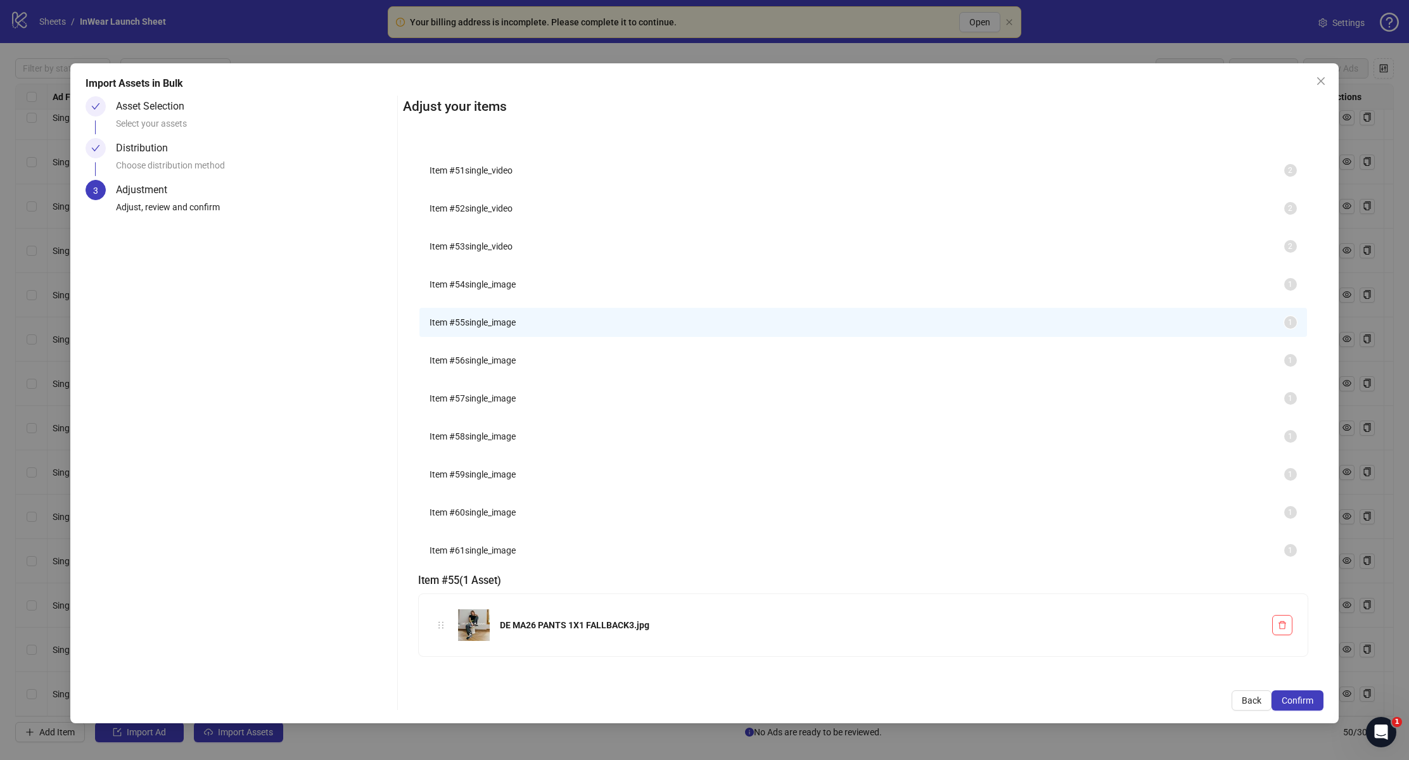
click at [508, 290] on span "single_image" at bounding box center [490, 284] width 51 height 10
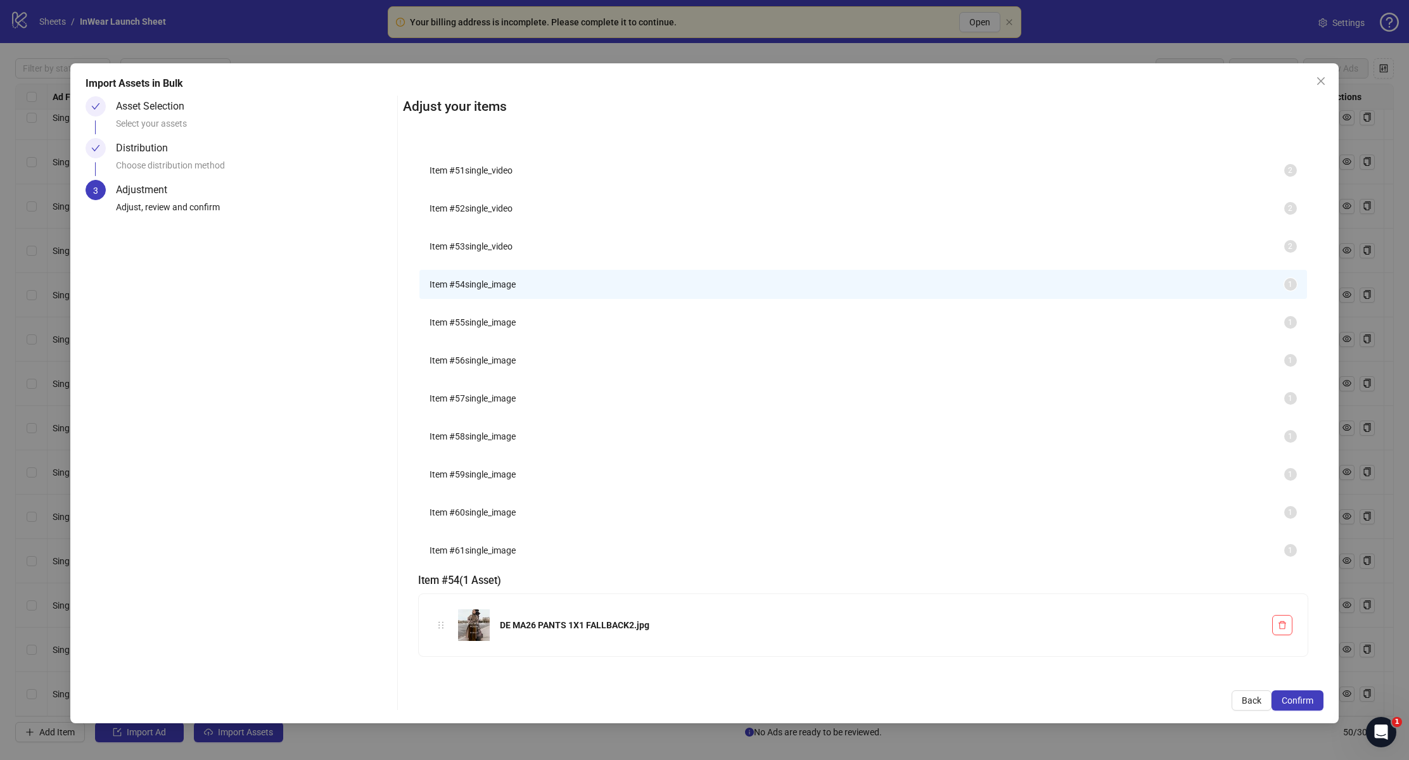
click at [506, 366] on span "single_image" at bounding box center [490, 360] width 51 height 10
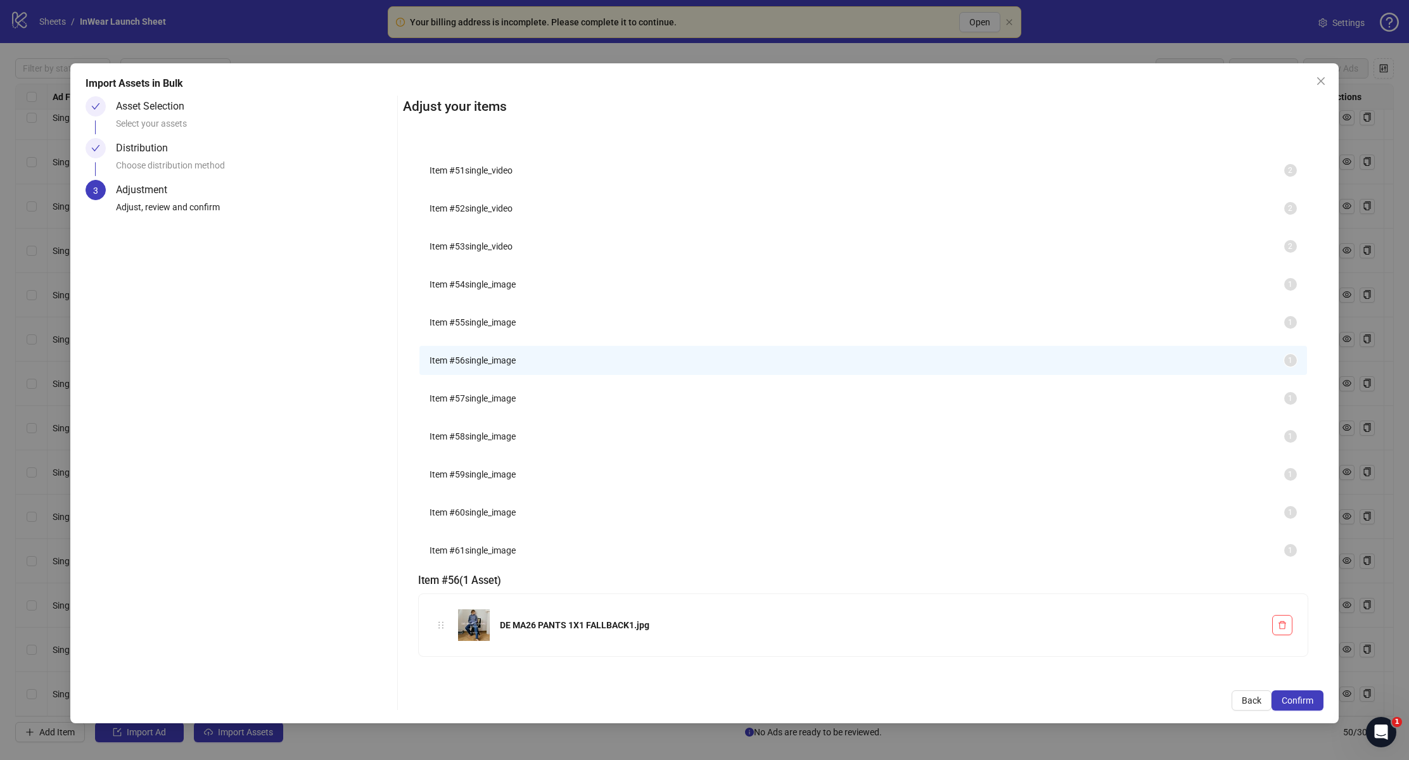
click at [494, 404] on span "single_image" at bounding box center [490, 398] width 51 height 10
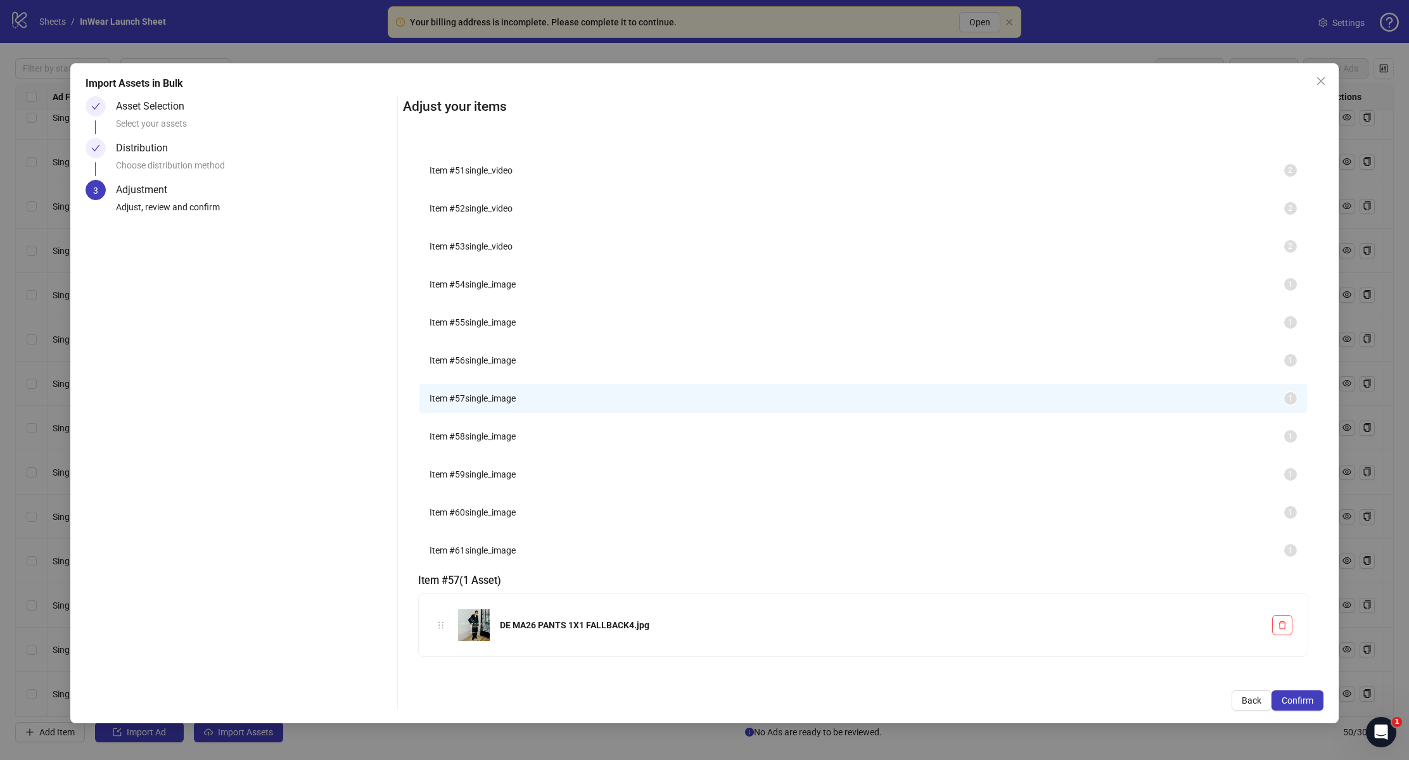
click at [486, 442] on span "single_image" at bounding box center [490, 437] width 51 height 10
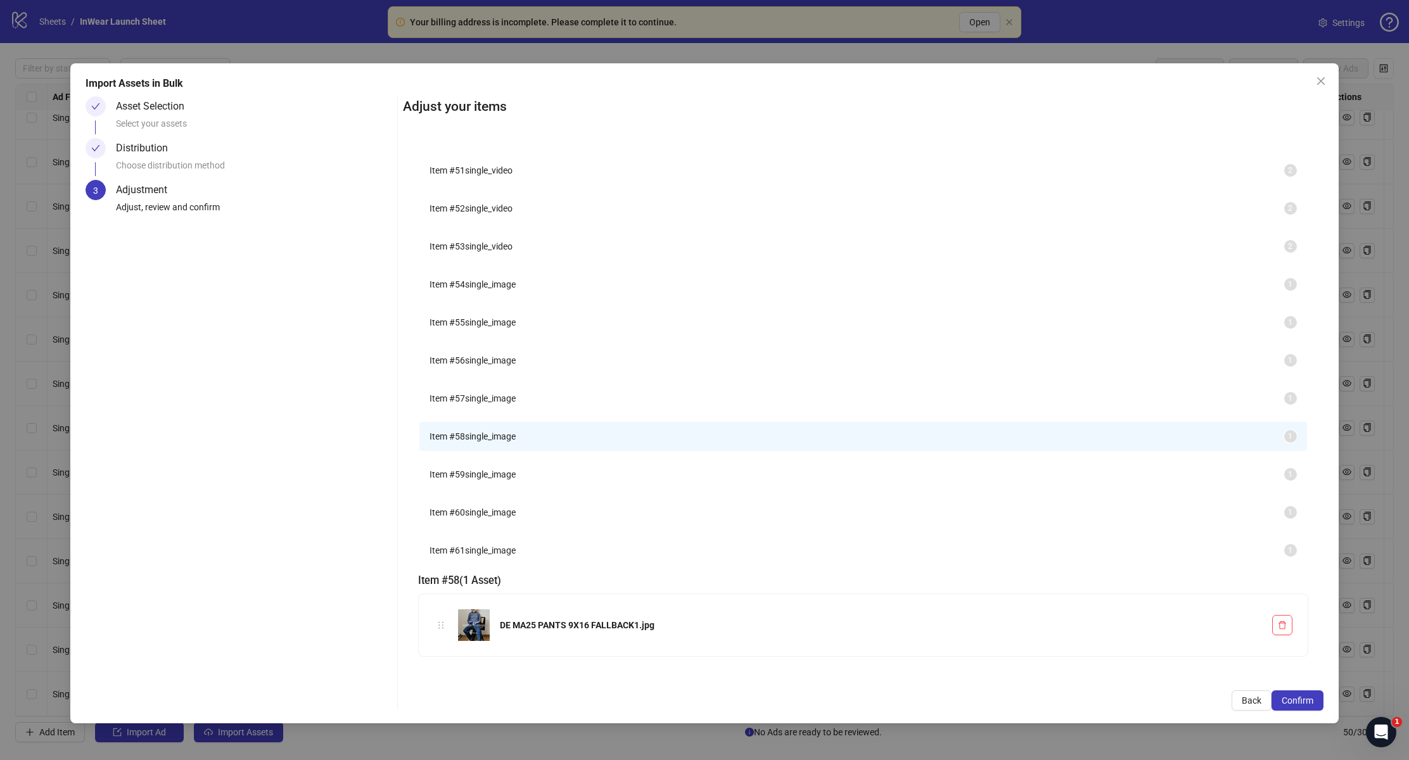
click at [465, 480] on span "Item # 59" at bounding box center [447, 475] width 35 height 10
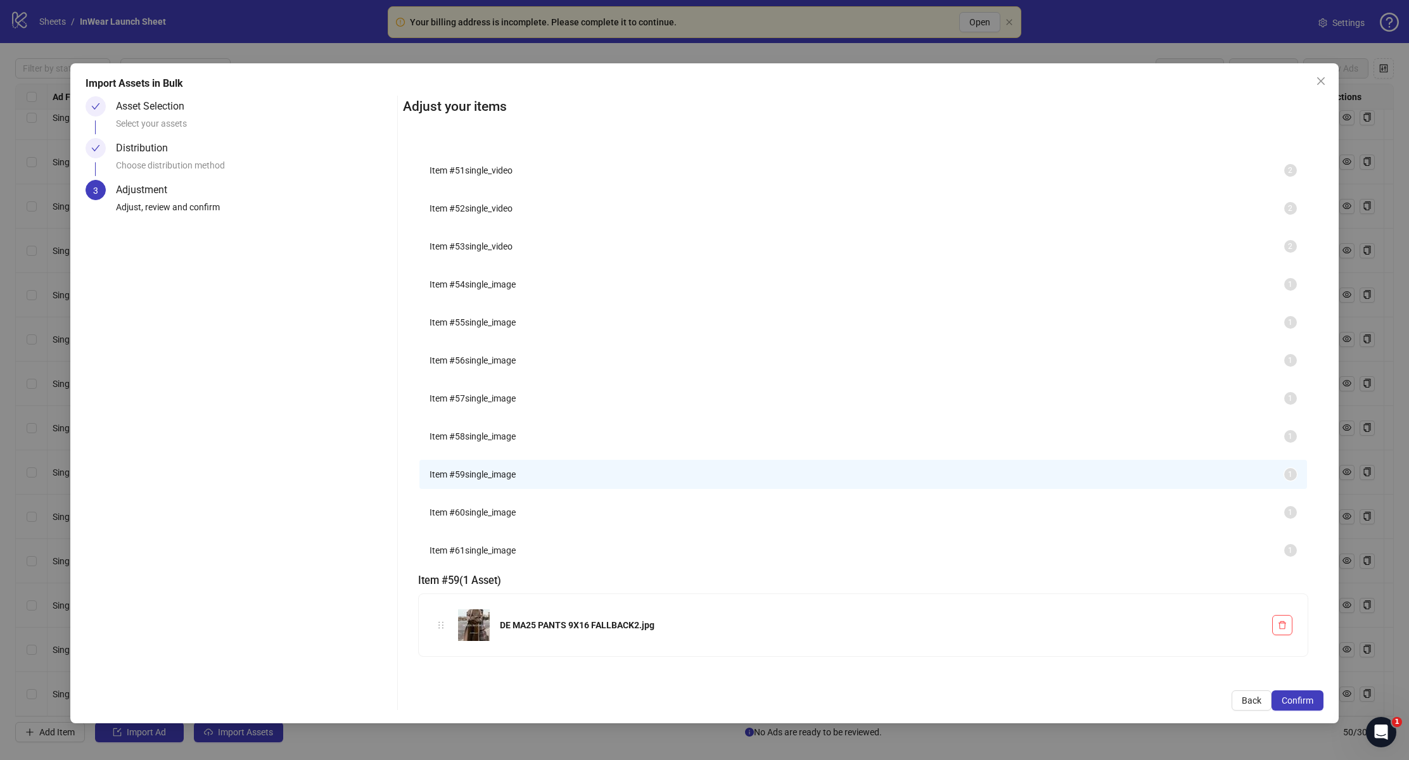
click at [480, 489] on li "Item # 59 single_image 1" at bounding box center [862, 474] width 887 height 29
click at [480, 527] on li "Item # 60 single_image 1" at bounding box center [862, 512] width 887 height 29
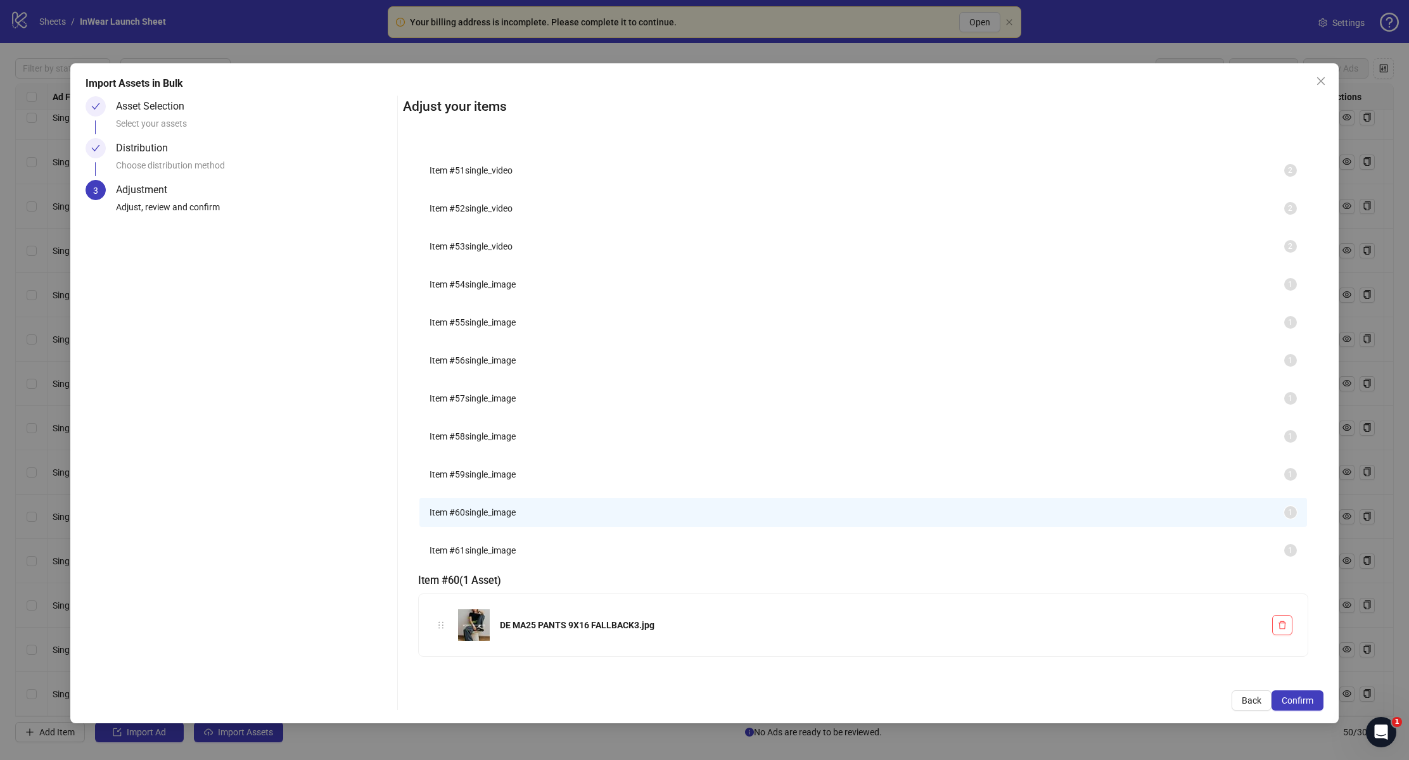
click at [465, 556] on span "Item # 61" at bounding box center [447, 551] width 35 height 10
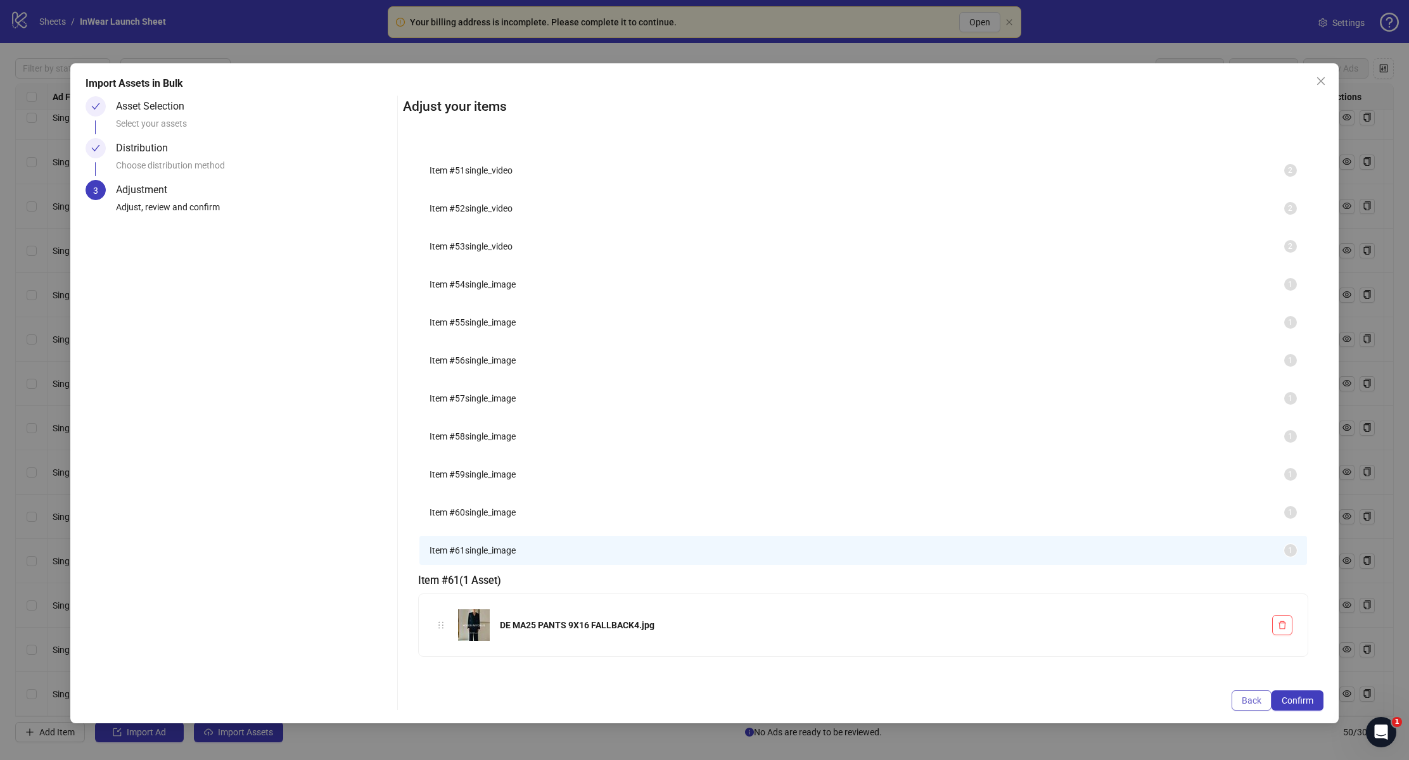
click at [1236, 699] on button "Back" at bounding box center [1252, 701] width 40 height 20
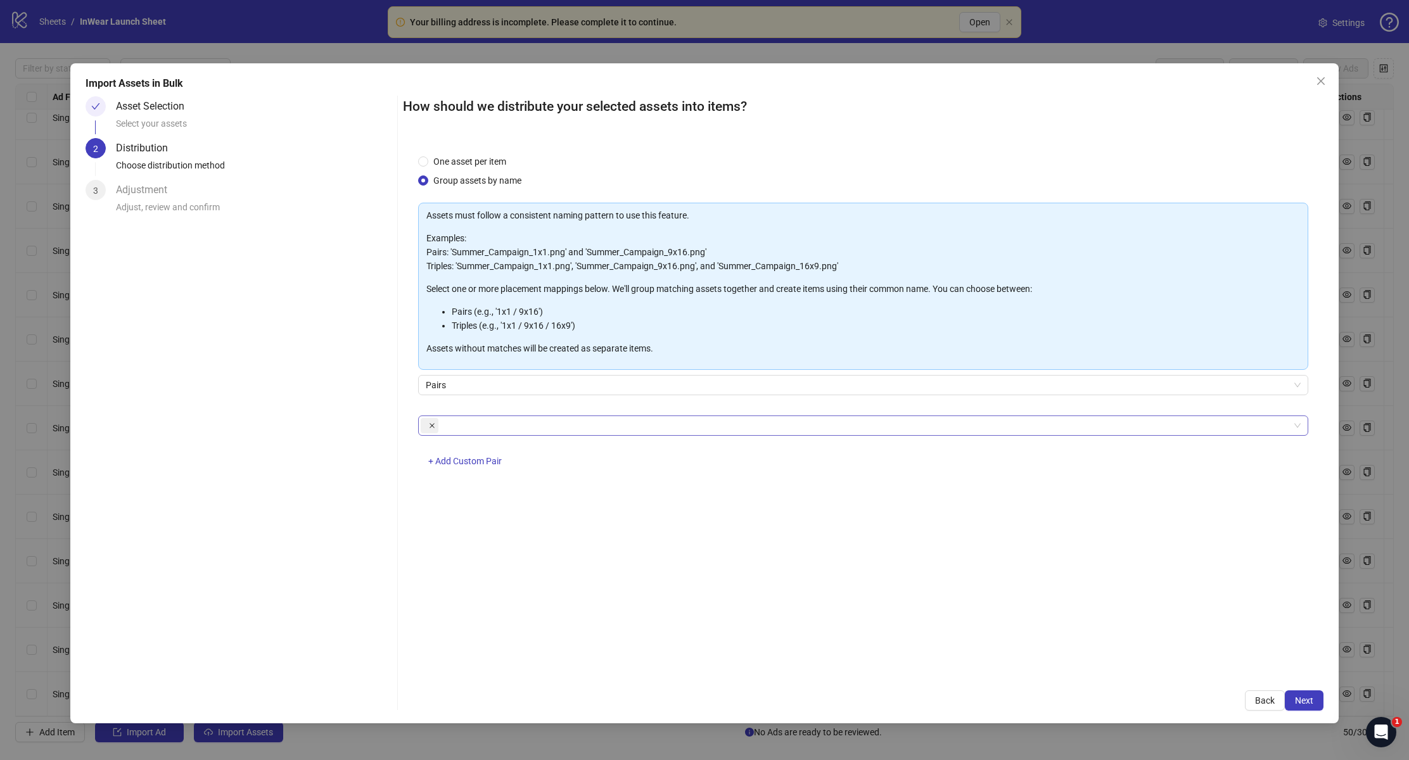
click at [432, 429] on span at bounding box center [432, 426] width 6 height 14
click at [461, 428] on div at bounding box center [856, 426] width 871 height 18
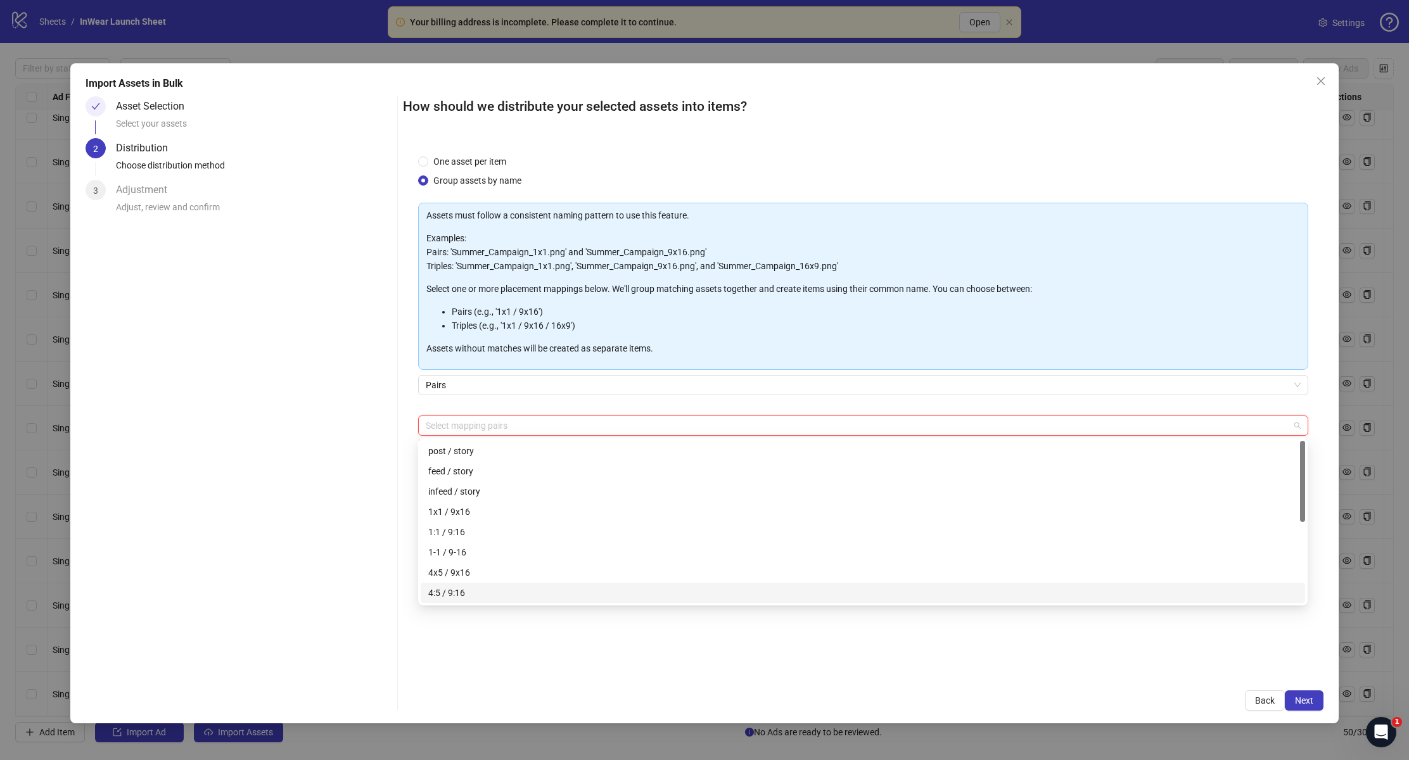
drag, startPoint x: 598, startPoint y: 649, endPoint x: 598, endPoint y: 642, distance: 7.0
click at [598, 643] on div "One asset per item Group assets by name Assets must follow a consistent naming …" at bounding box center [863, 407] width 920 height 537
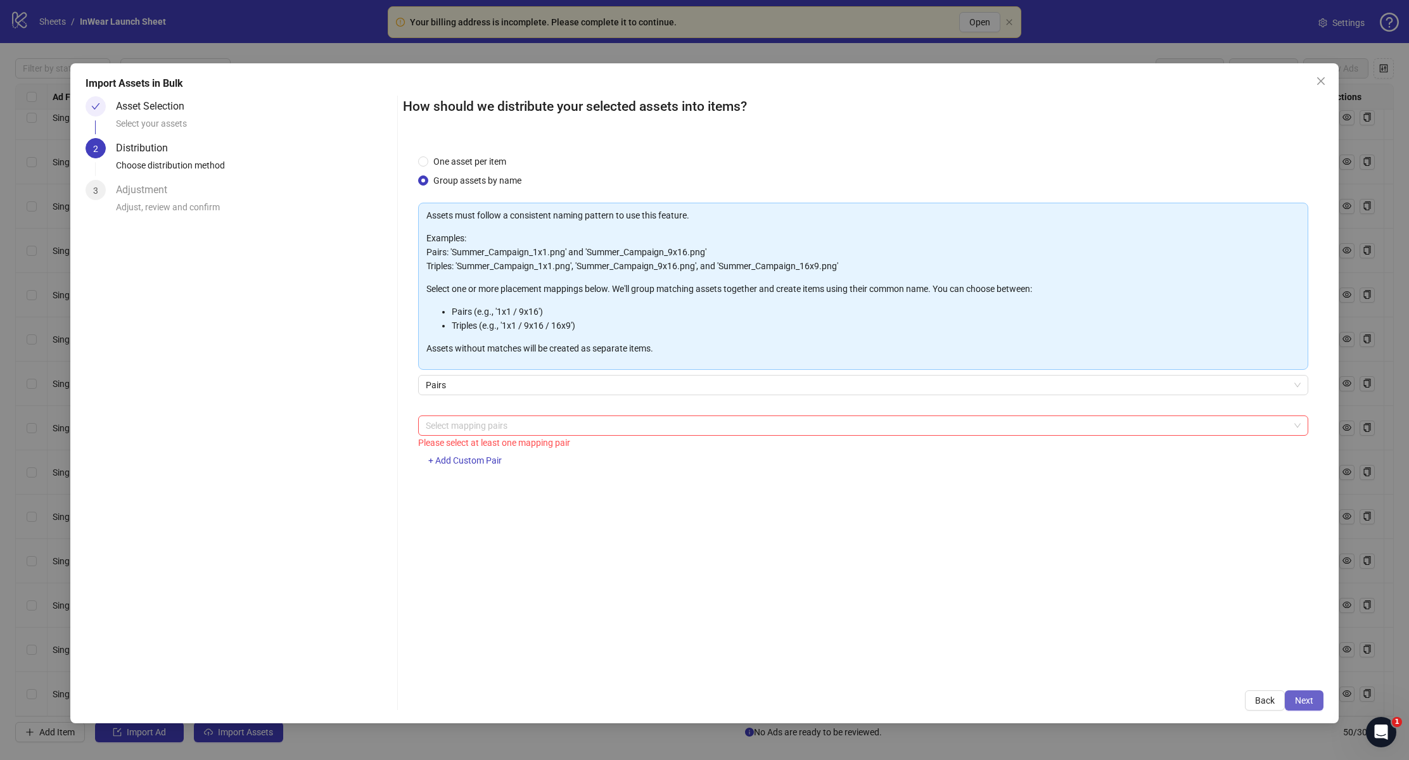
click at [1306, 707] on button "Next" at bounding box center [1304, 701] width 39 height 20
click at [811, 430] on div at bounding box center [856, 426] width 871 height 18
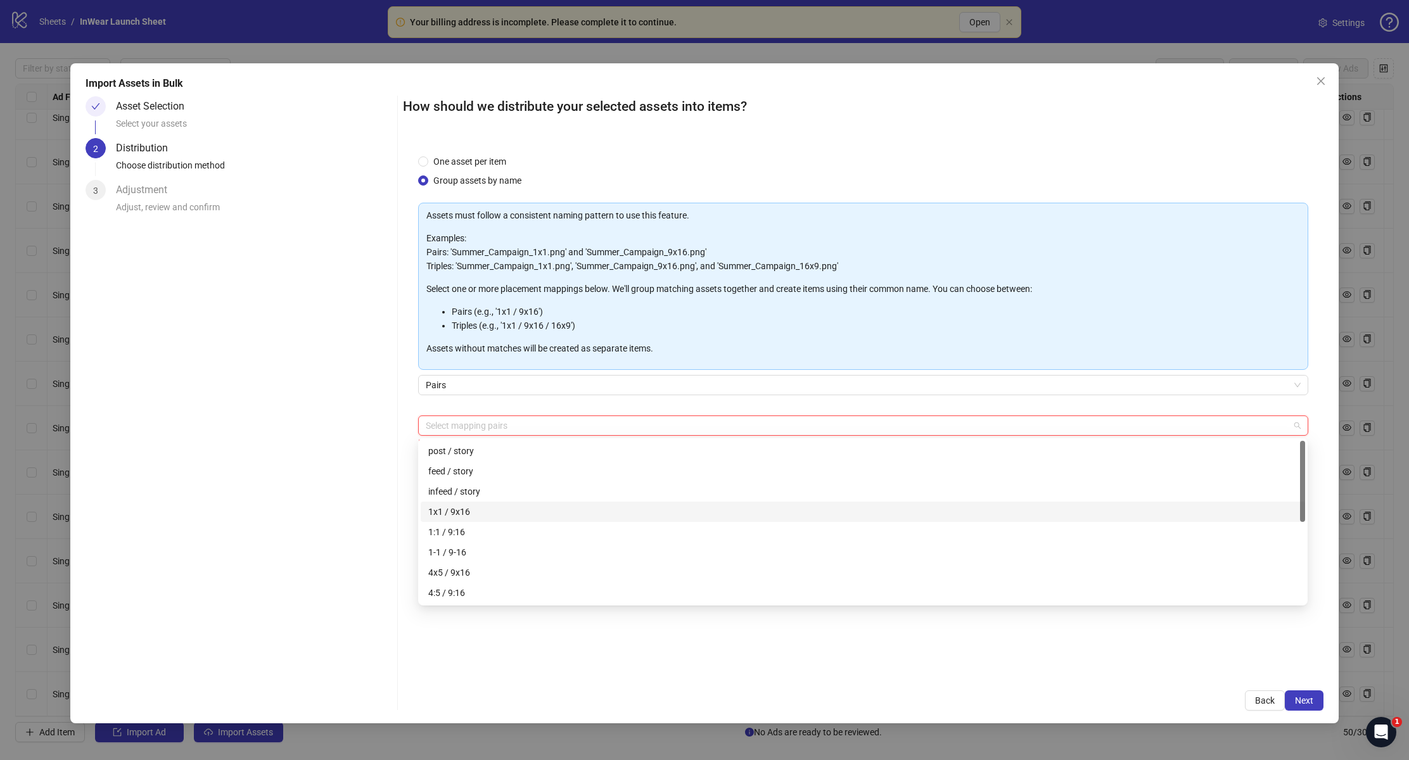
click at [759, 517] on div "1x1 / 9x16" at bounding box center [862, 512] width 869 height 14
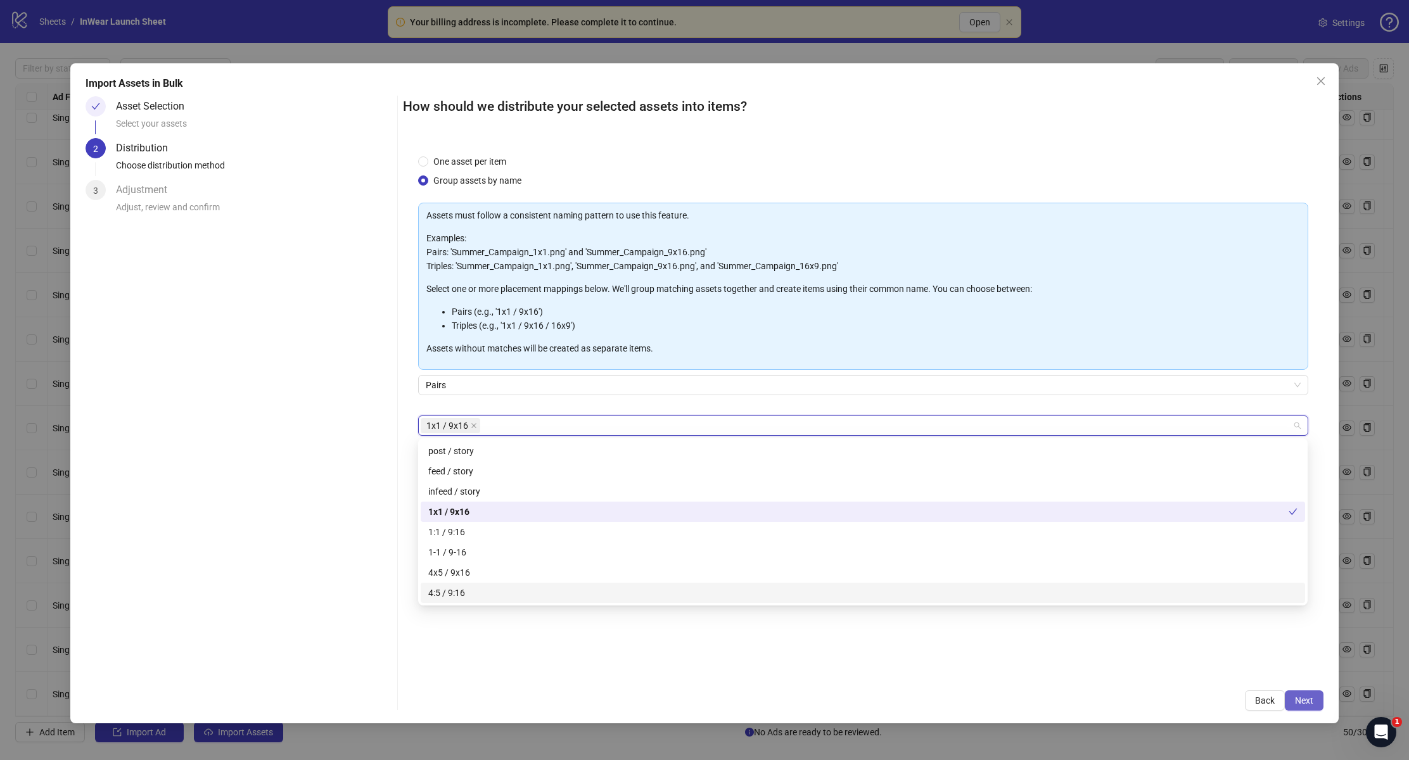
click at [1297, 702] on span "Next" at bounding box center [1304, 701] width 18 height 10
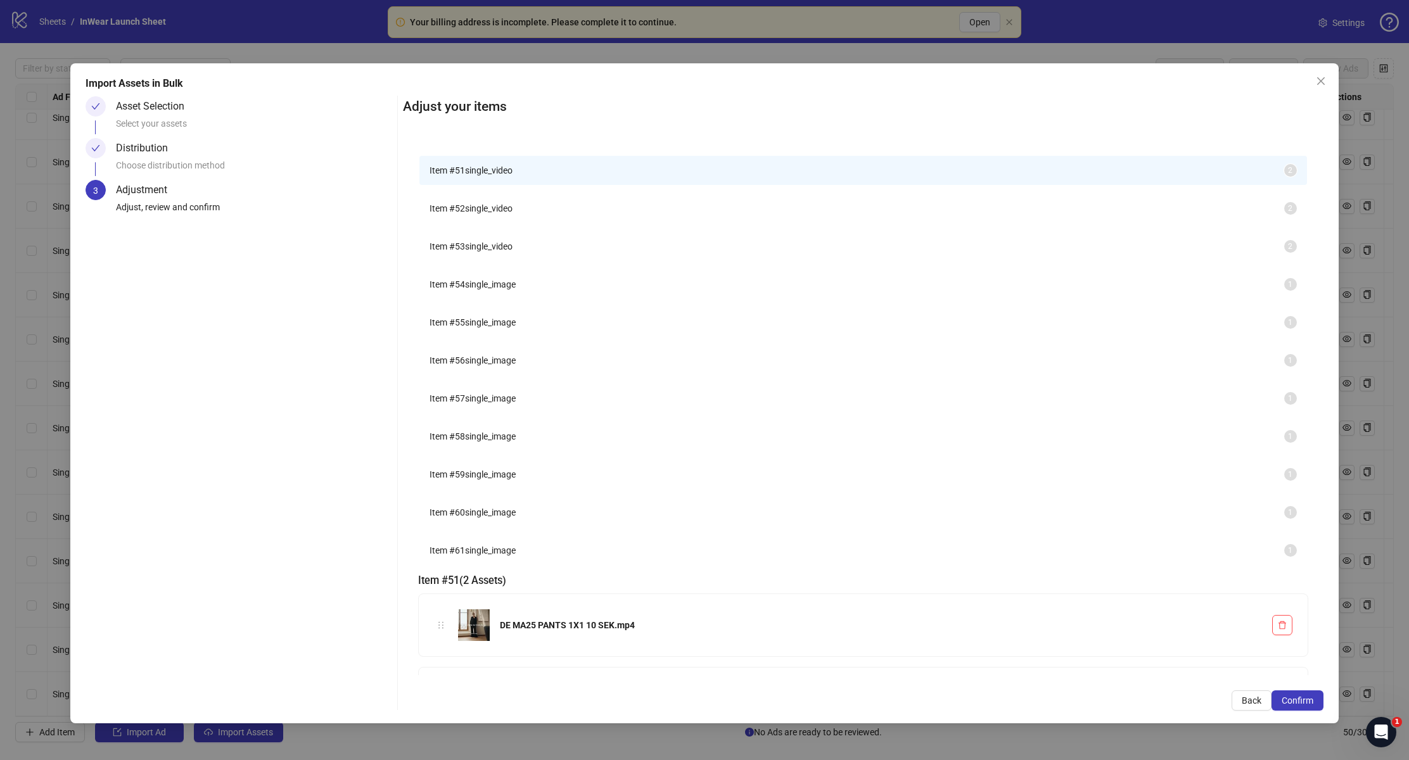
click at [465, 214] on span "Item # 52" at bounding box center [447, 208] width 35 height 10
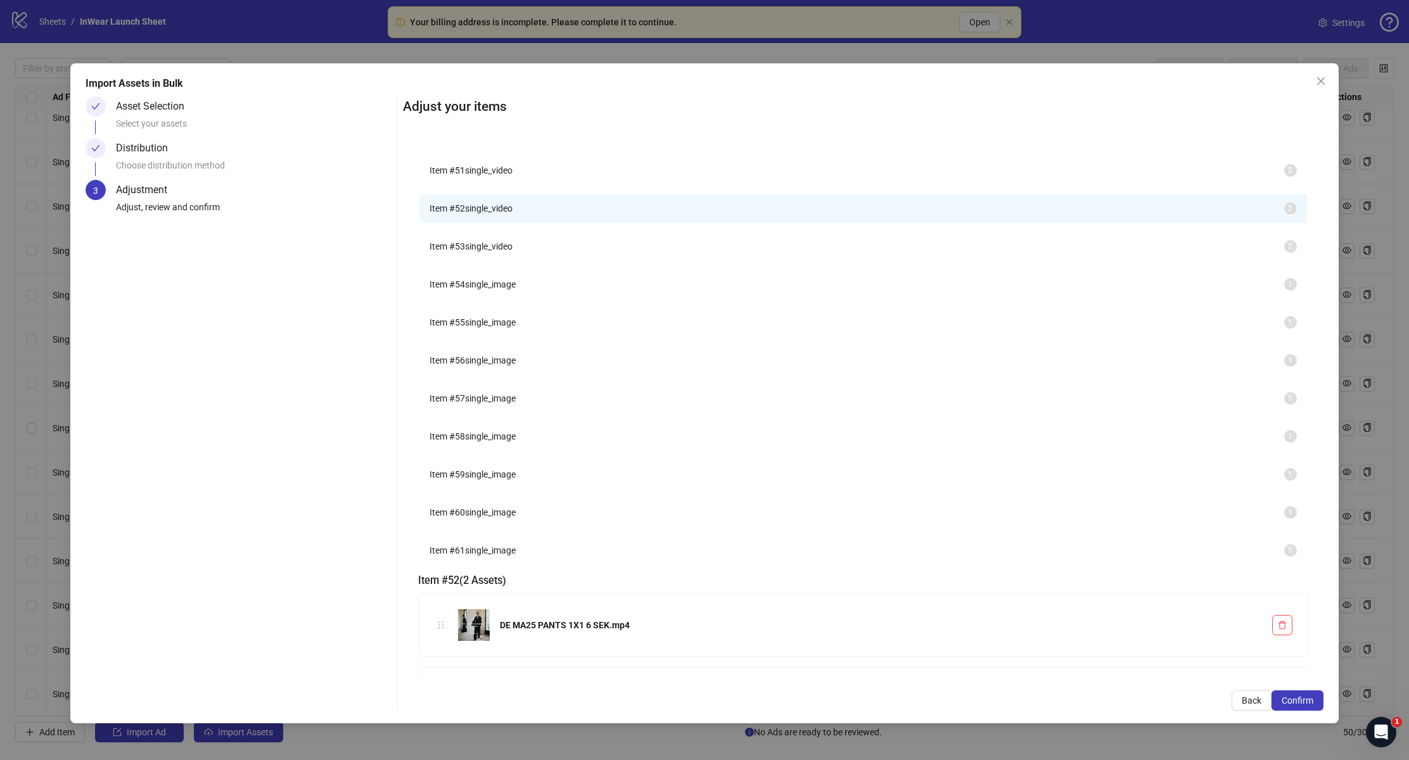
click at [465, 518] on span "Item # 60" at bounding box center [447, 513] width 35 height 10
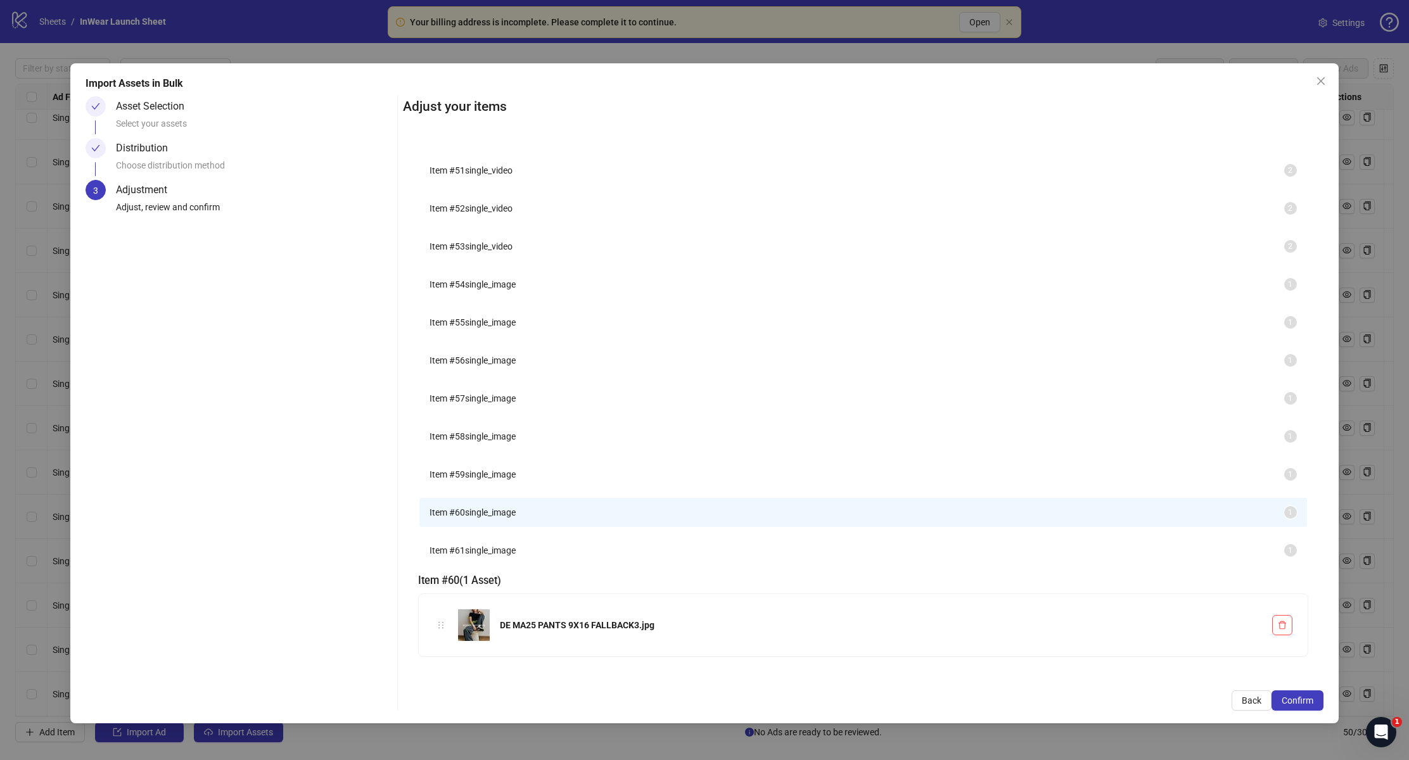
click at [465, 556] on span "Item # 61" at bounding box center [447, 551] width 35 height 10
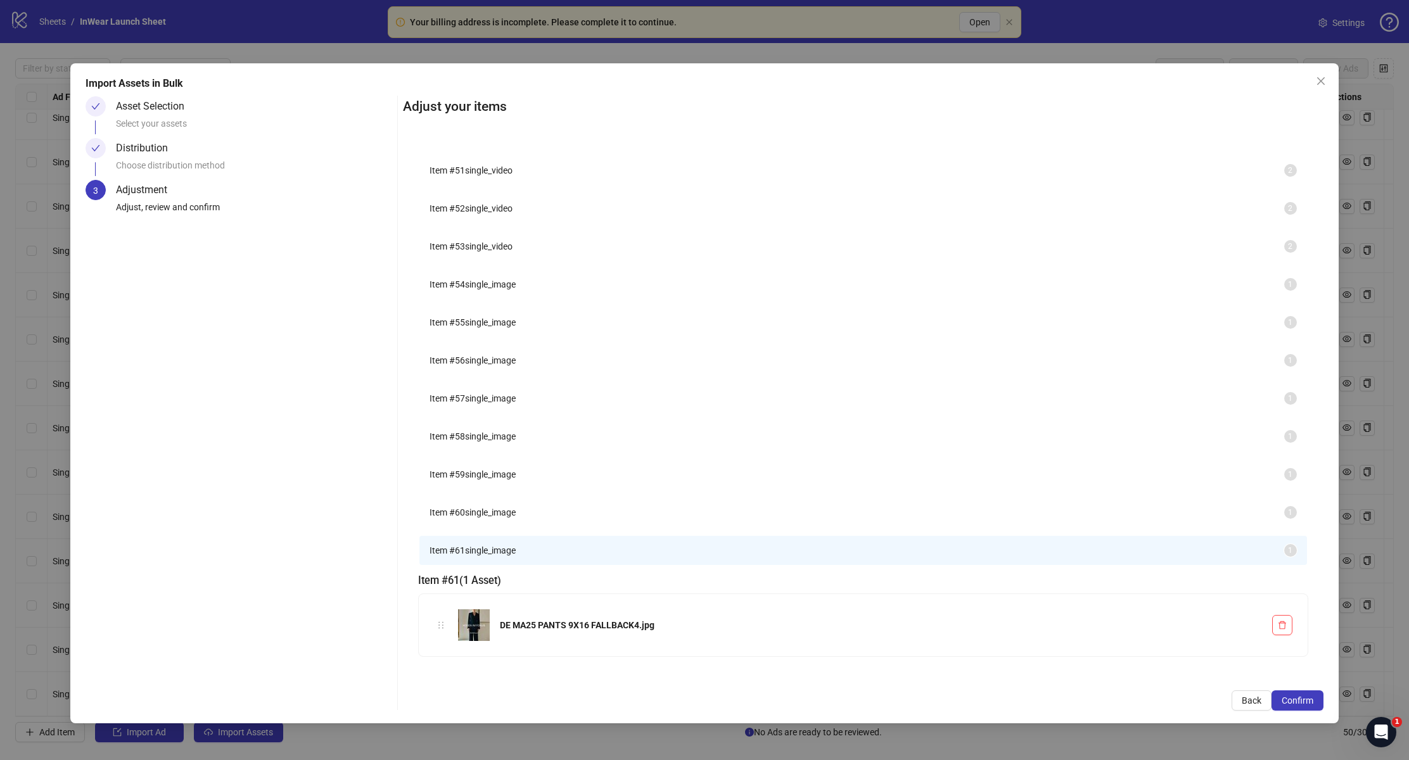
click at [516, 366] on span "single_image" at bounding box center [490, 360] width 51 height 10
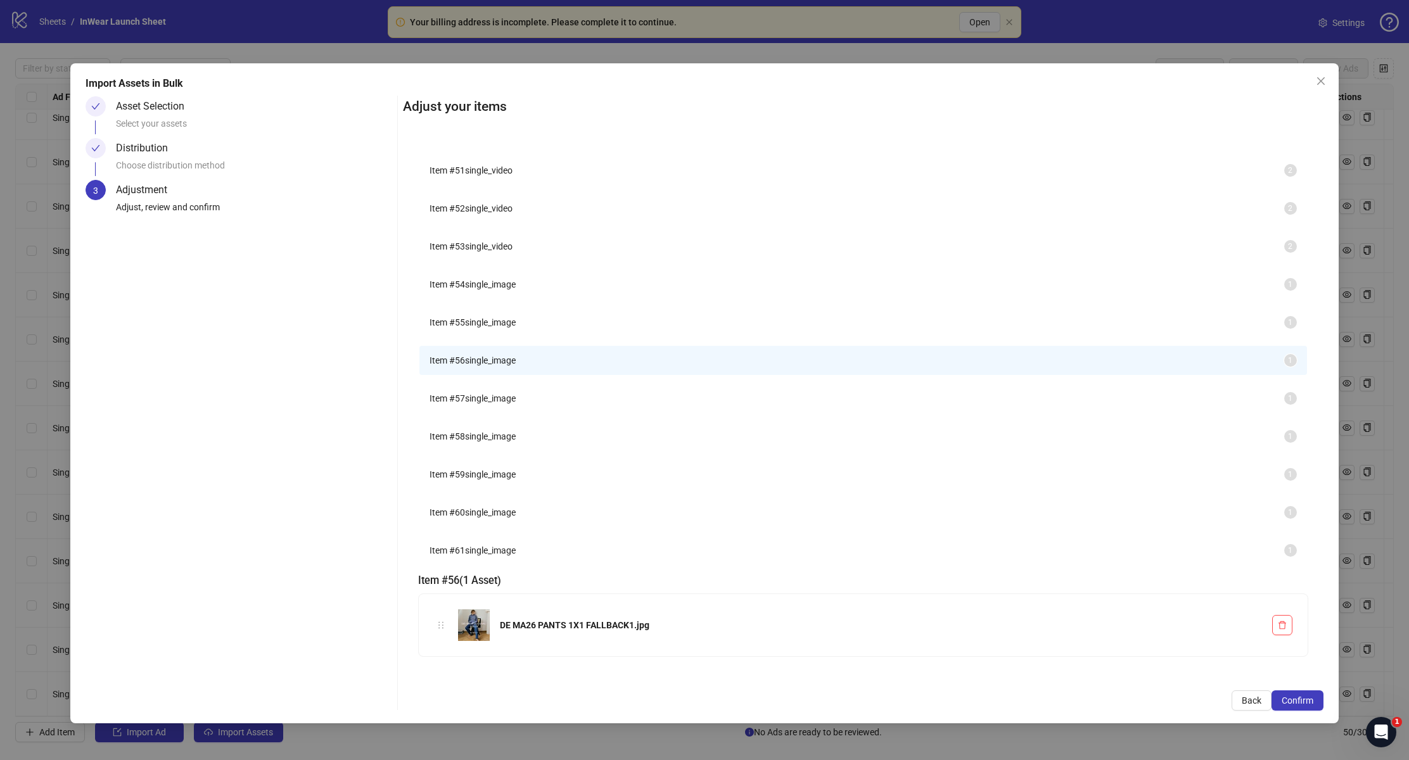
click at [465, 328] on span "Item # 55" at bounding box center [447, 322] width 35 height 10
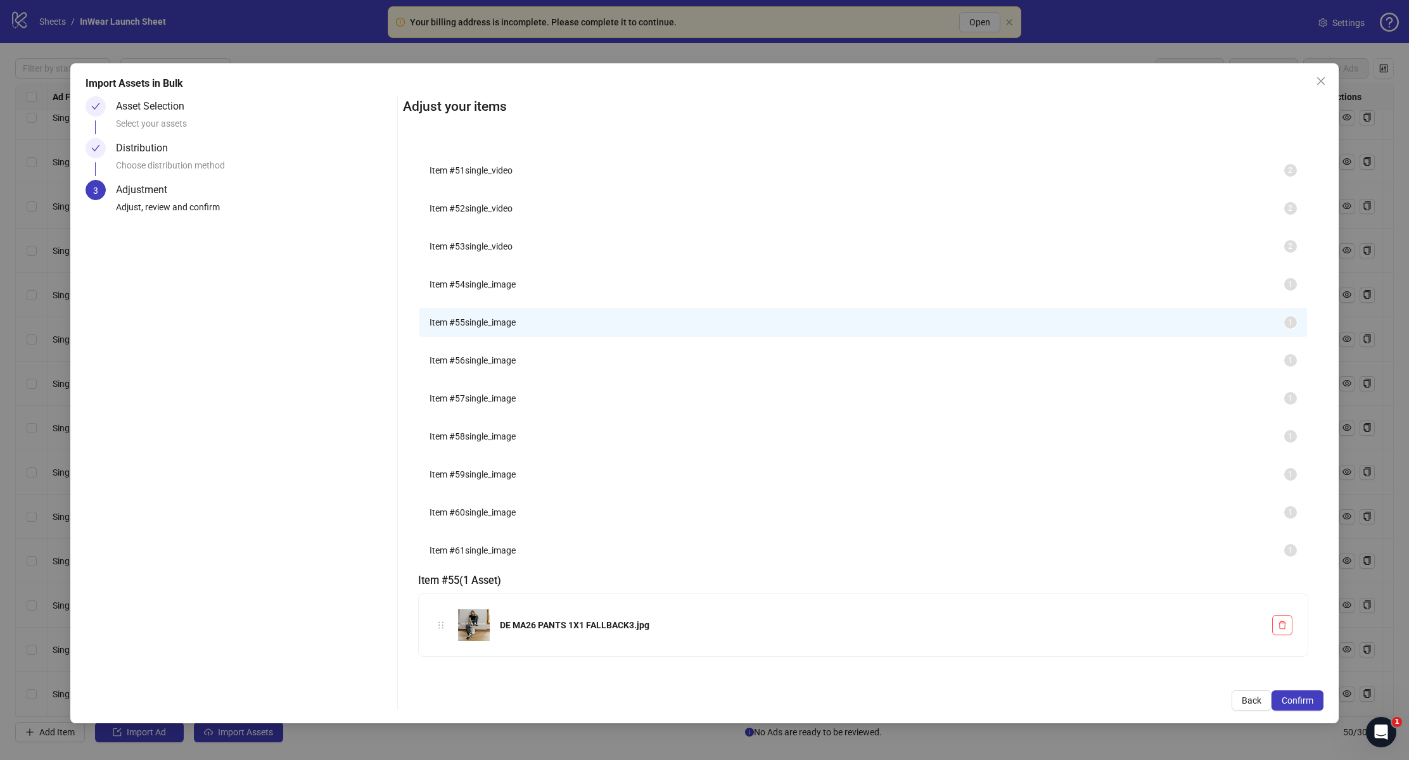
click at [465, 290] on span "Item # 54" at bounding box center [447, 284] width 35 height 10
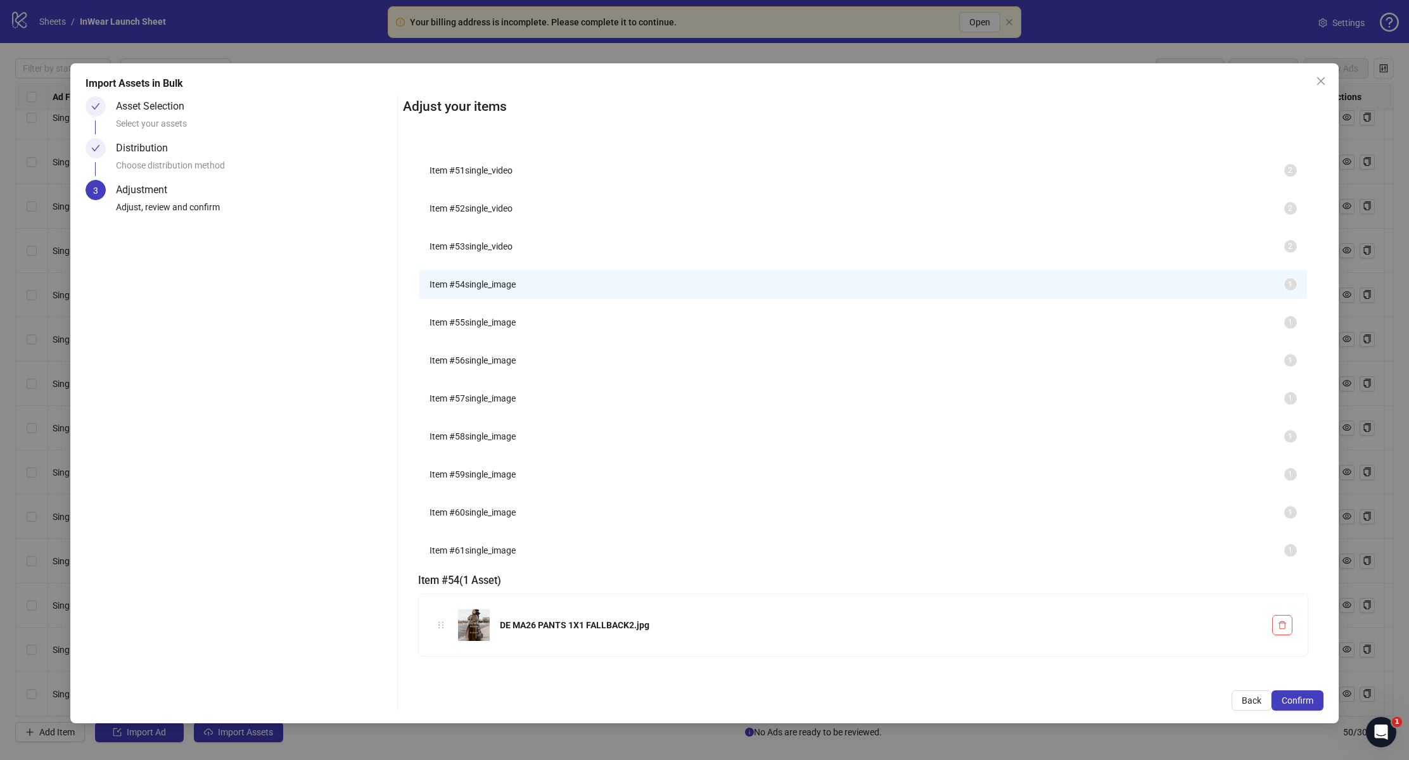
drag, startPoint x: 516, startPoint y: 307, endPoint x: 1052, endPoint y: 329, distance: 537.1
click at [465, 290] on span "Item # 54" at bounding box center [447, 284] width 35 height 10
drag, startPoint x: 1052, startPoint y: 329, endPoint x: 1077, endPoint y: 333, distance: 25.0
click at [1077, 573] on div "Item # 54 ( 1 Asset ) DE MA26 PANTS 1X1 FALLBACK2.jpg" at bounding box center [863, 620] width 890 height 95
click at [465, 252] on span "Item # 53" at bounding box center [447, 246] width 35 height 10
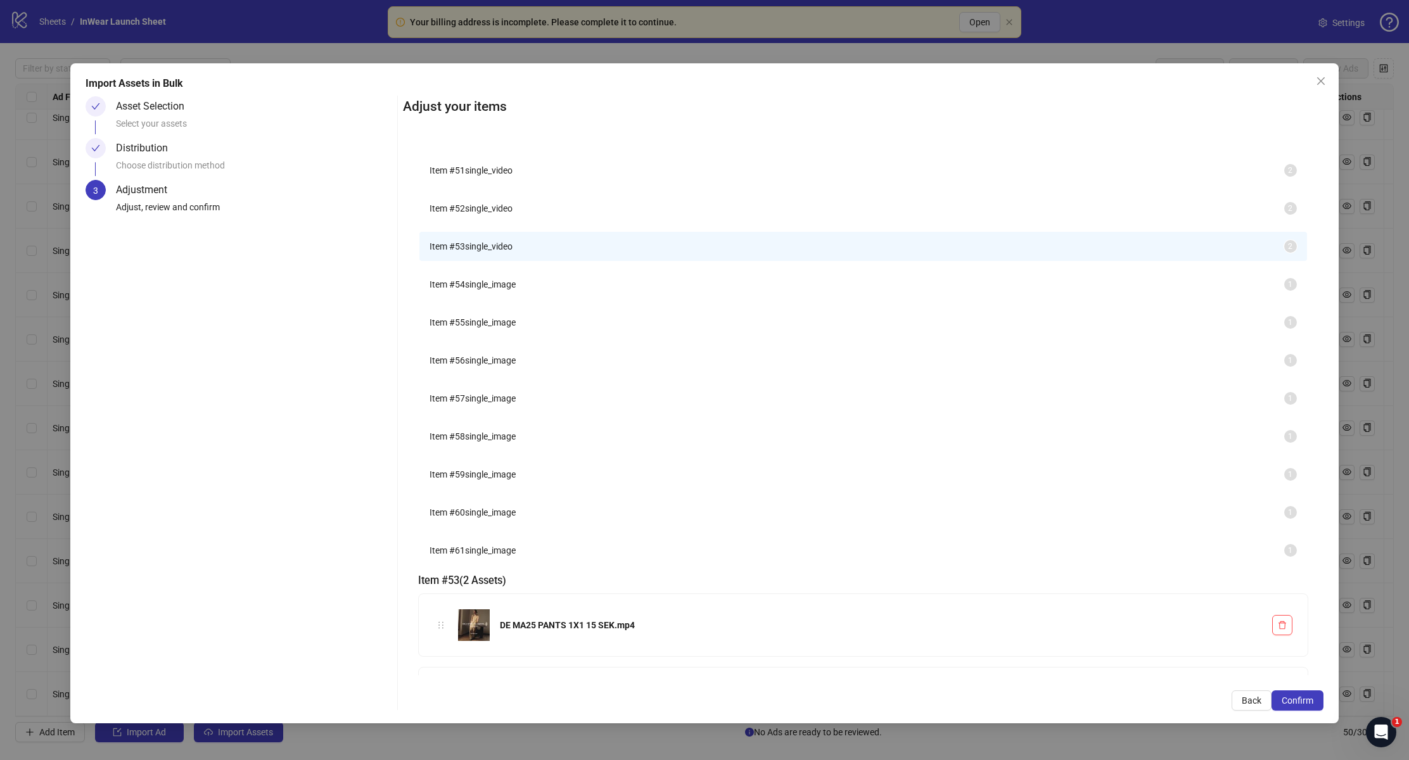
click at [496, 290] on span "single_image" at bounding box center [490, 284] width 51 height 10
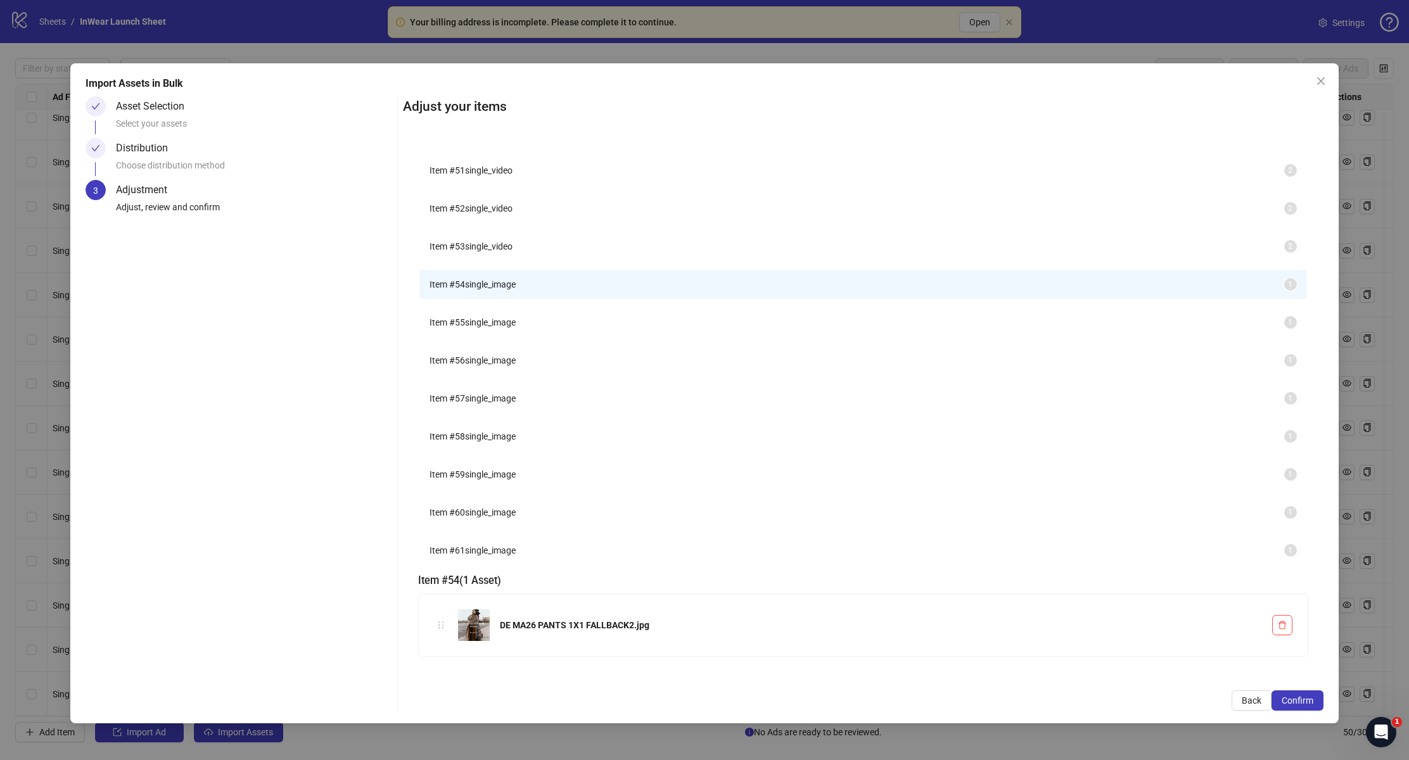
click at [498, 328] on span "single_image" at bounding box center [490, 322] width 51 height 10
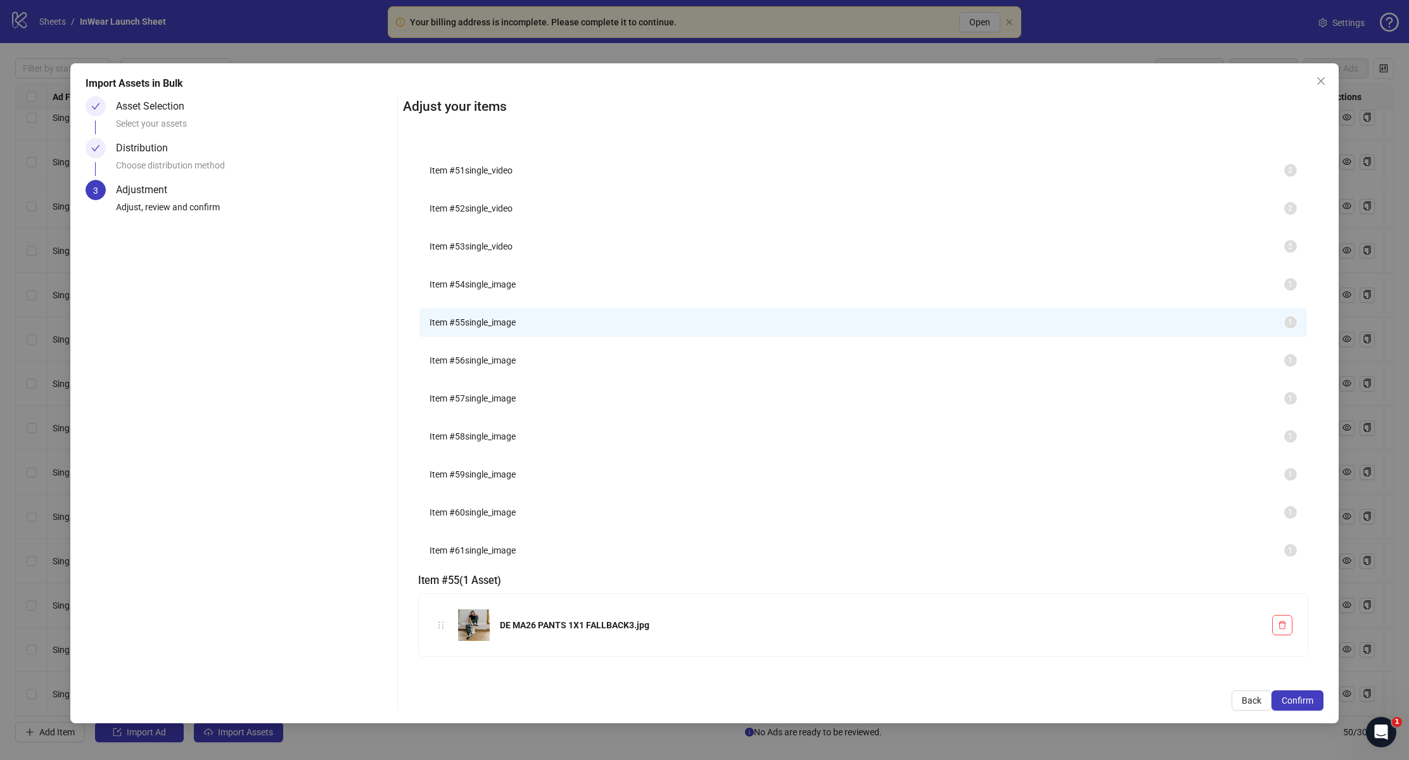
click at [500, 299] on li "Item # 54 single_image 1" at bounding box center [862, 284] width 887 height 29
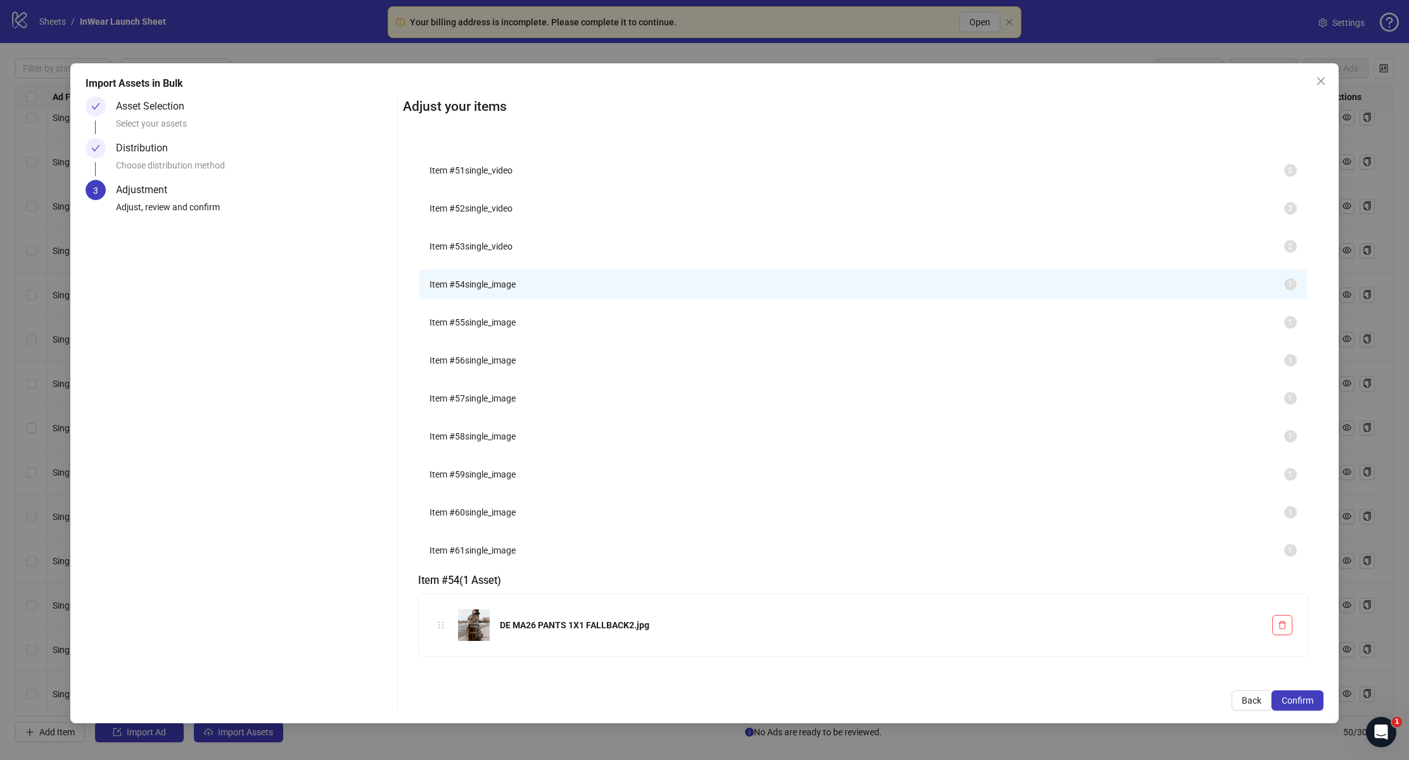
click at [465, 328] on span "Item # 55" at bounding box center [447, 322] width 35 height 10
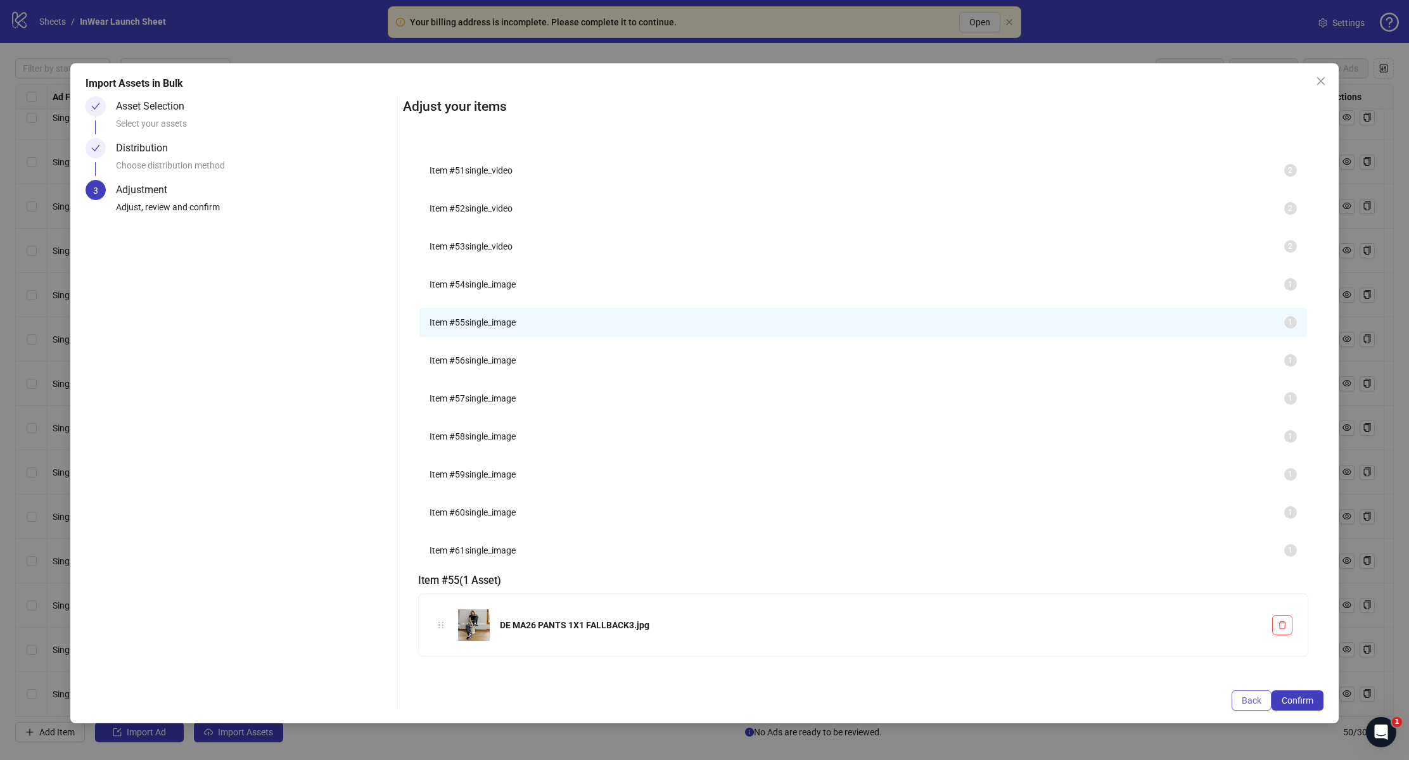
drag, startPoint x: 1244, startPoint y: 720, endPoint x: 1243, endPoint y: 708, distance: 12.1
click at [1243, 708] on div "Import Assets in Bulk Asset Selection Select your assets Distribution Choose di…" at bounding box center [704, 393] width 1269 height 660
click at [1244, 705] on span "Back" at bounding box center [1252, 701] width 20 height 10
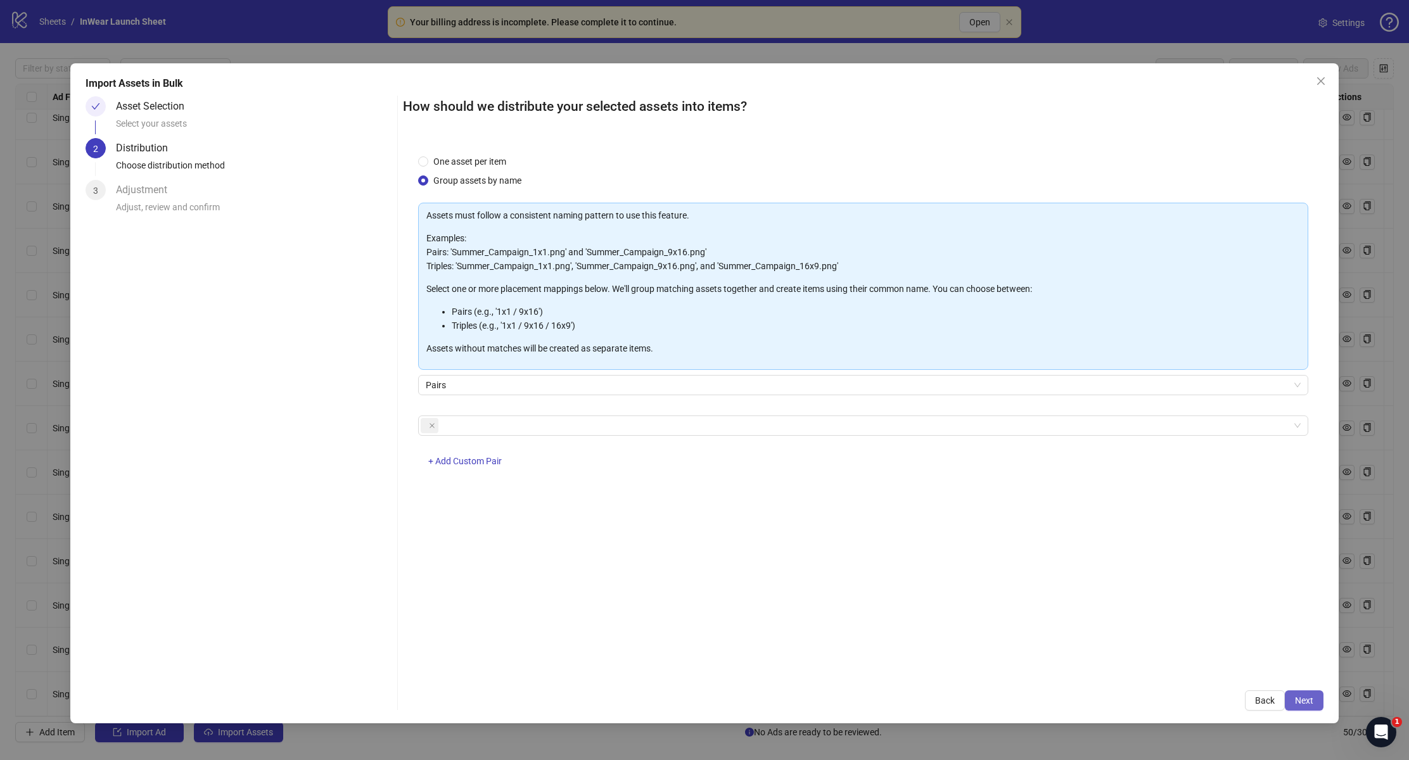
click at [1288, 699] on button "Next" at bounding box center [1304, 701] width 39 height 20
click at [1261, 700] on span "Back" at bounding box center [1265, 701] width 20 height 10
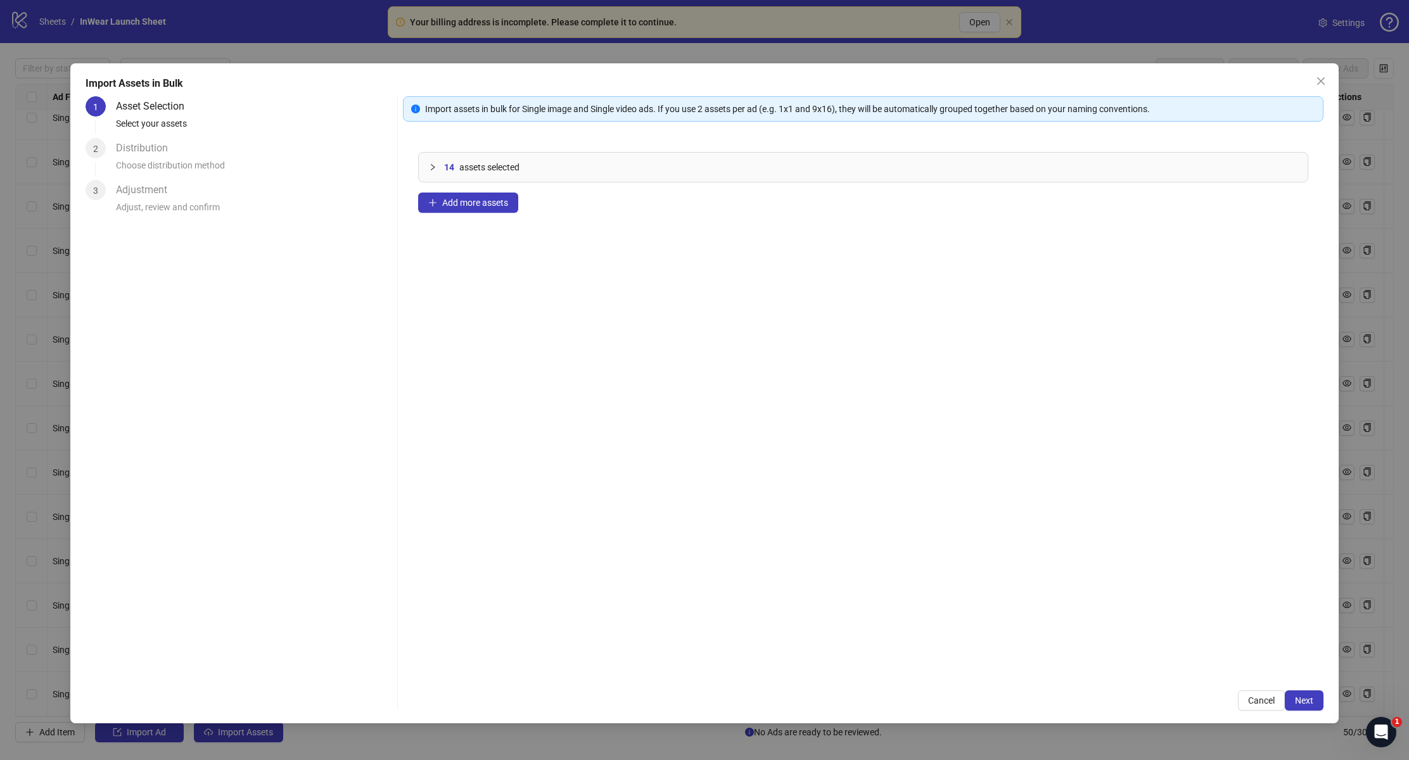
drag, startPoint x: 1222, startPoint y: 701, endPoint x: 468, endPoint y: 250, distance: 878.7
click at [544, 360] on div "Import assets in bulk for Single image and Single video ads. If you use 2 asset…" at bounding box center [863, 403] width 920 height 615
click at [427, 165] on div "14 assets selected" at bounding box center [863, 167] width 888 height 29
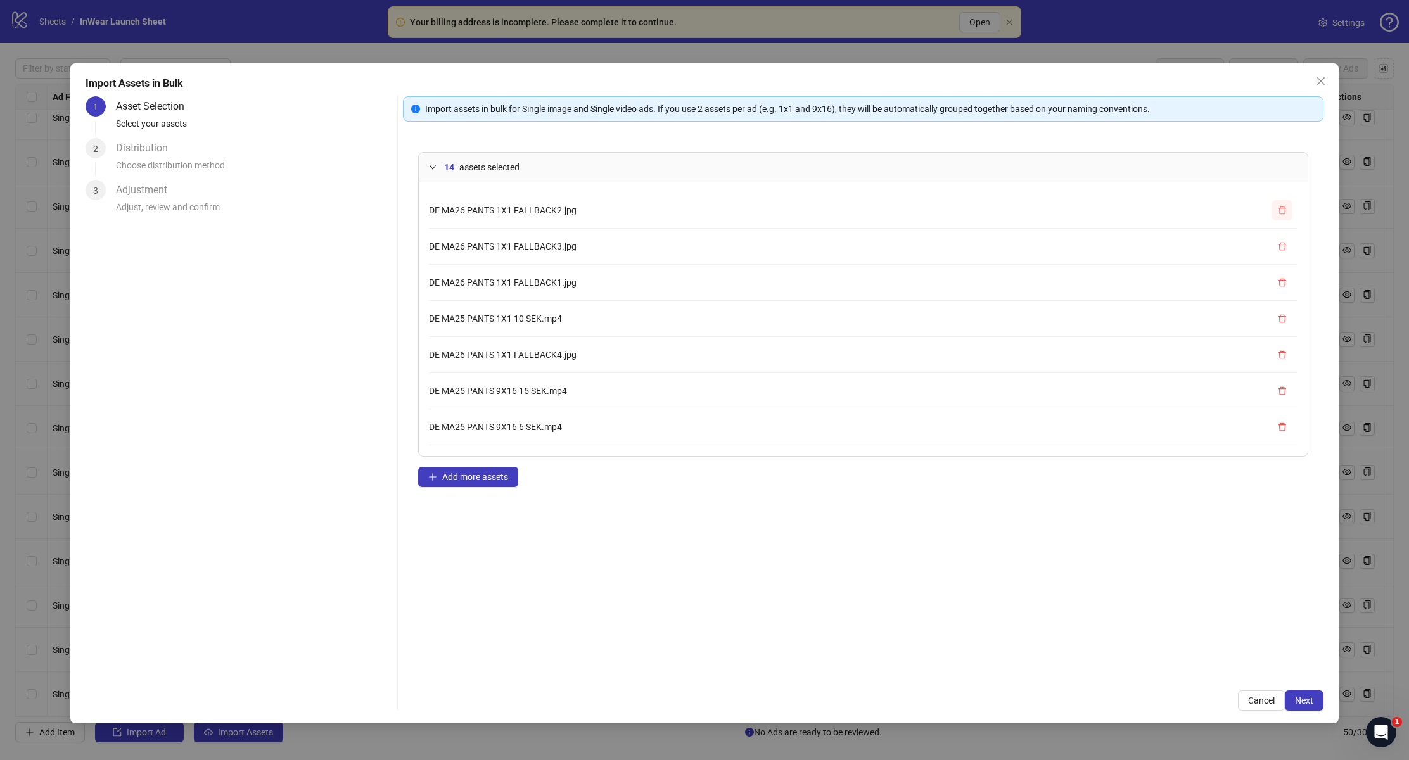
click at [1278, 207] on icon "delete" at bounding box center [1282, 210] width 9 height 9
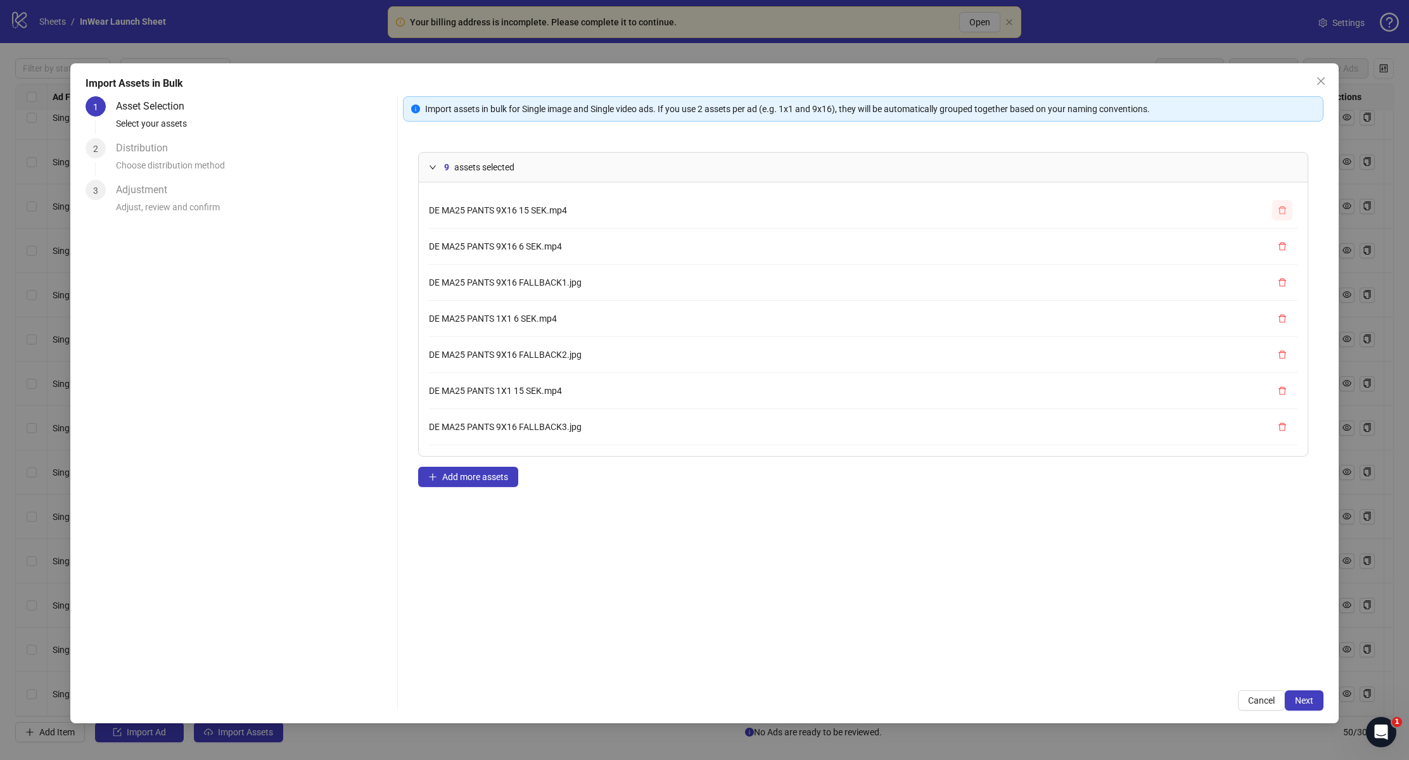
click at [1278, 207] on icon "delete" at bounding box center [1282, 210] width 9 height 9
click at [1276, 207] on button "button" at bounding box center [1282, 210] width 20 height 20
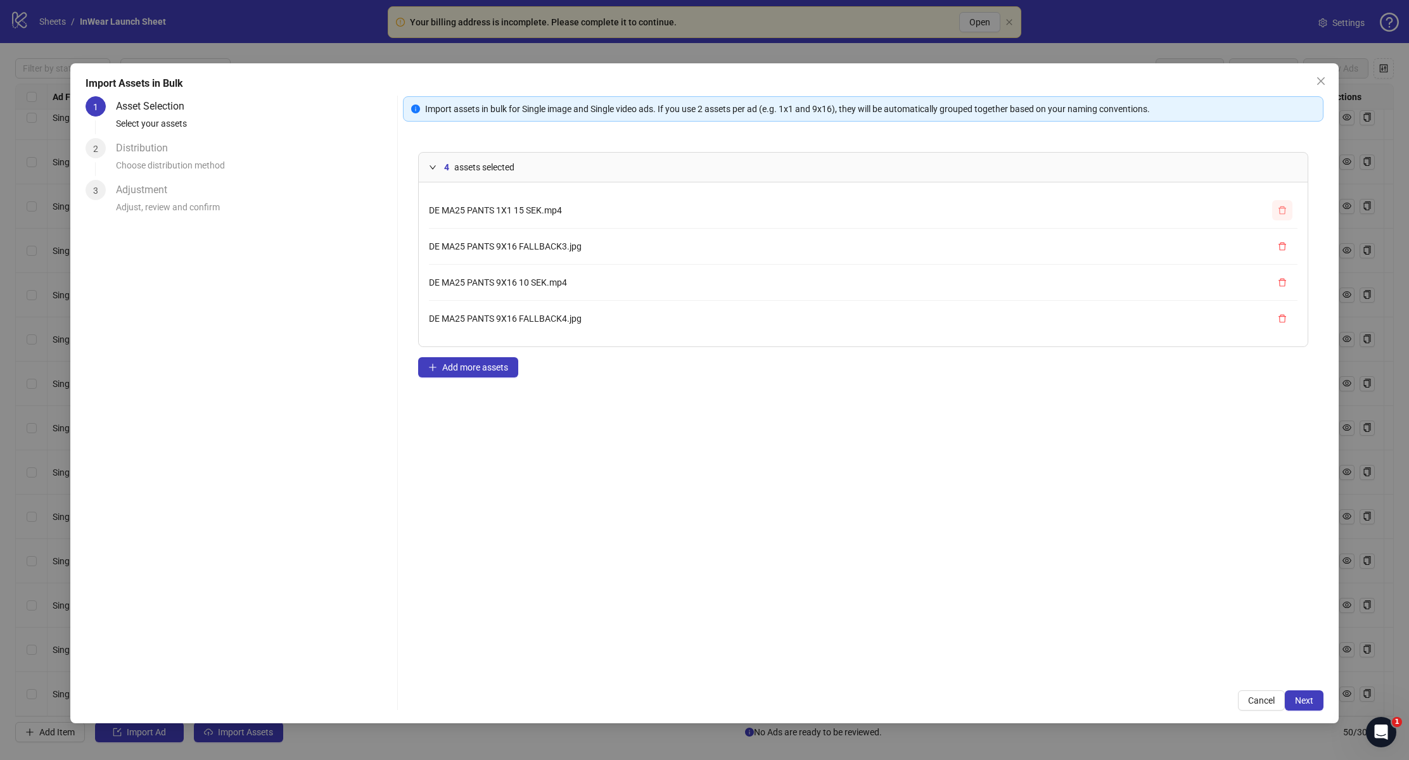
click at [1276, 207] on button "button" at bounding box center [1282, 210] width 20 height 20
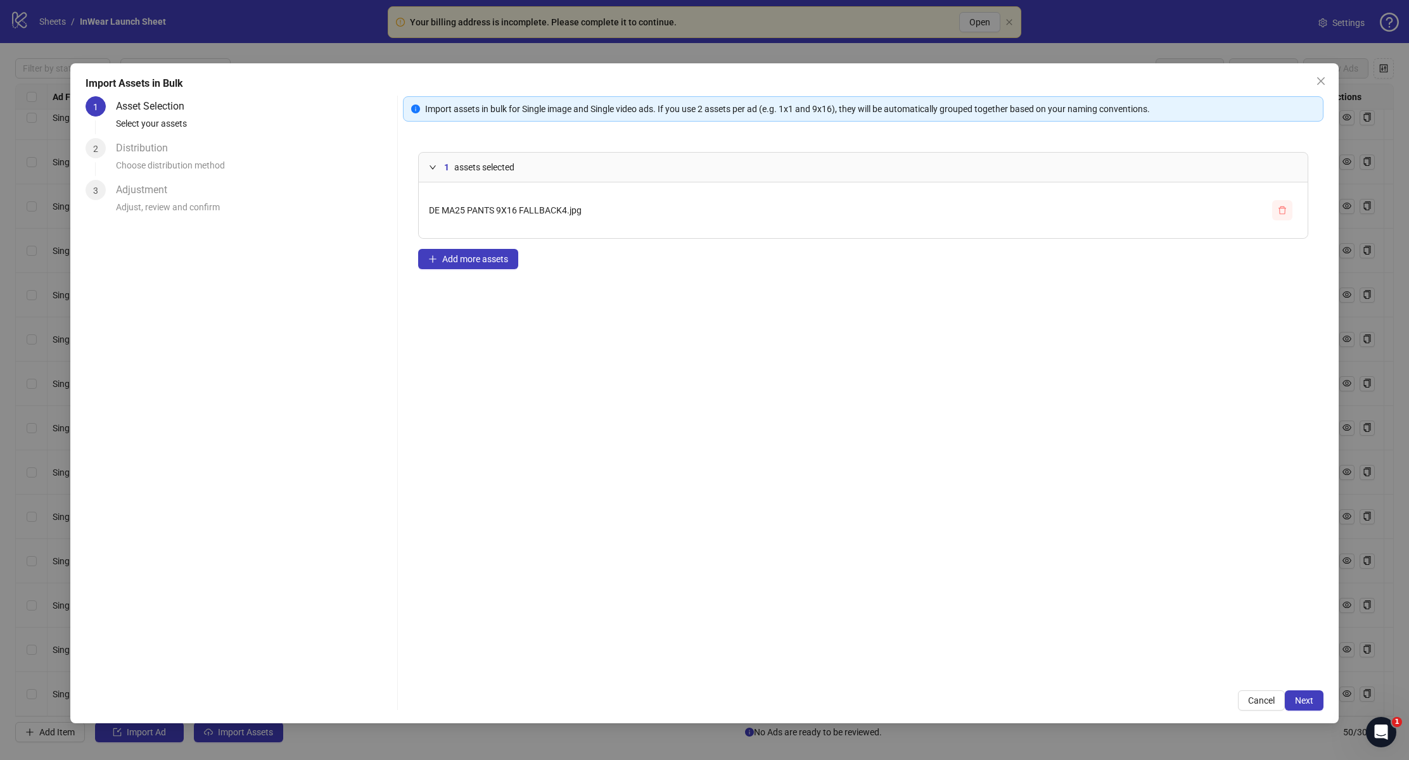
click at [1276, 207] on button "button" at bounding box center [1282, 210] width 20 height 20
click at [447, 157] on span "Select multiple assets to import" at bounding box center [503, 162] width 122 height 10
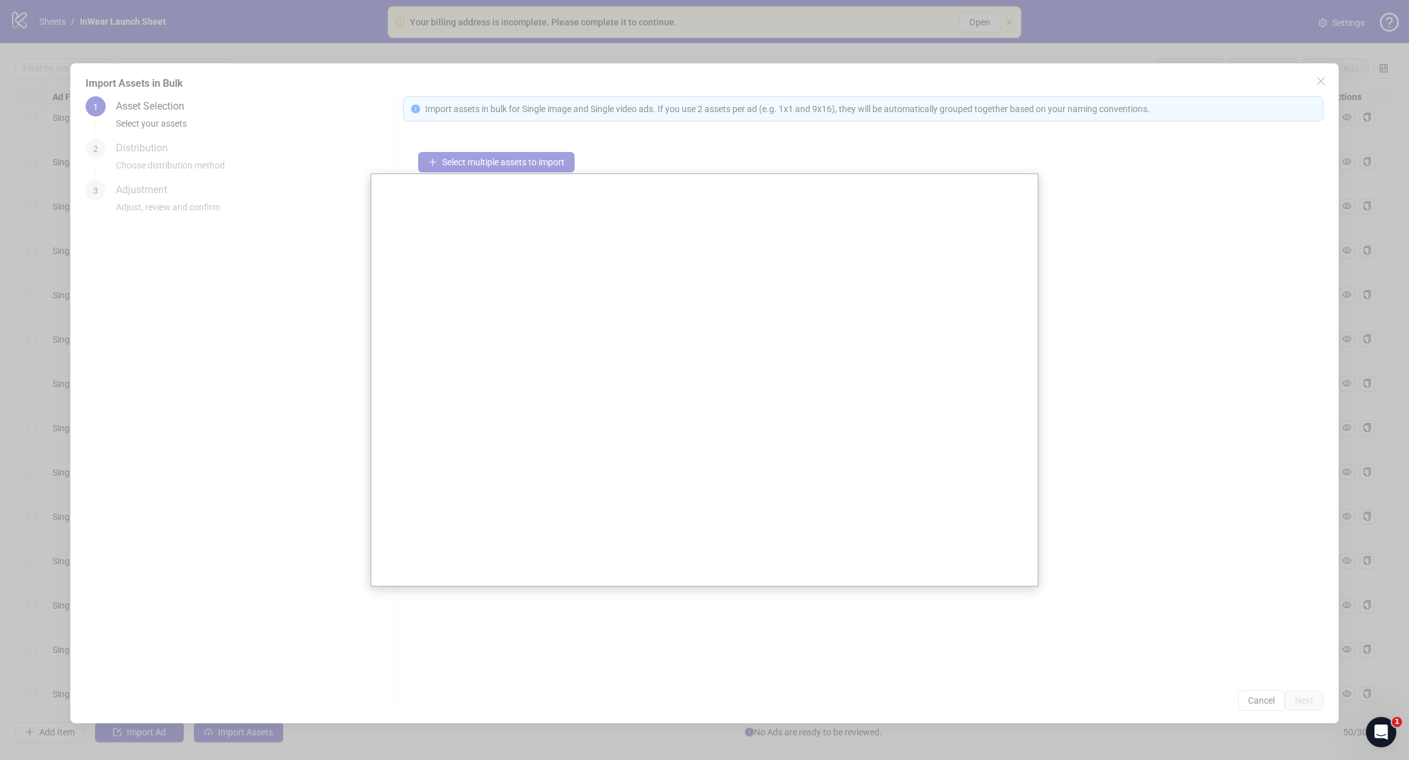
click at [1198, 430] on div at bounding box center [704, 380] width 1409 height 760
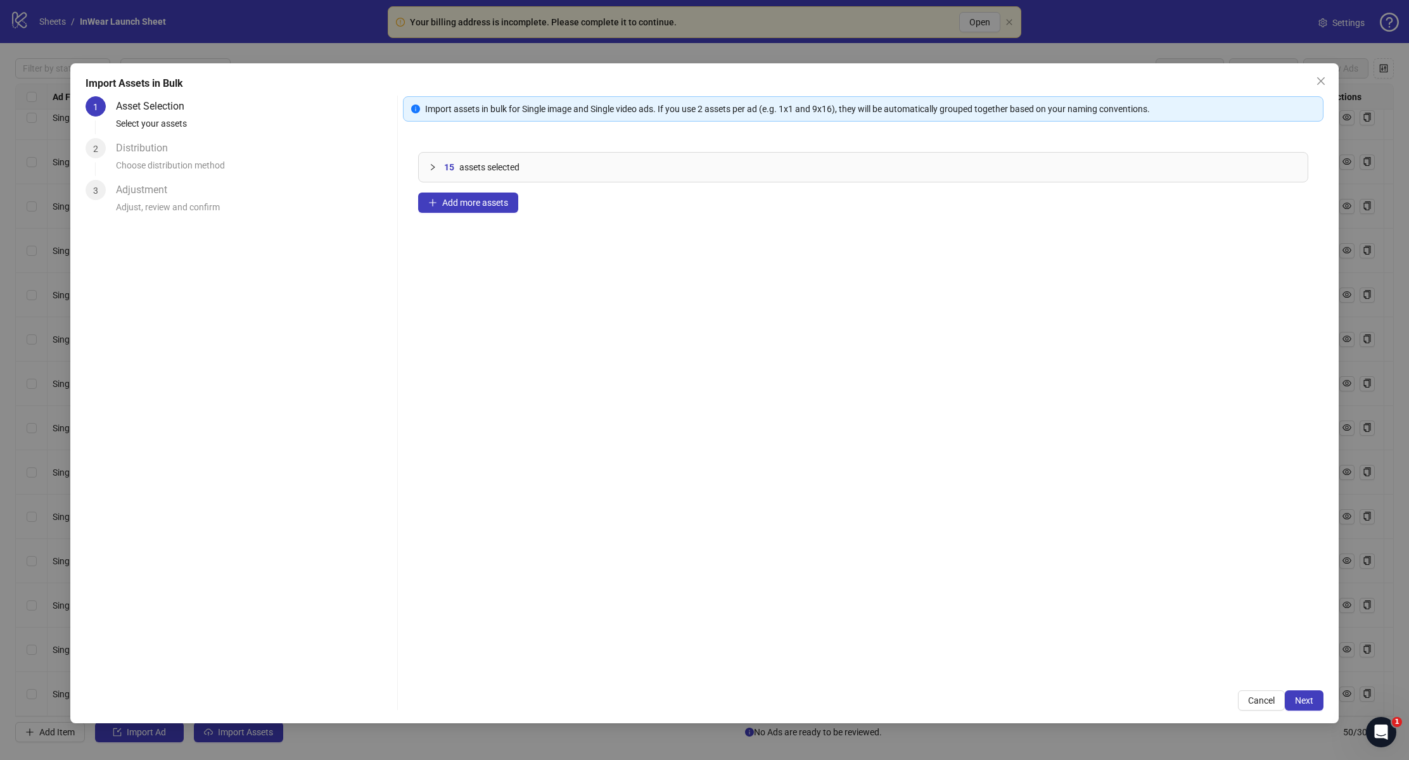
click at [431, 166] on icon "collapsed" at bounding box center [433, 167] width 8 height 8
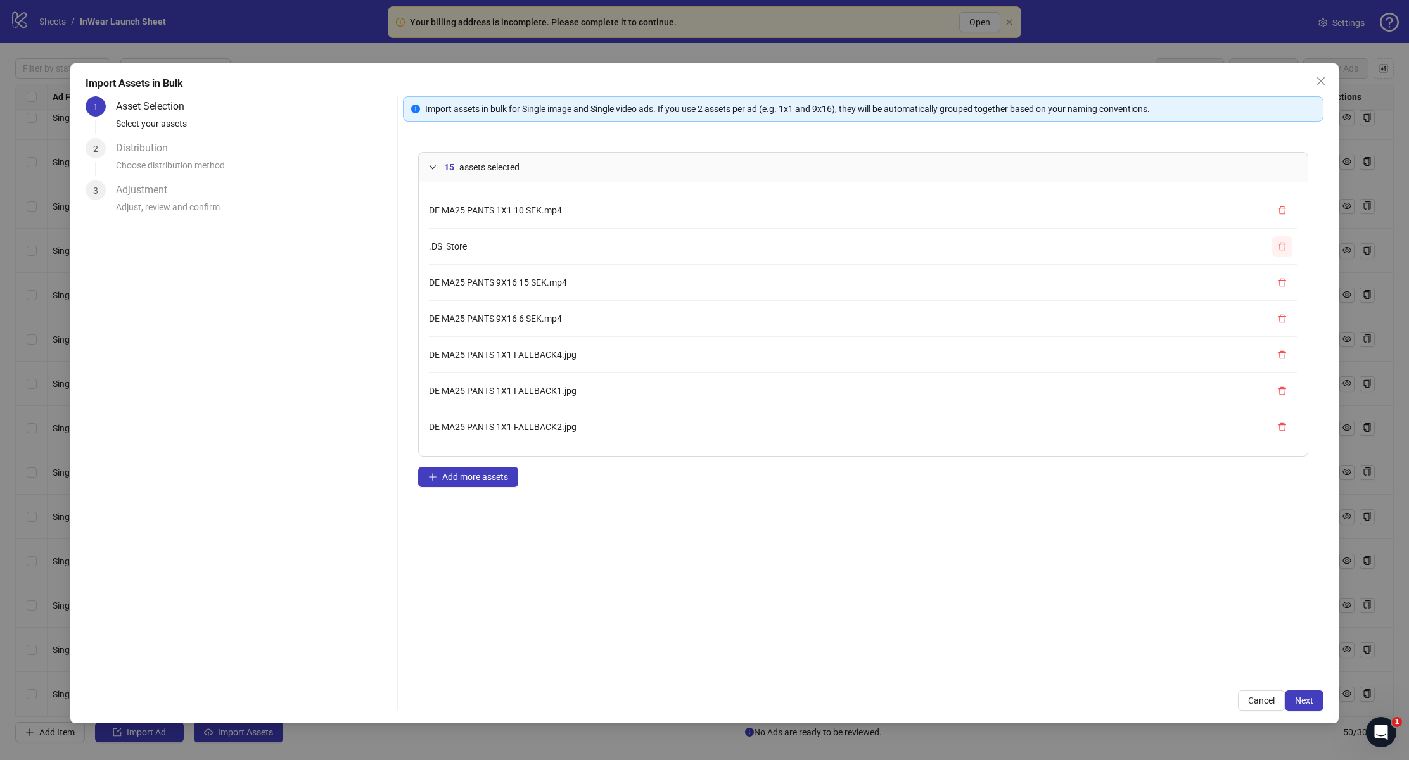
click at [1279, 250] on icon "delete" at bounding box center [1283, 246] width 8 height 8
click at [1307, 701] on span "Next" at bounding box center [1304, 701] width 18 height 10
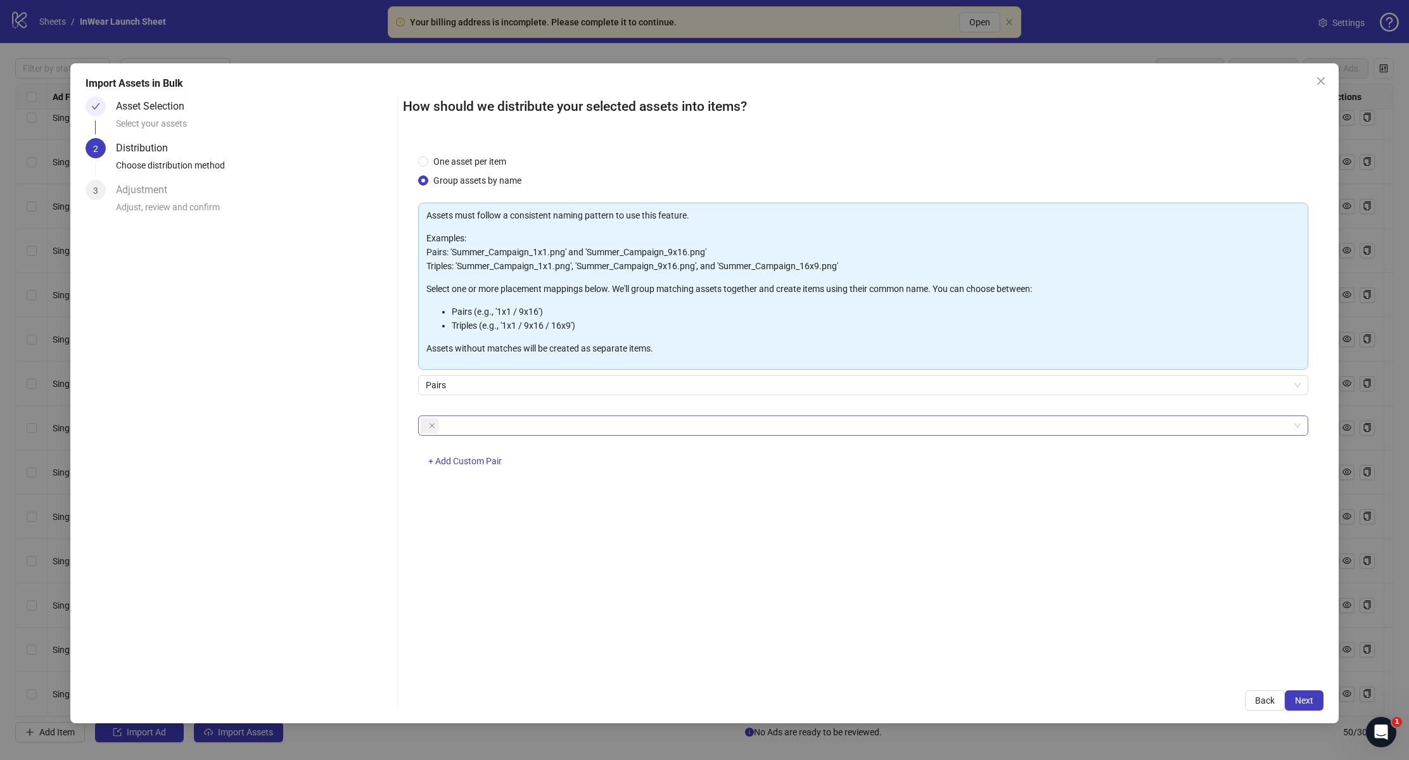
click at [566, 426] on div at bounding box center [856, 426] width 871 height 18
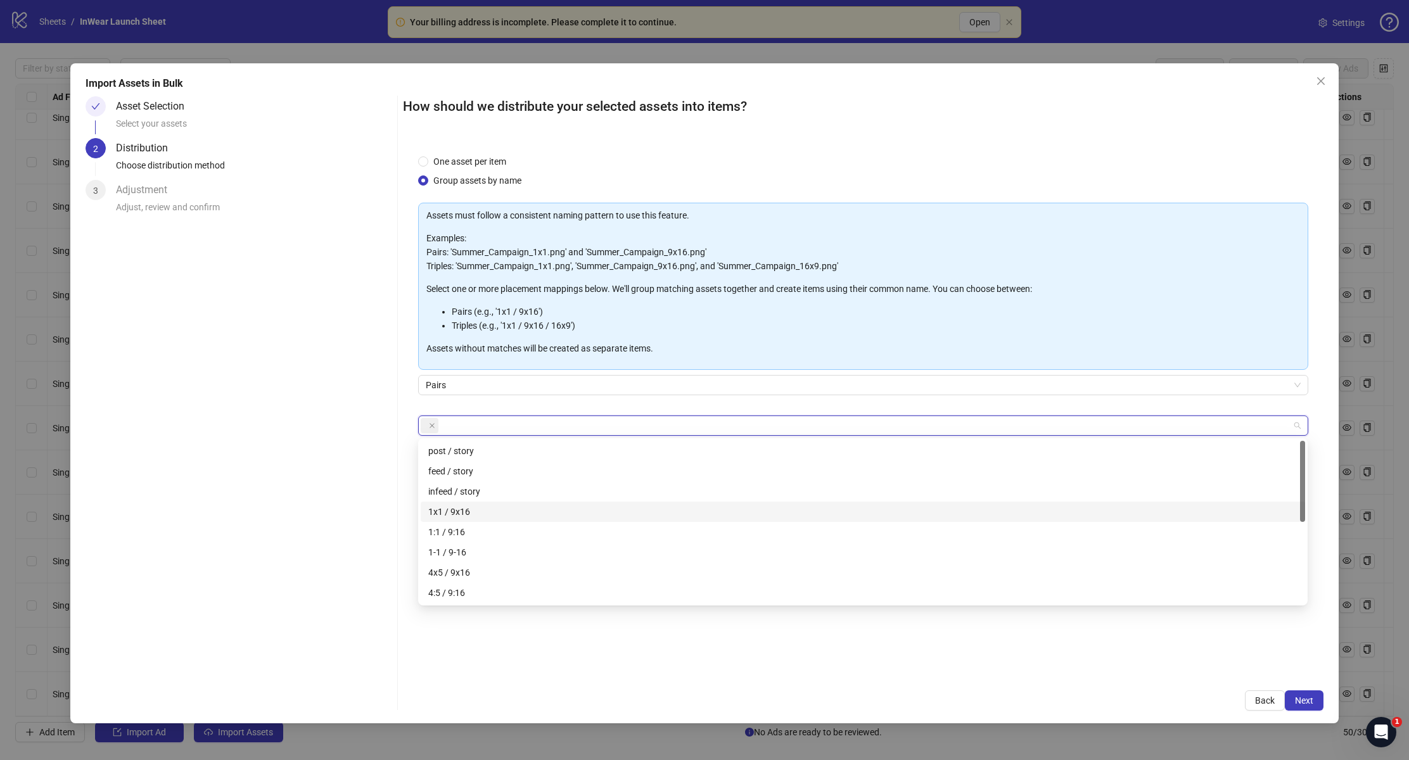
click at [530, 518] on div "1x1 / 9x16" at bounding box center [862, 512] width 869 height 14
click at [432, 421] on span at bounding box center [432, 426] width 6 height 14
click at [1304, 698] on span "Next" at bounding box center [1304, 701] width 18 height 10
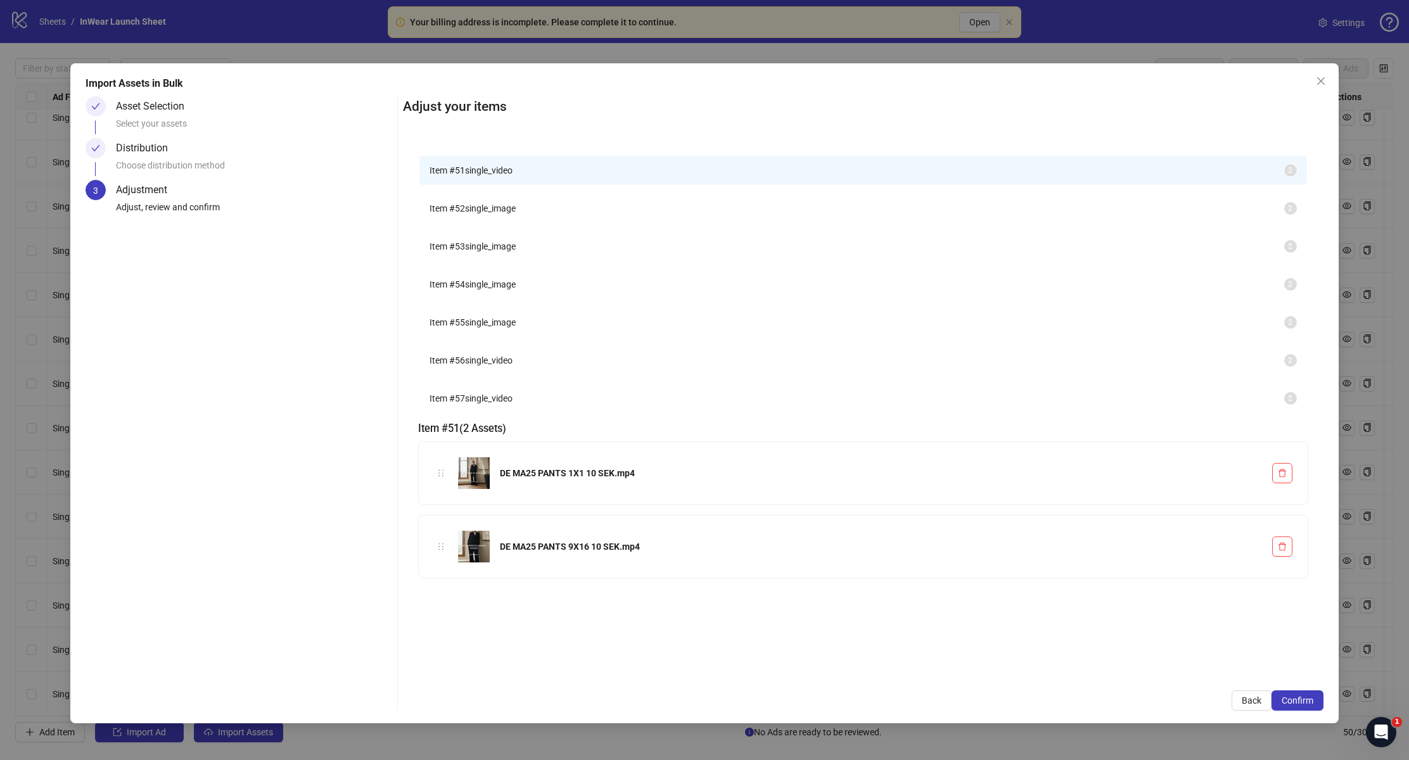
click at [465, 214] on span "Item # 52" at bounding box center [447, 208] width 35 height 10
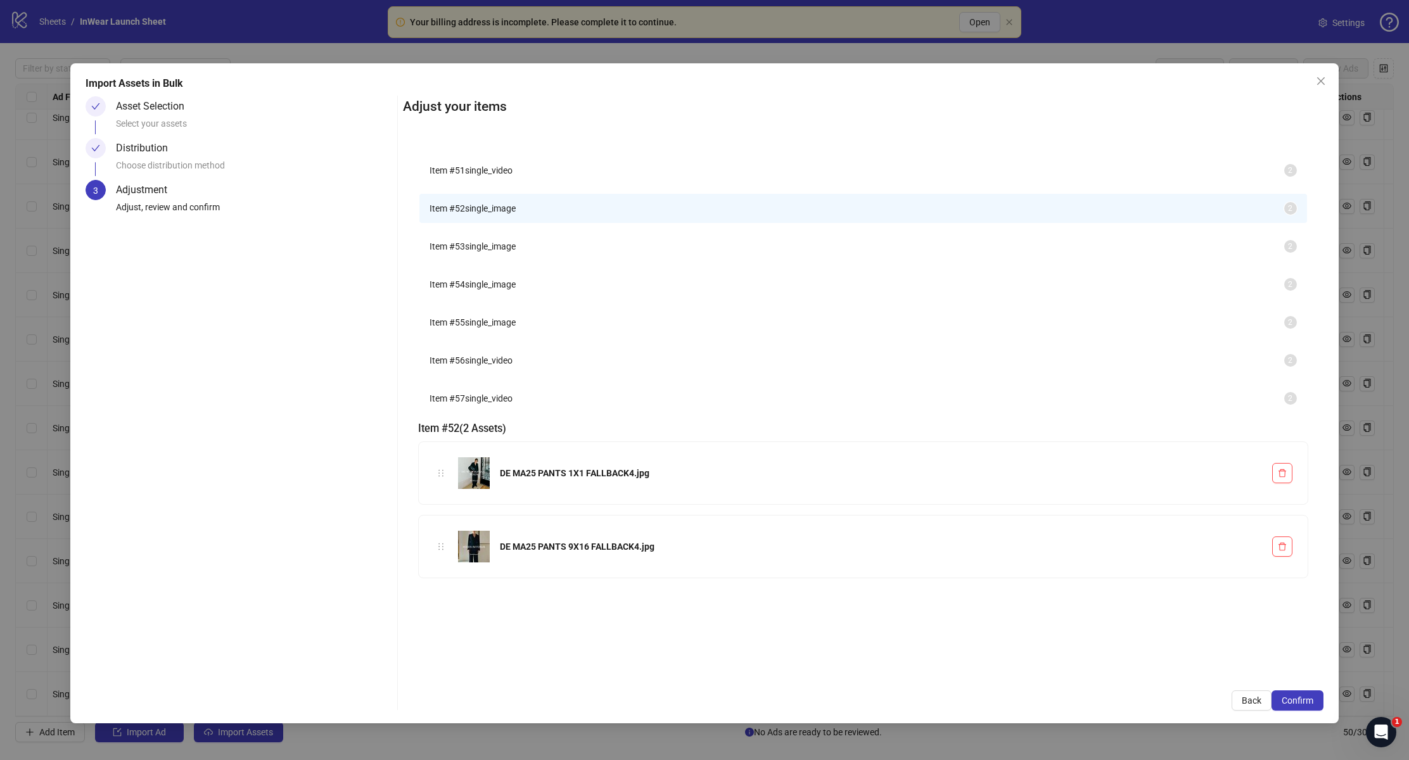
click at [483, 252] on span "single_image" at bounding box center [490, 246] width 51 height 10
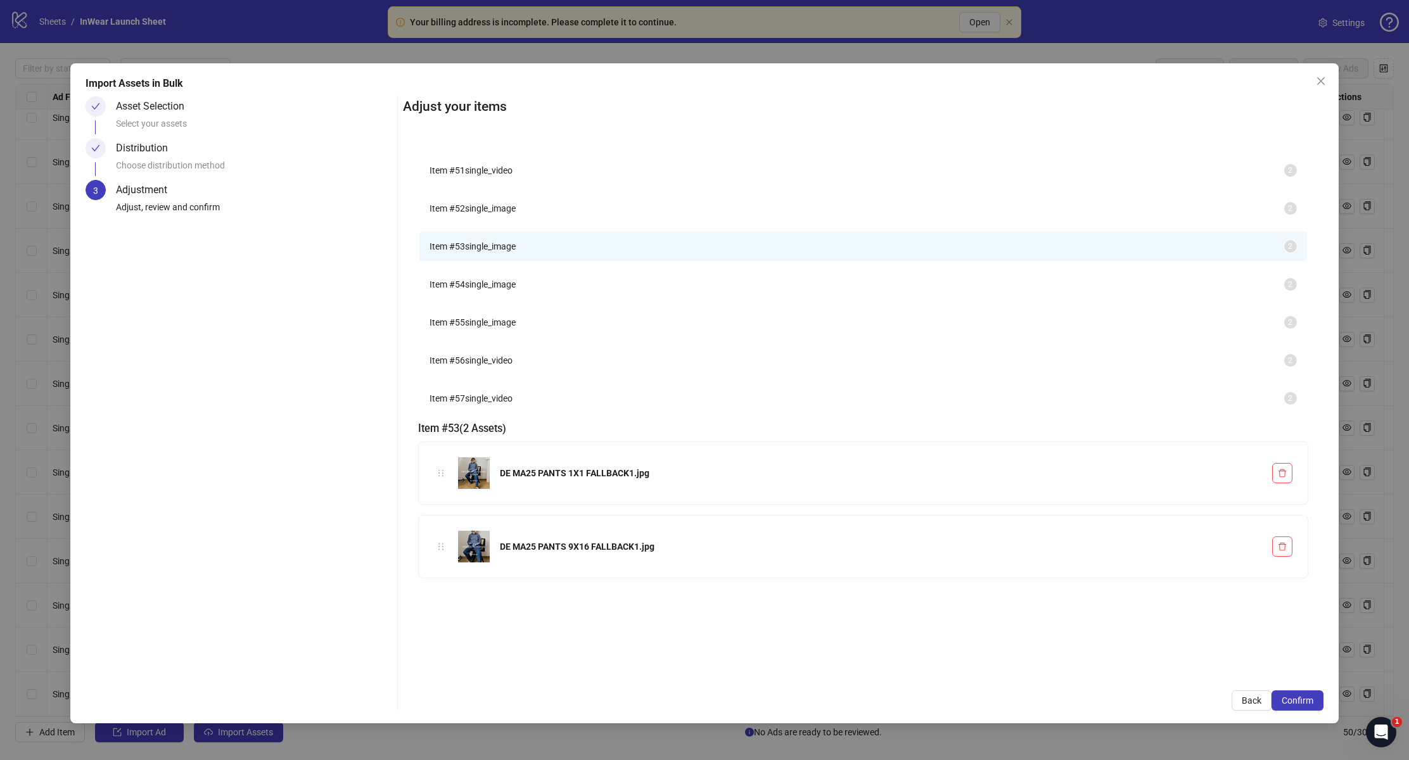
click at [465, 290] on span "Item # 54" at bounding box center [447, 284] width 35 height 10
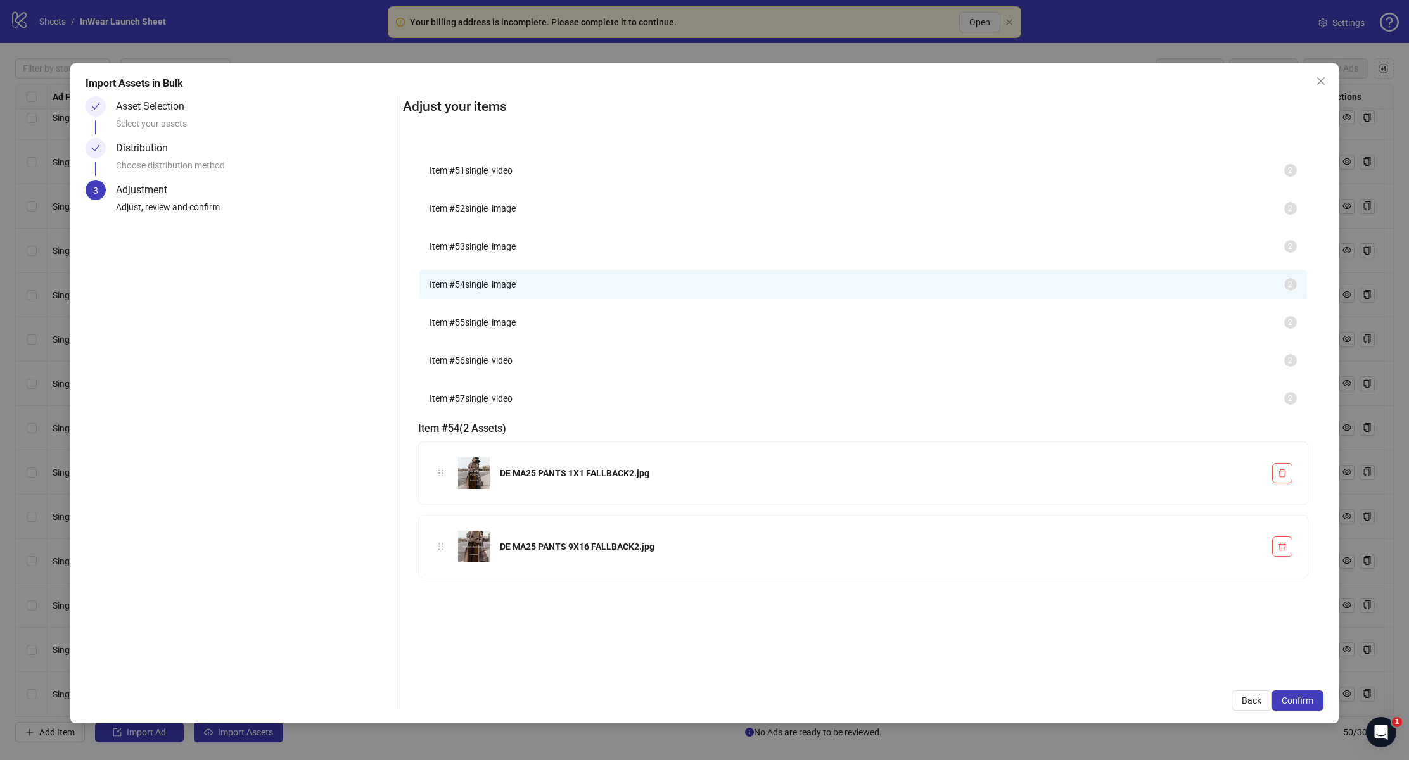
click at [465, 328] on span "Item # 55" at bounding box center [447, 322] width 35 height 10
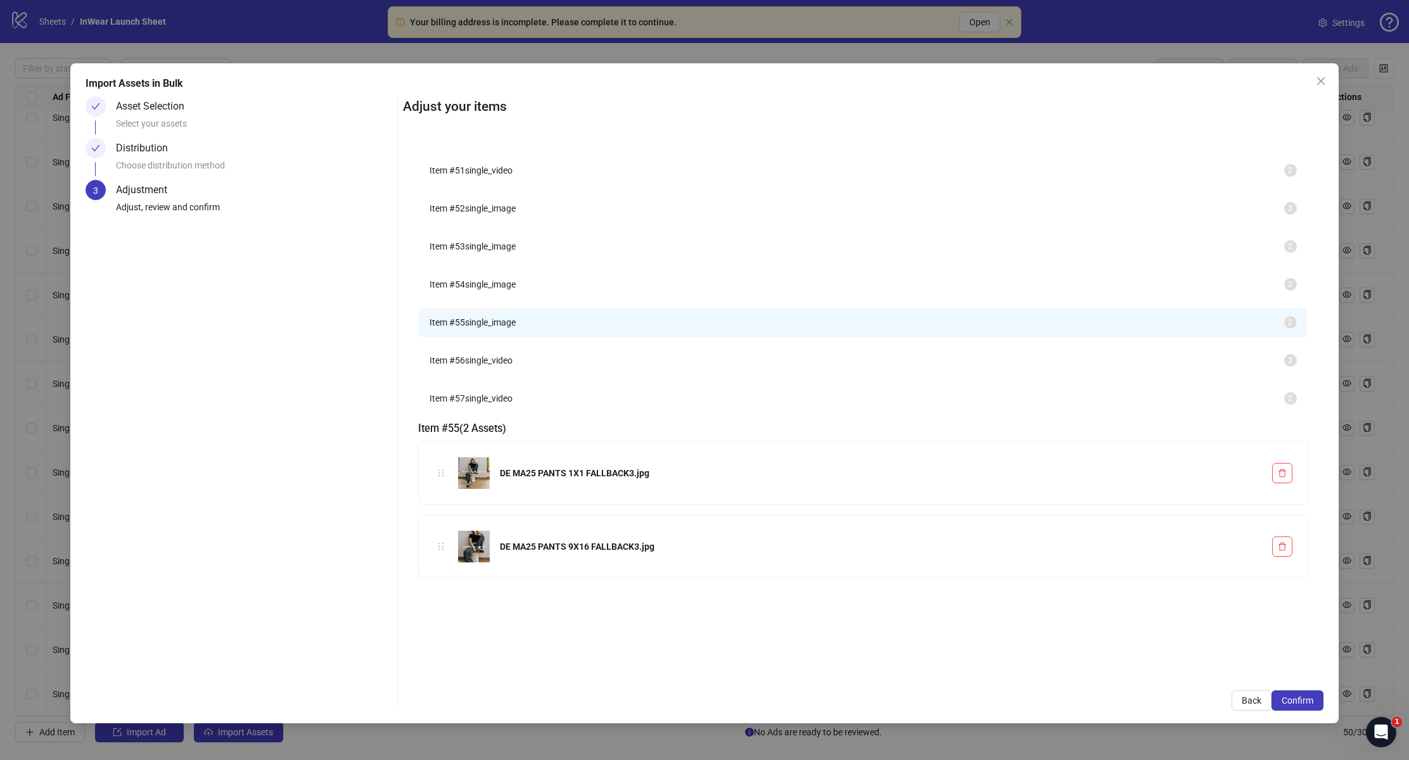
click at [465, 366] on span "Item # 56" at bounding box center [447, 360] width 35 height 10
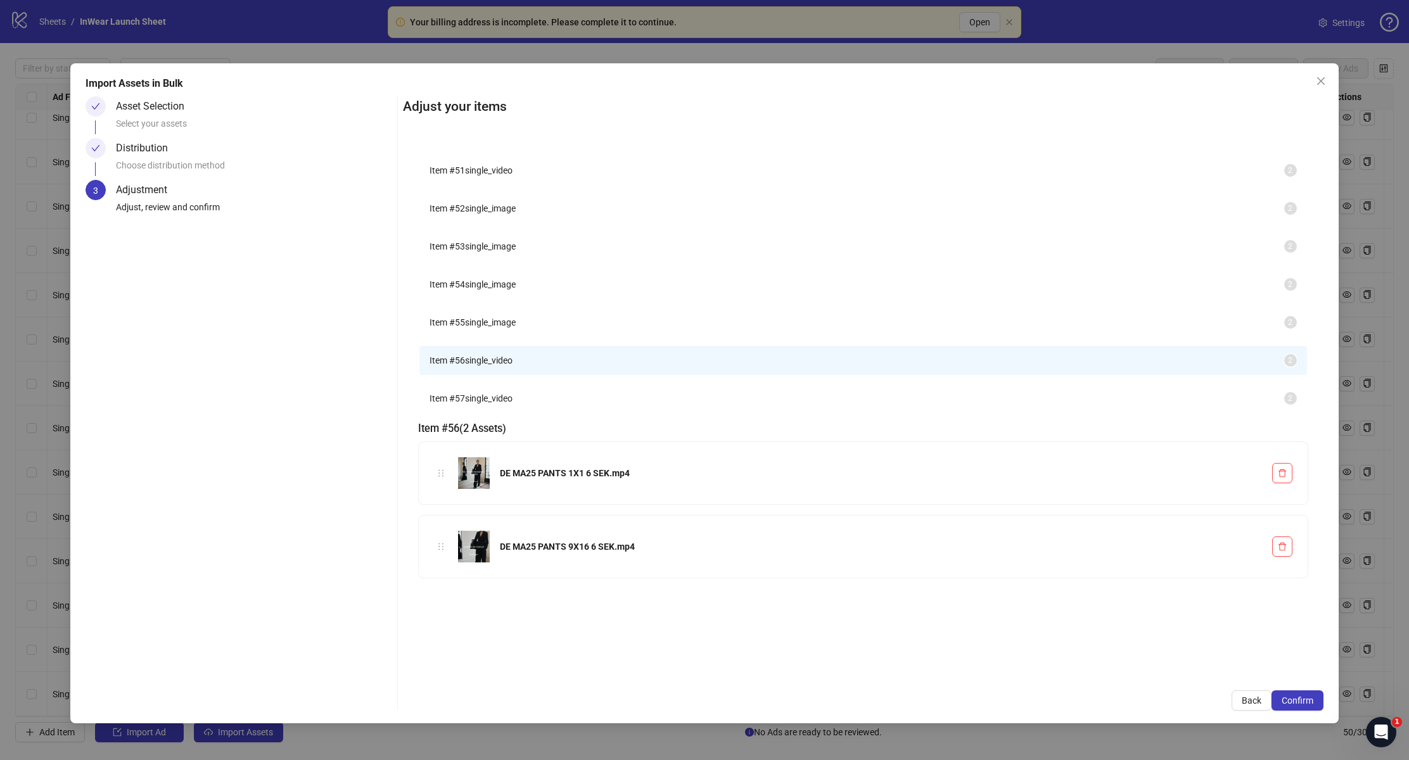
click at [465, 404] on span "Item # 57" at bounding box center [447, 398] width 35 height 10
